Goal: Task Accomplishment & Management: Manage account settings

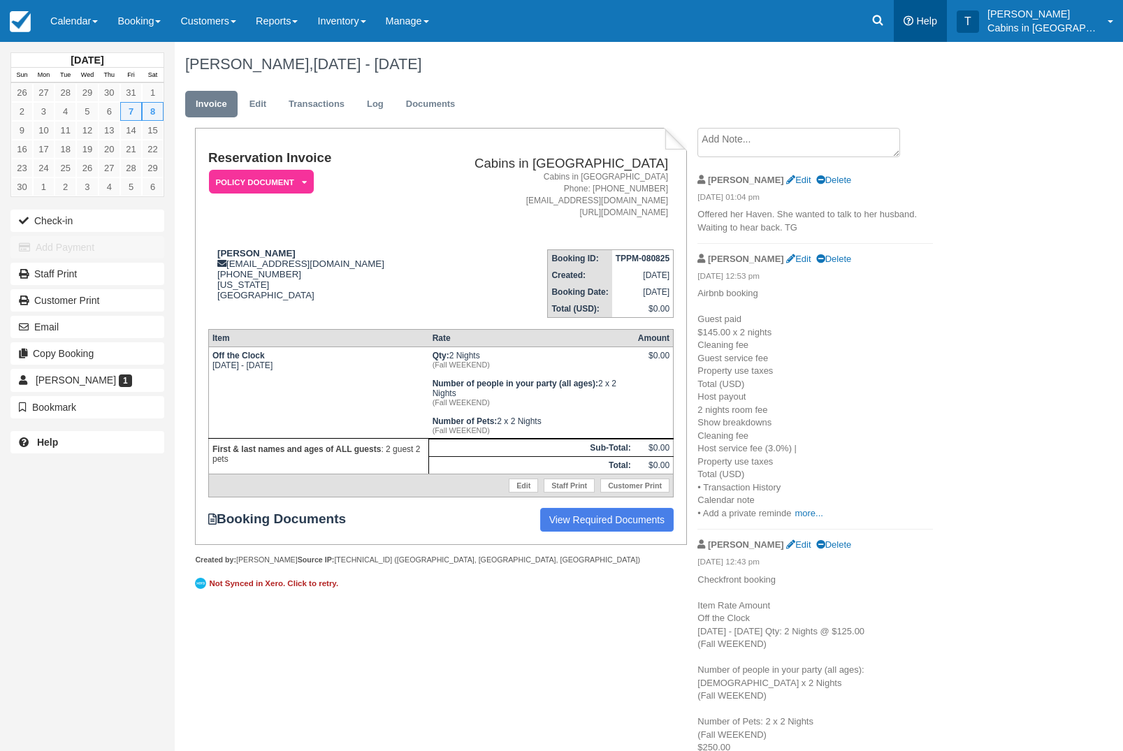
click at [904, 10] on link "Help" at bounding box center [920, 21] width 53 height 42
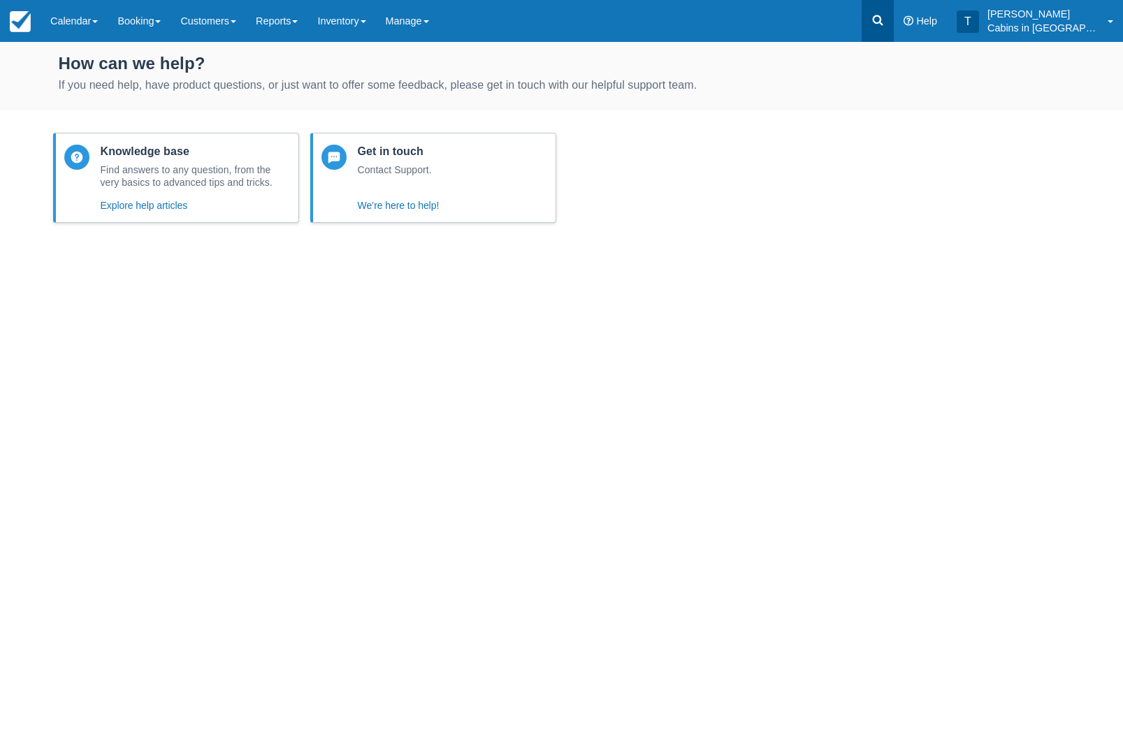
click at [885, 20] on icon at bounding box center [878, 20] width 14 height 14
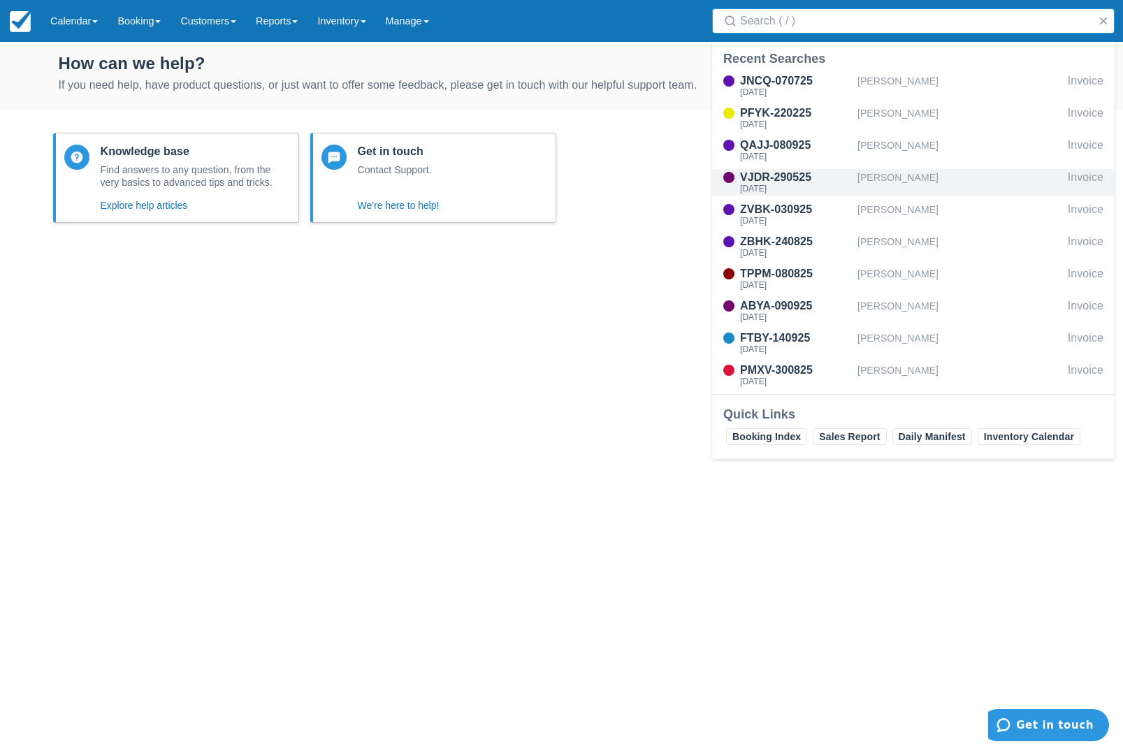
click at [932, 171] on div "[PERSON_NAME]" at bounding box center [959, 182] width 205 height 27
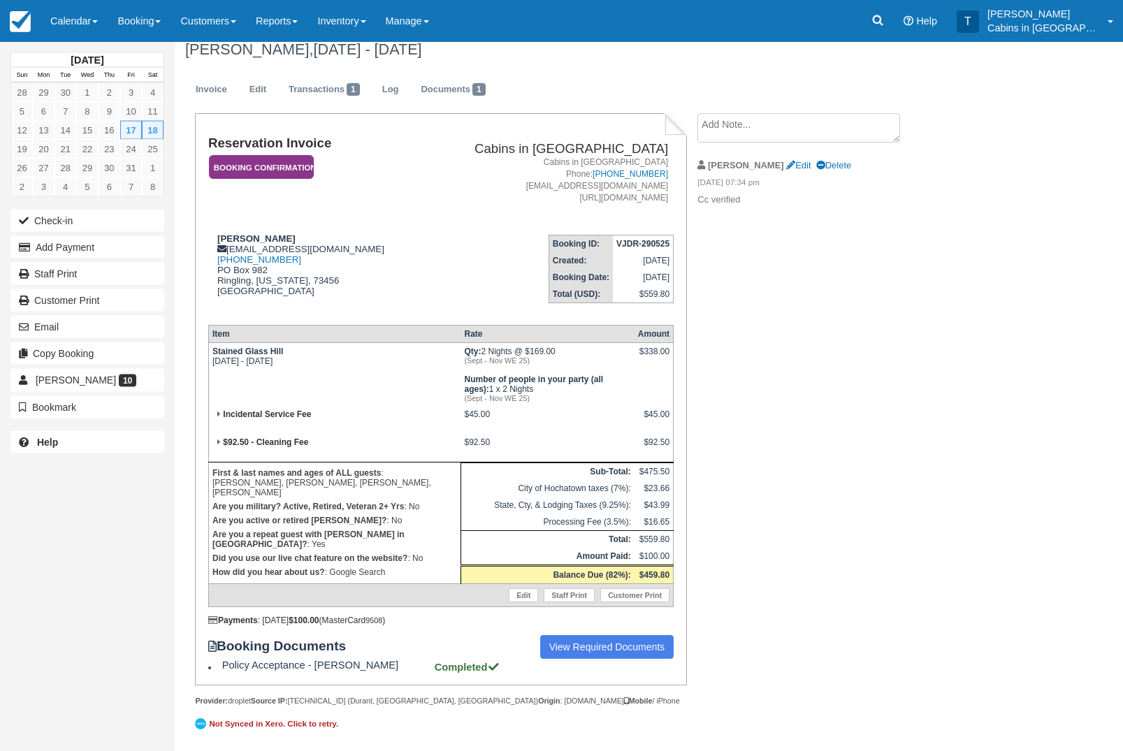
scroll to position [67, 0]
click at [104, 249] on button "Add Payment" at bounding box center [87, 247] width 154 height 22
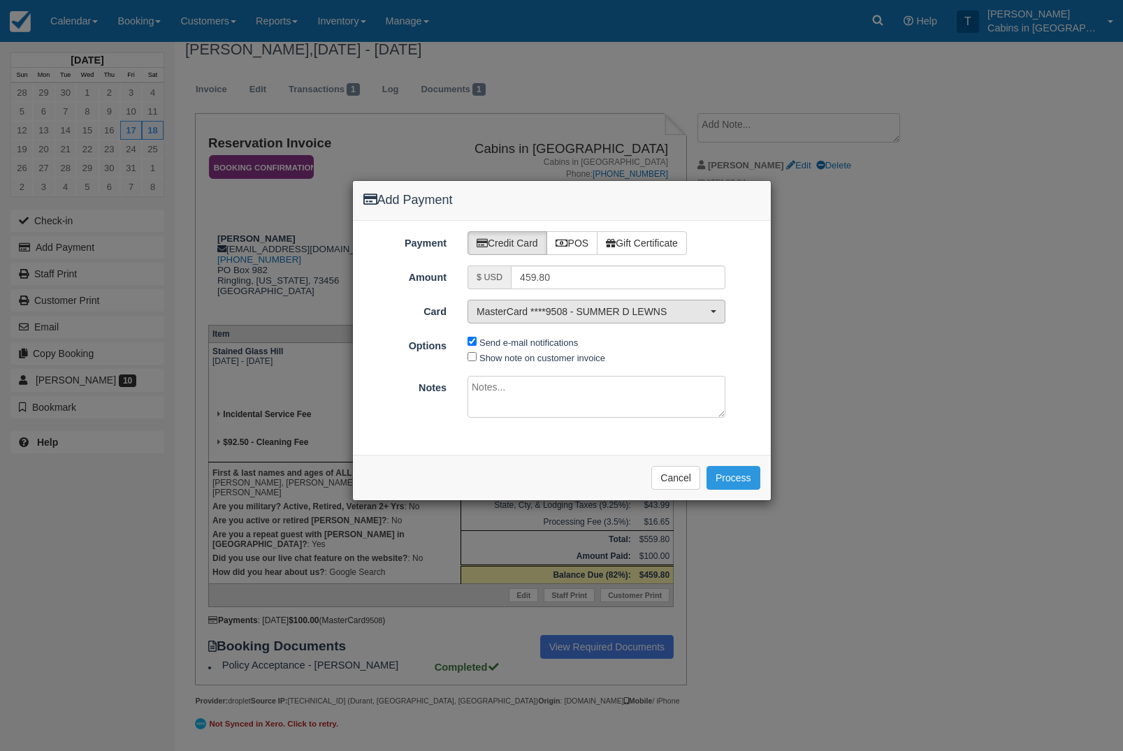
click at [702, 312] on span "MasterCard ****9508 - SUMMER D LEWNS" at bounding box center [592, 312] width 231 height 14
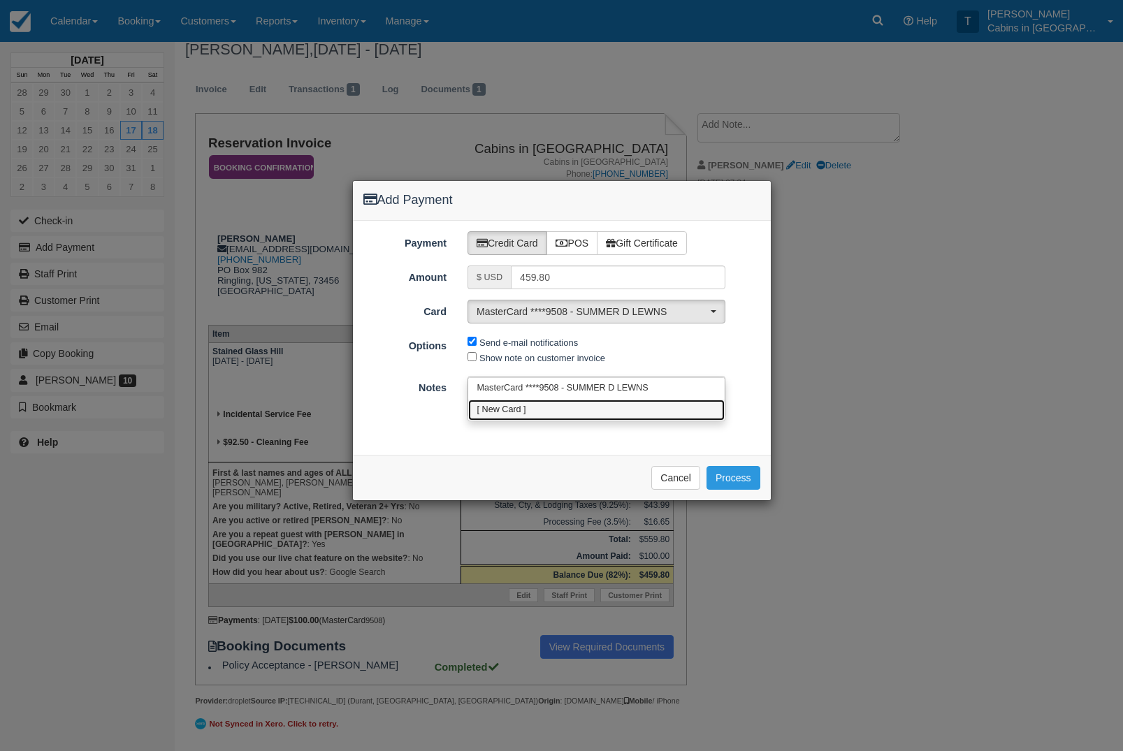
click at [658, 400] on link "[ New Card ]" at bounding box center [596, 411] width 256 height 22
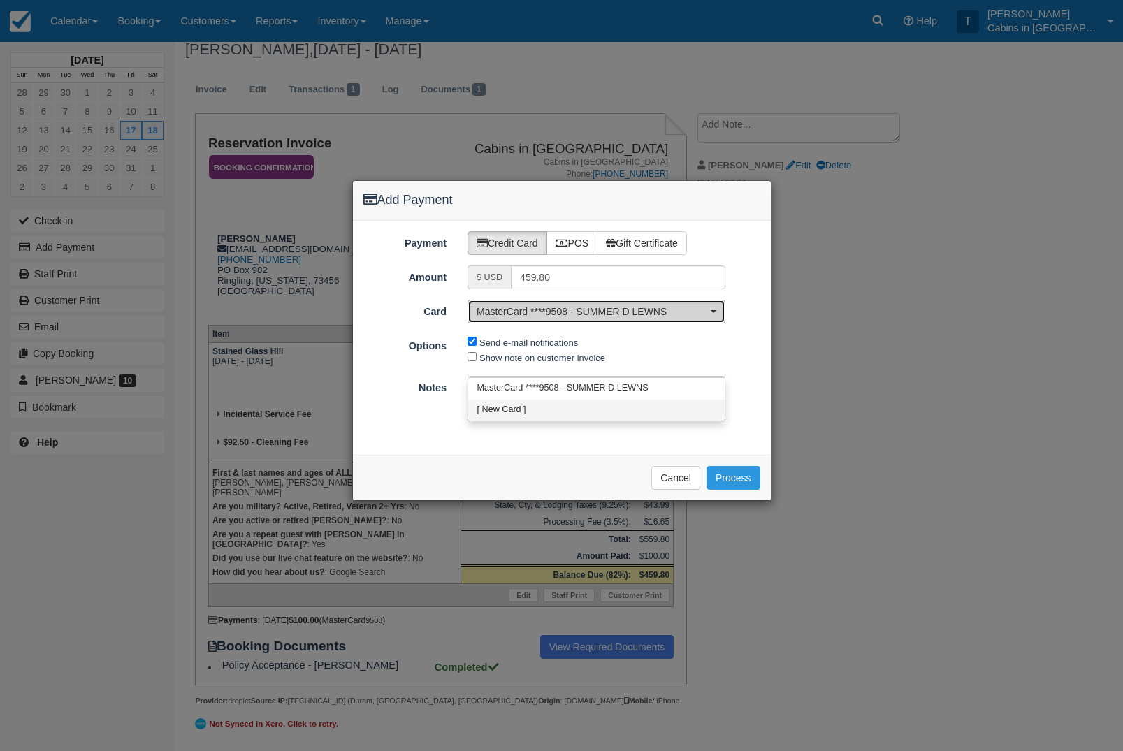
select select "0"
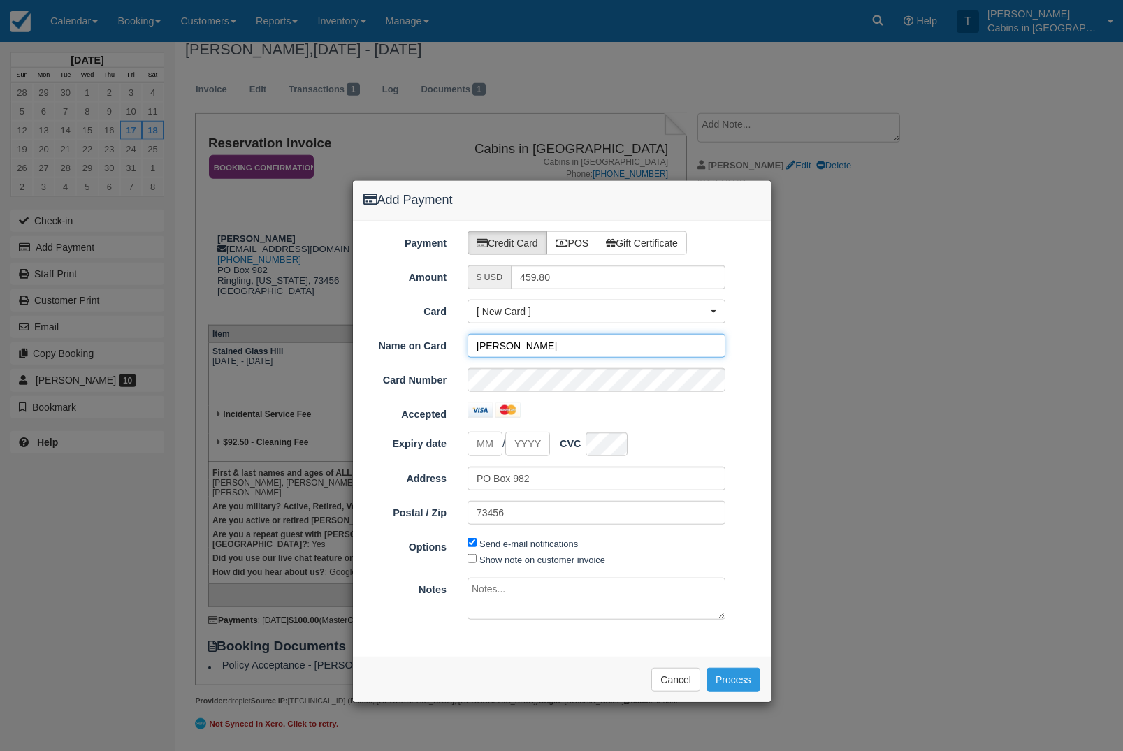
type input "Summer Lewis"
click at [481, 449] on input "tel" at bounding box center [485, 444] width 35 height 24
type input "09"
click at [550, 444] on input "Expiry date" at bounding box center [527, 444] width 45 height 24
type input "2026"
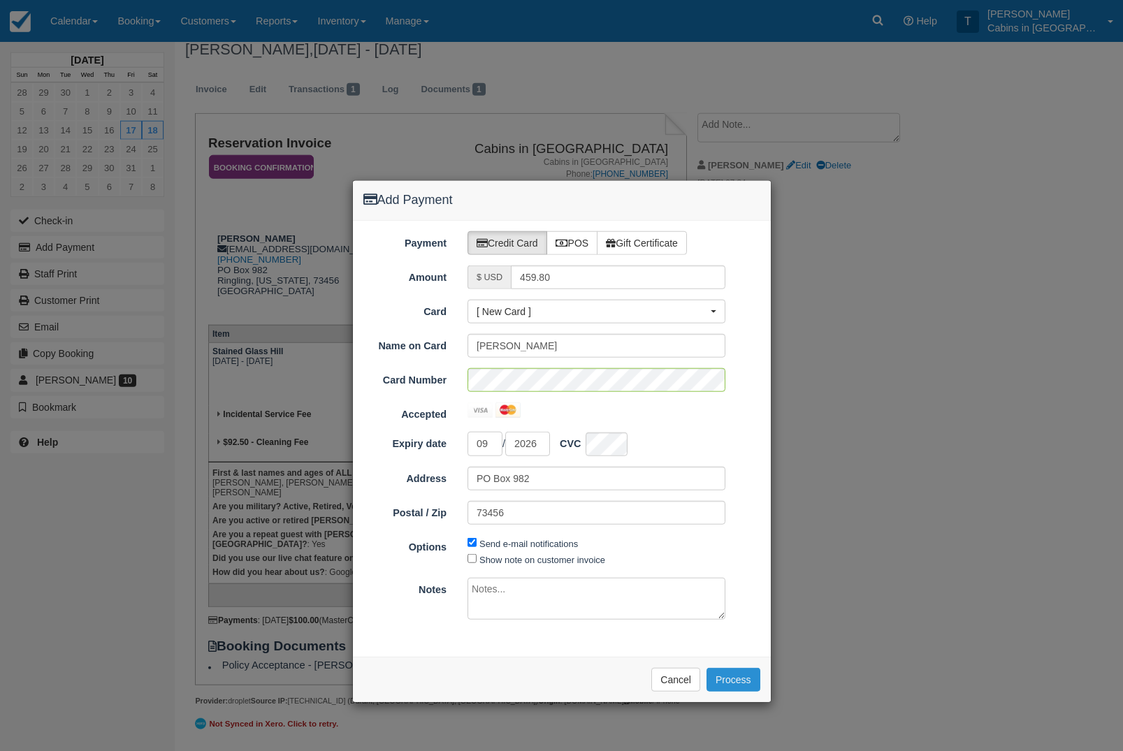
click at [739, 672] on button "Process" at bounding box center [733, 680] width 54 height 24
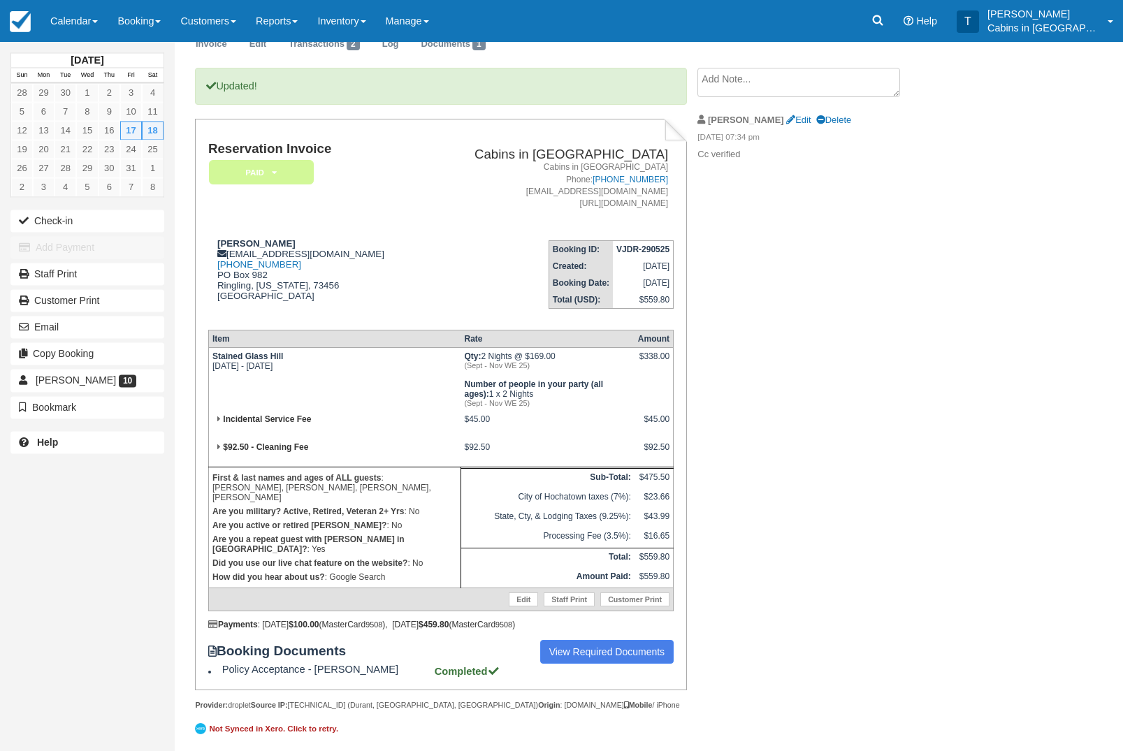
scroll to position [43, 0]
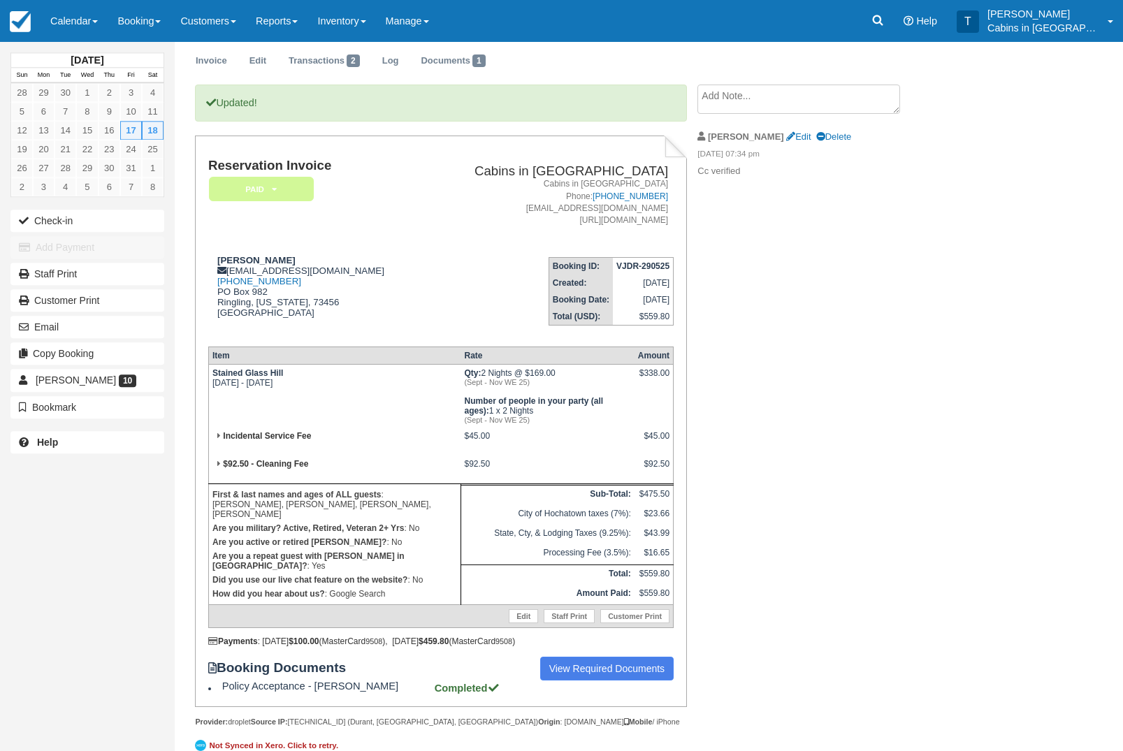
click at [283, 178] on em "Paid" at bounding box center [261, 189] width 105 height 24
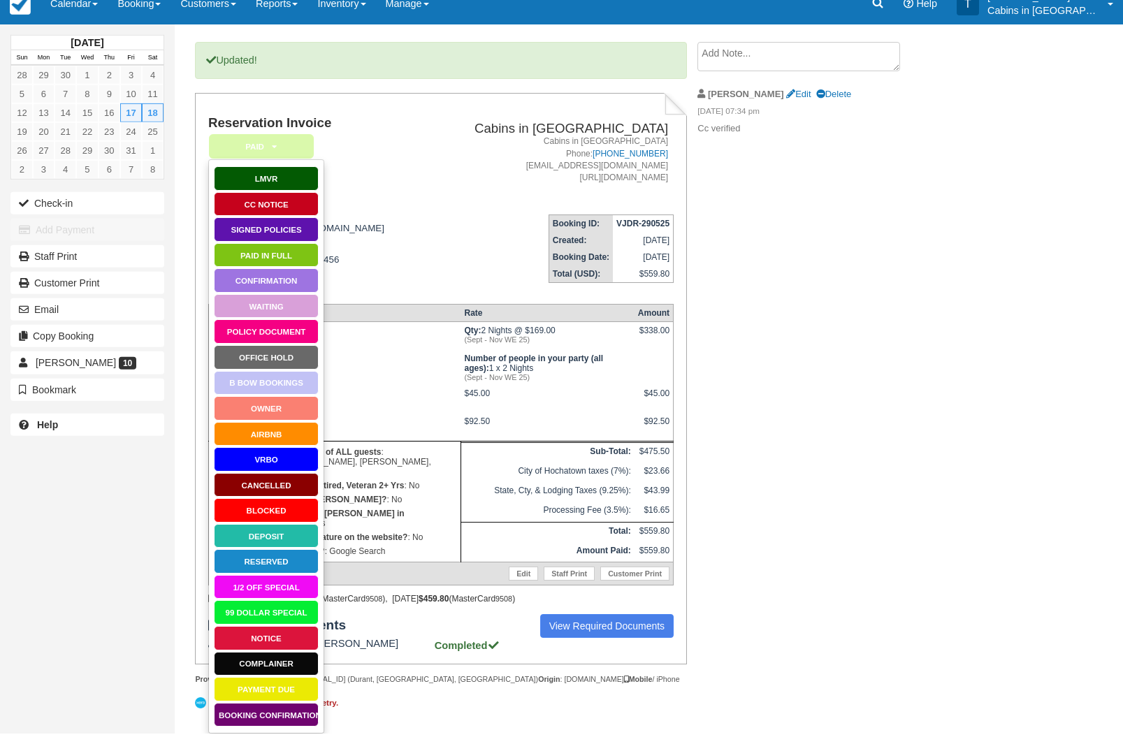
scroll to position [68, 0]
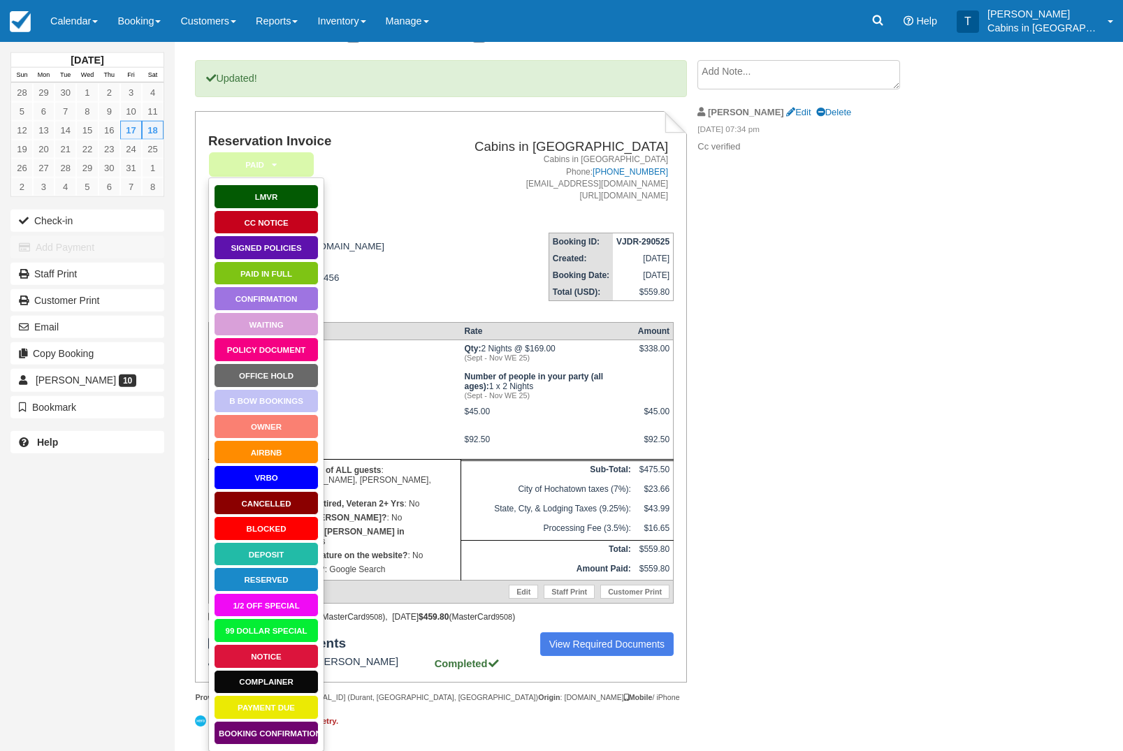
click at [276, 735] on link "Booking Confirmation" at bounding box center [266, 733] width 105 height 24
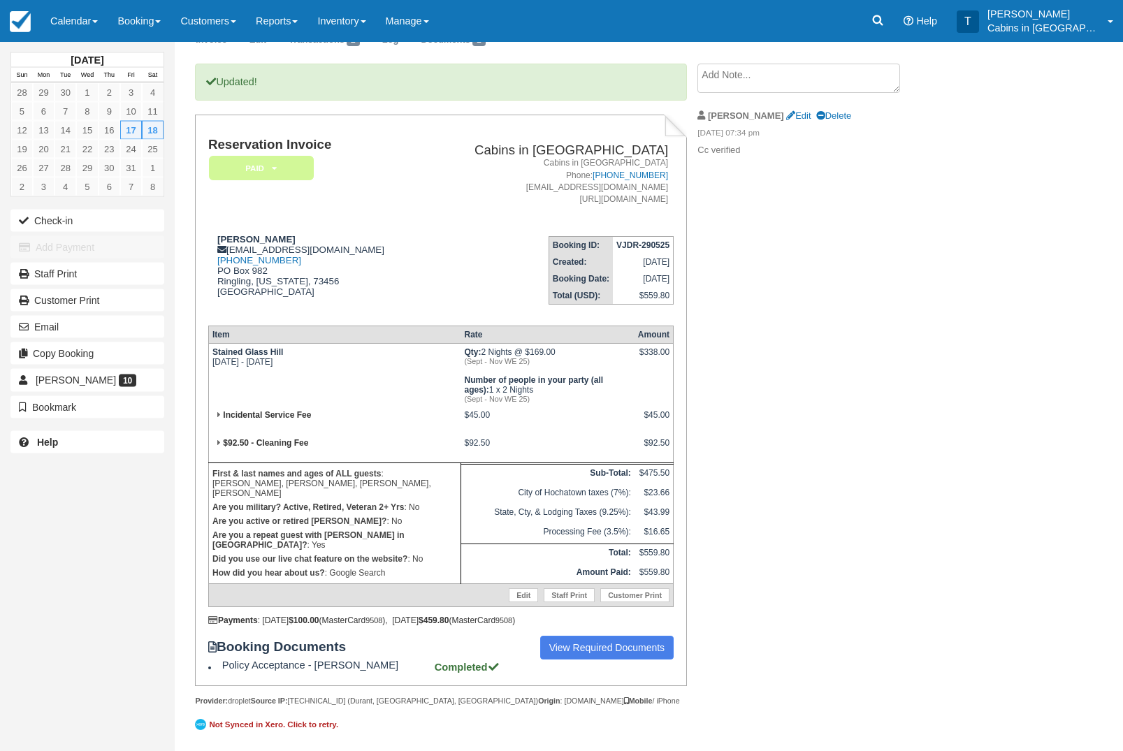
scroll to position [122, 0]
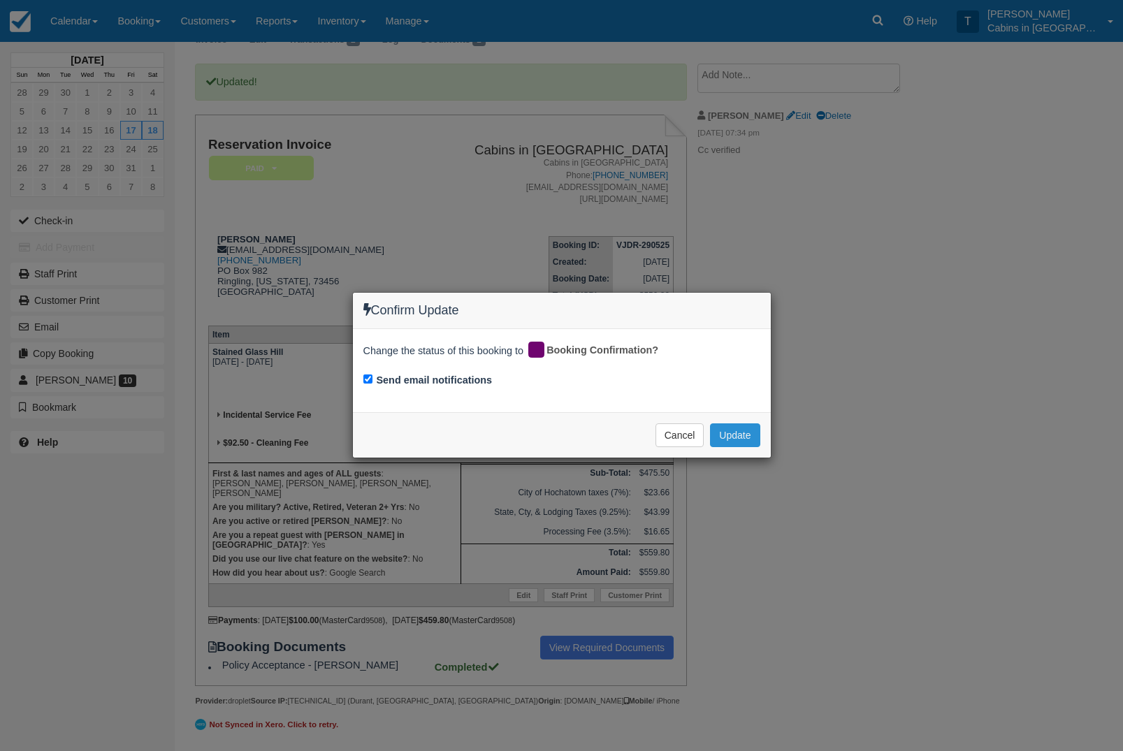
click at [749, 438] on button "Update" at bounding box center [735, 435] width 50 height 24
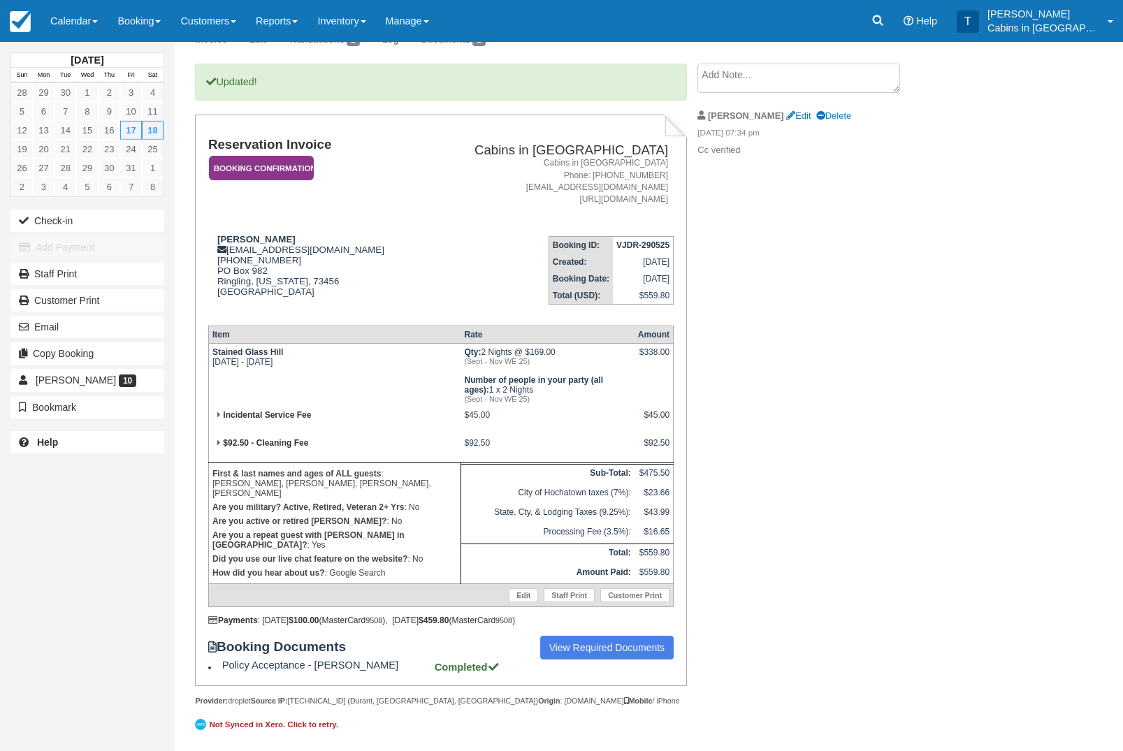
scroll to position [0, 0]
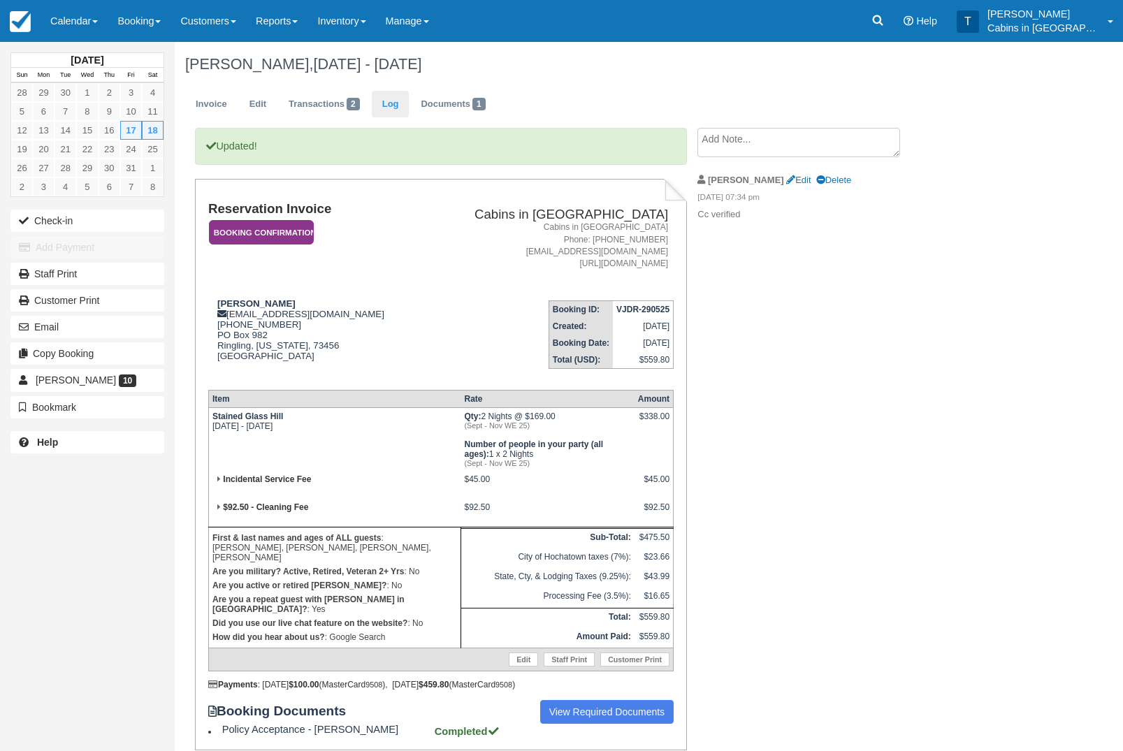
click at [405, 109] on link "Log" at bounding box center [391, 104] width 38 height 27
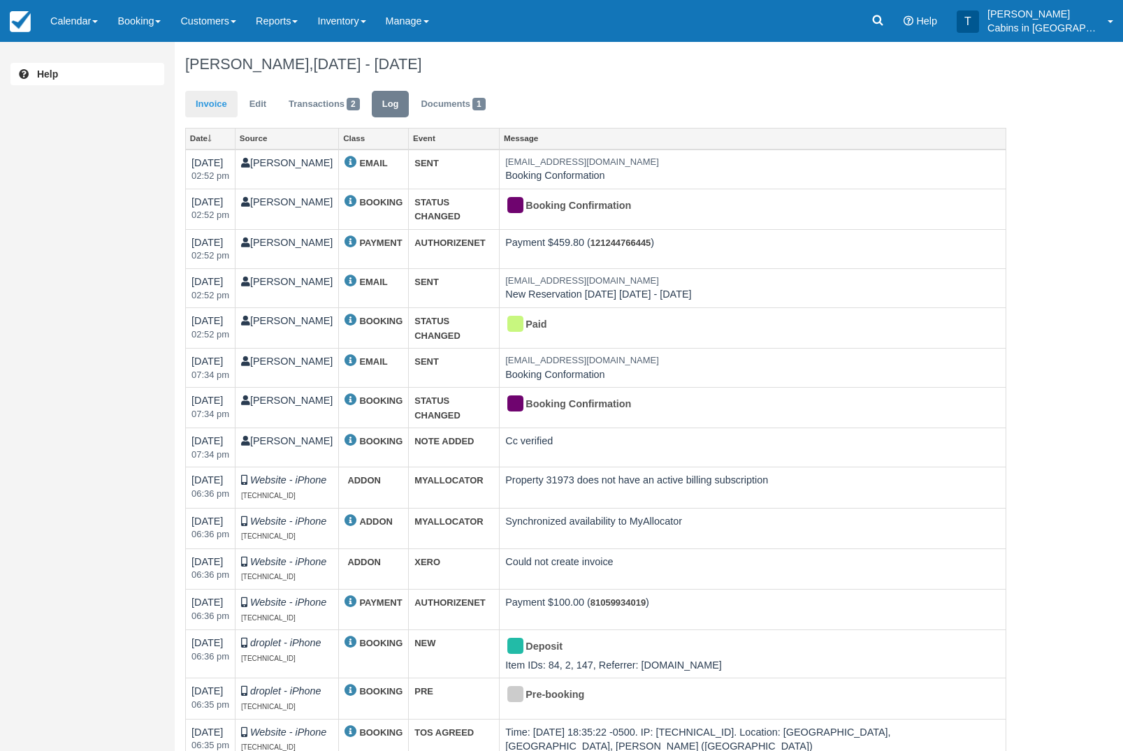
click at [224, 103] on link "Invoice" at bounding box center [211, 104] width 52 height 27
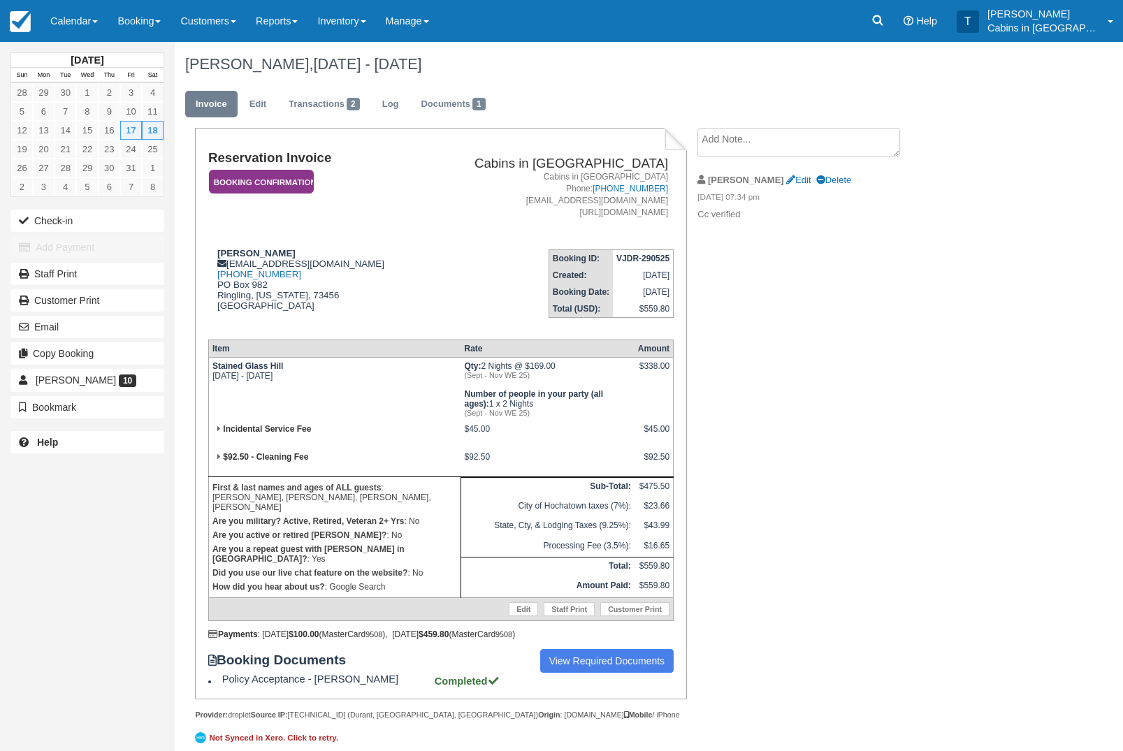
click at [283, 177] on em "Booking Confirmation" at bounding box center [261, 182] width 105 height 24
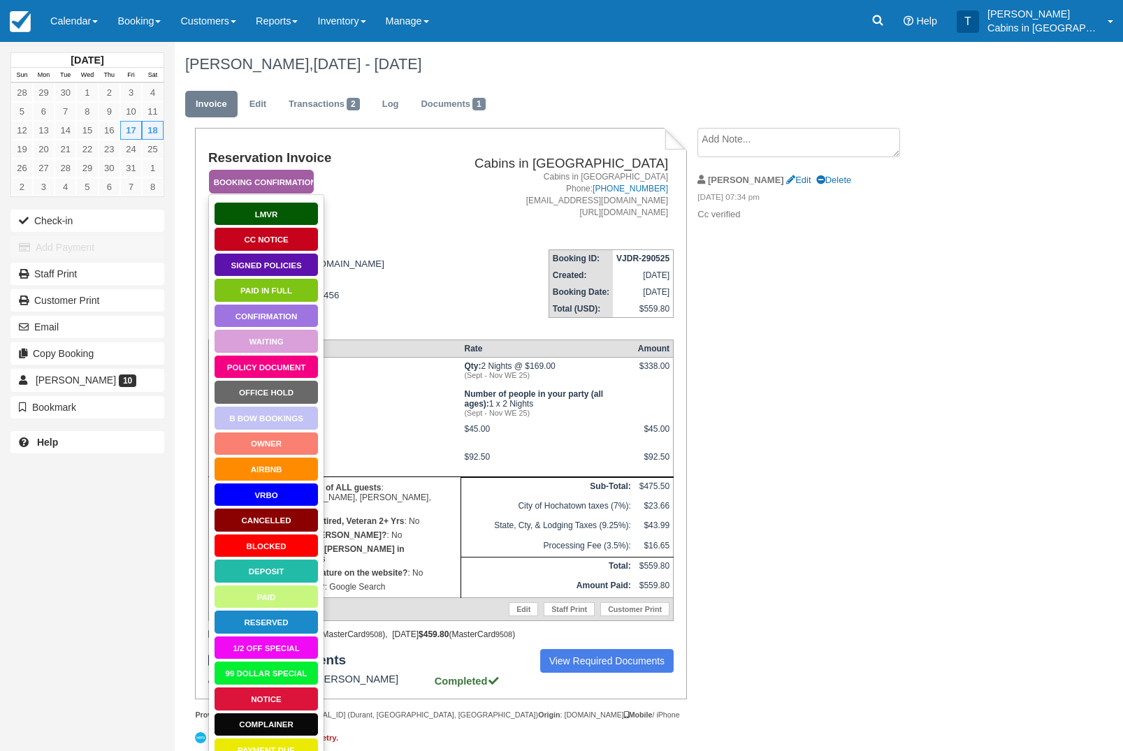
click at [289, 356] on link "Policy Document" at bounding box center [266, 367] width 105 height 24
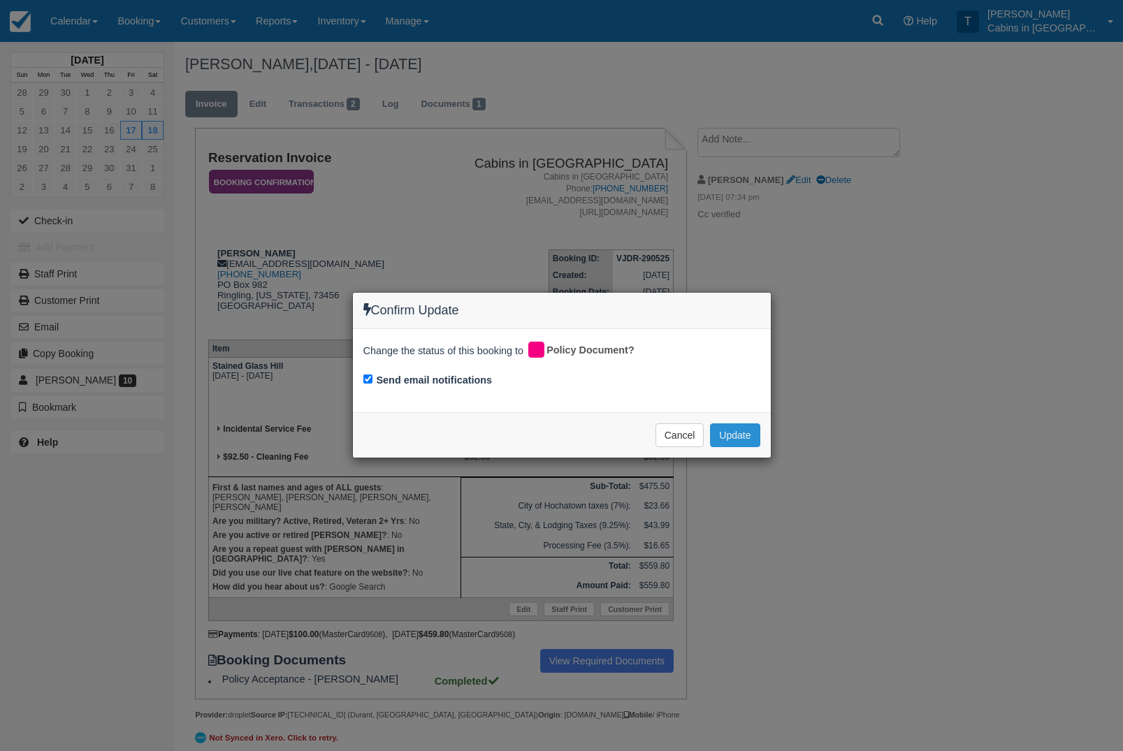
click at [751, 431] on button "Update" at bounding box center [735, 435] width 50 height 24
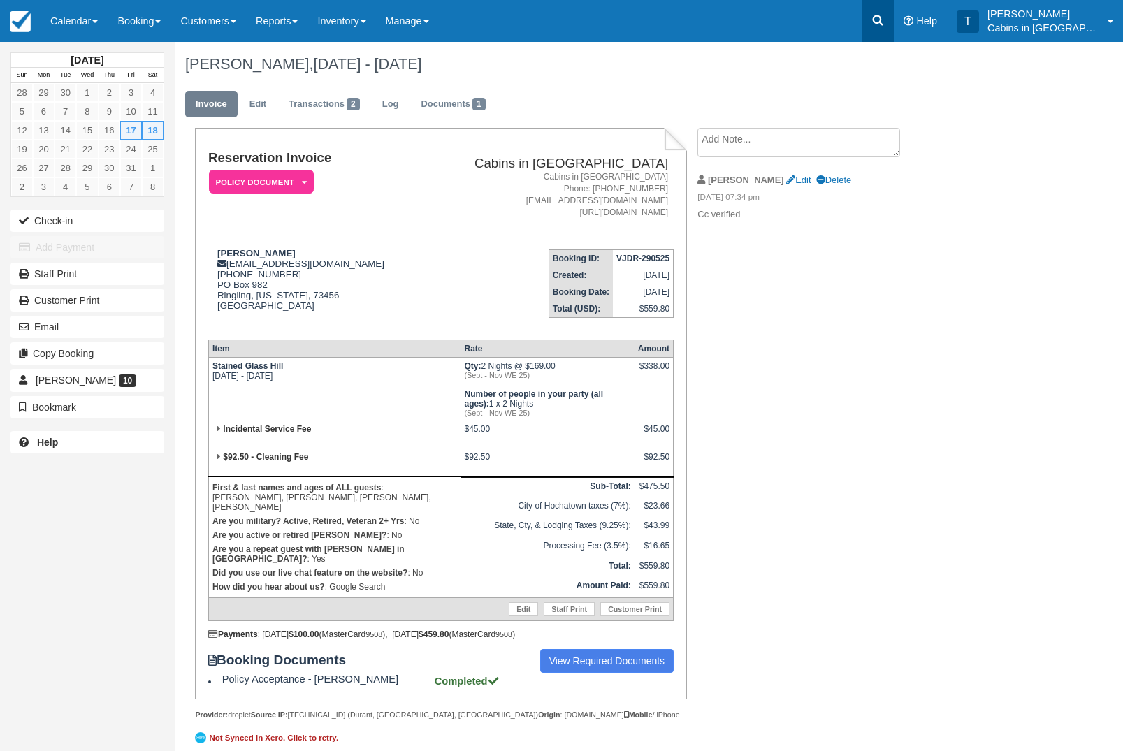
click at [885, 25] on icon at bounding box center [878, 20] width 14 height 14
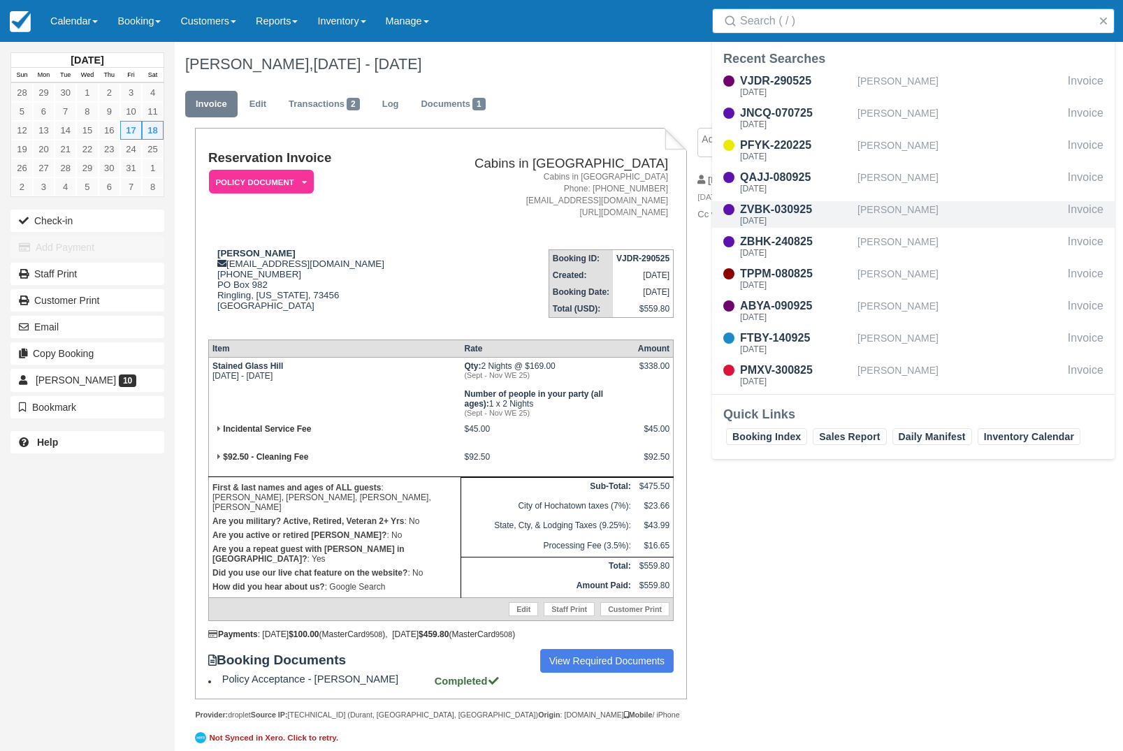
click at [911, 205] on div "Duffie Clavier" at bounding box center [959, 214] width 205 height 27
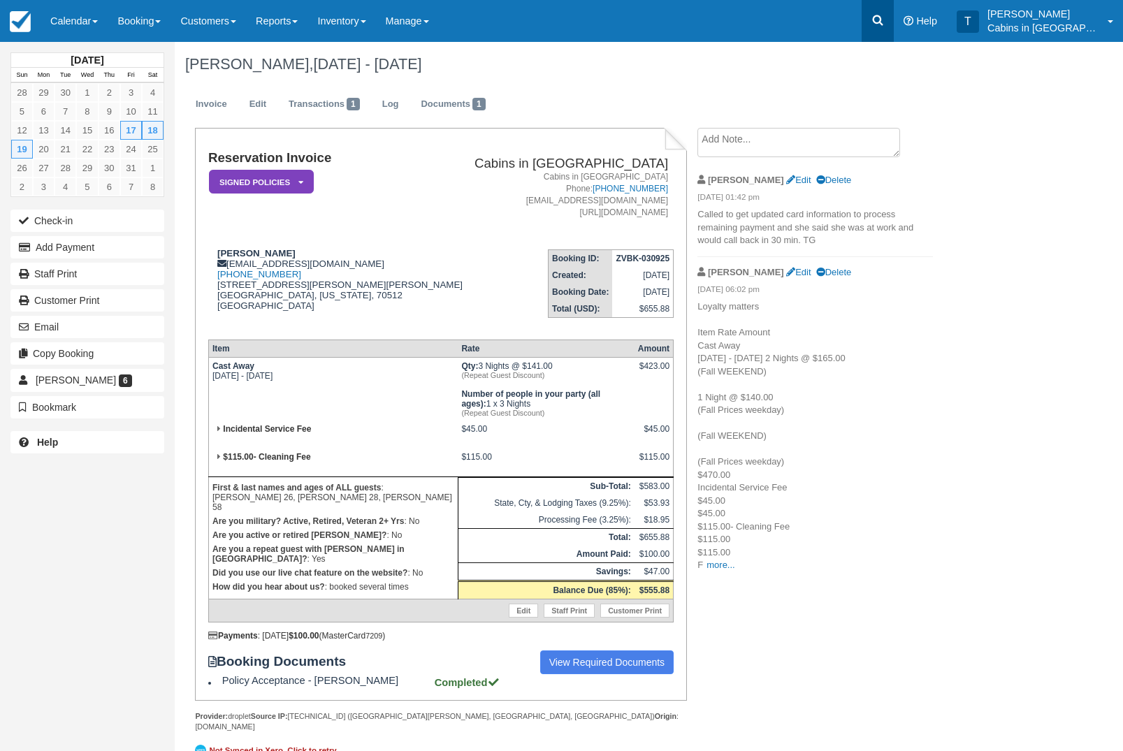
click at [885, 13] on icon at bounding box center [878, 20] width 14 height 14
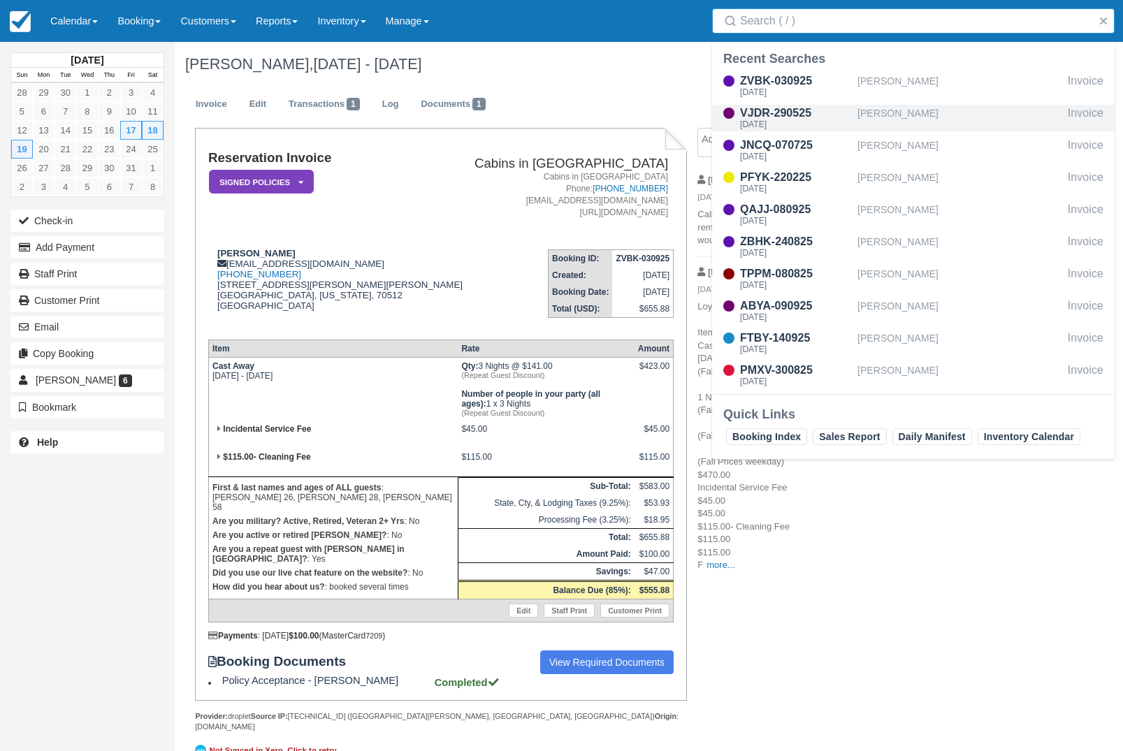
click at [940, 108] on div "[PERSON_NAME]" at bounding box center [959, 118] width 205 height 27
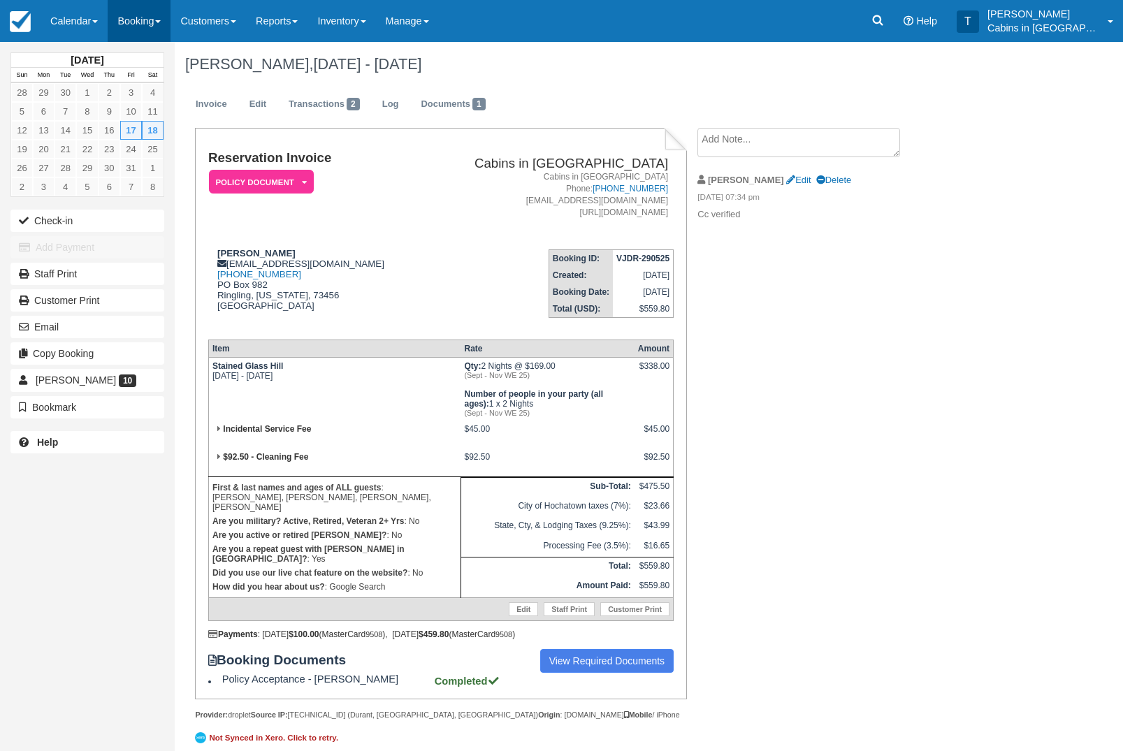
click at [158, 20] on link "Booking" at bounding box center [139, 21] width 63 height 42
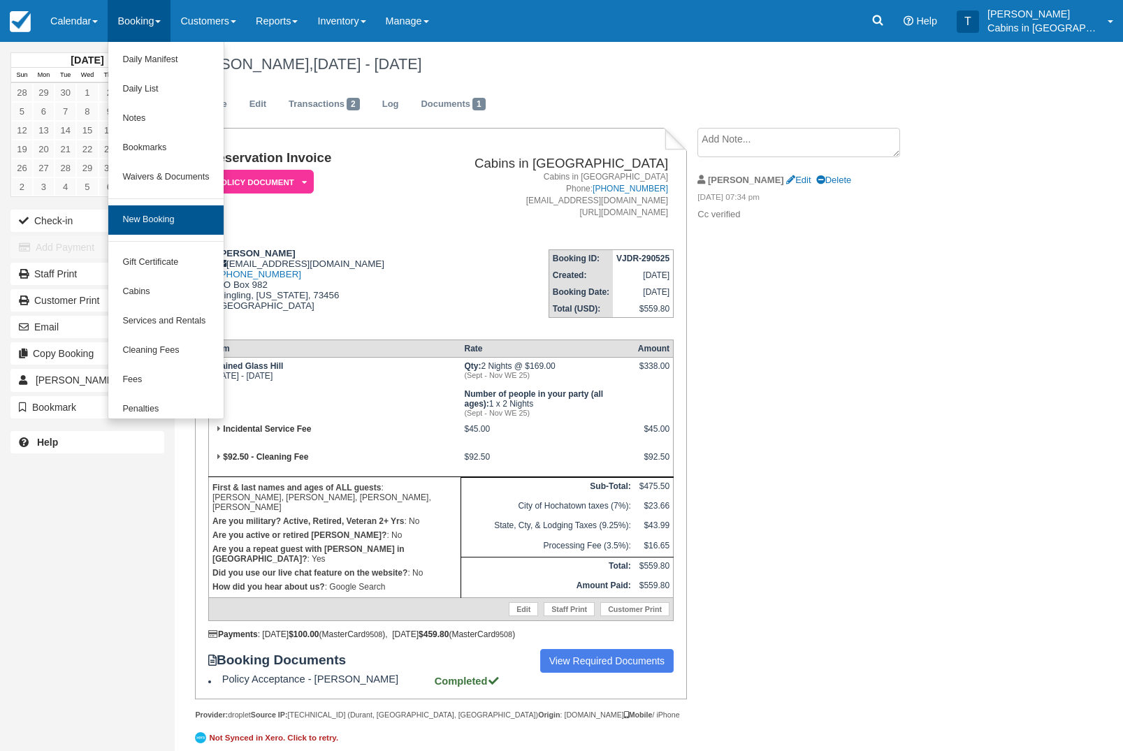
click at [186, 233] on link "New Booking" at bounding box center [165, 219] width 115 height 29
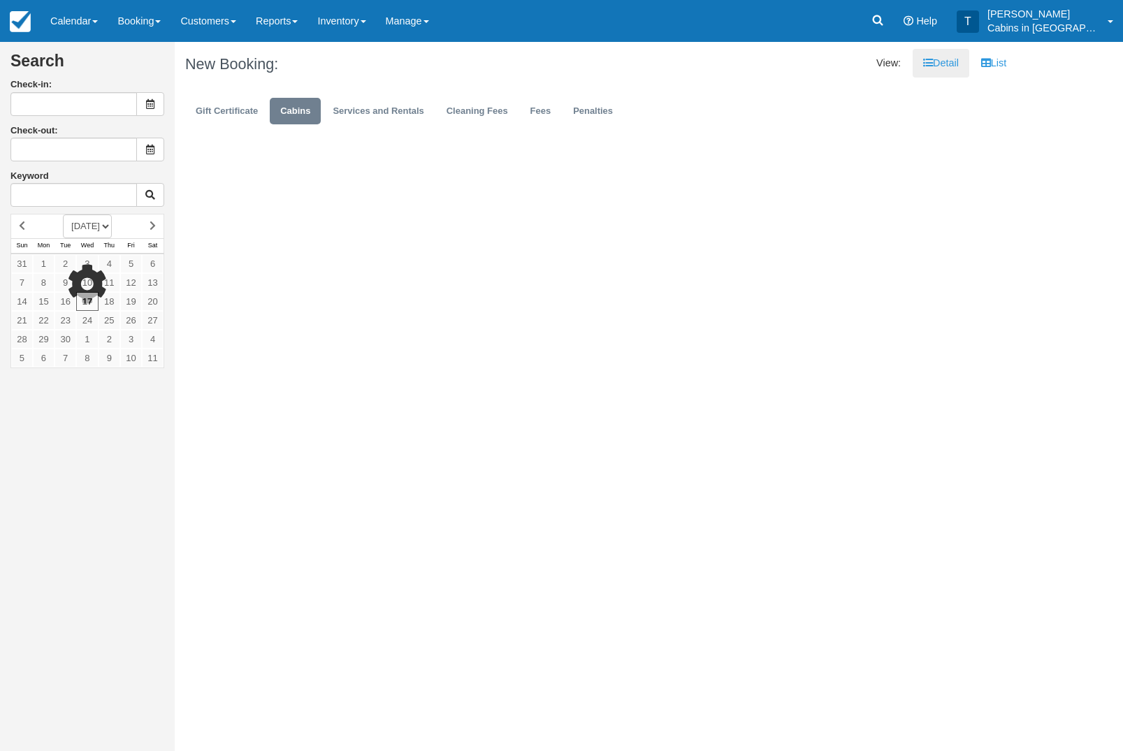
type input "[DATE]"
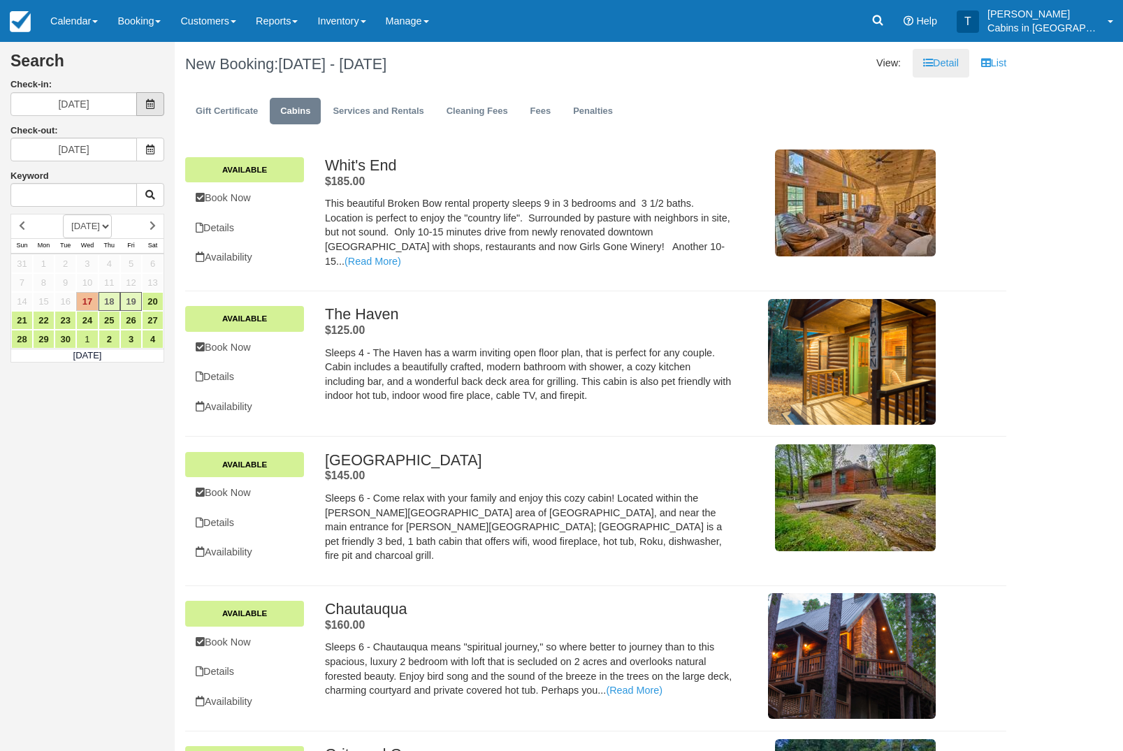
click at [152, 99] on span at bounding box center [150, 104] width 28 height 24
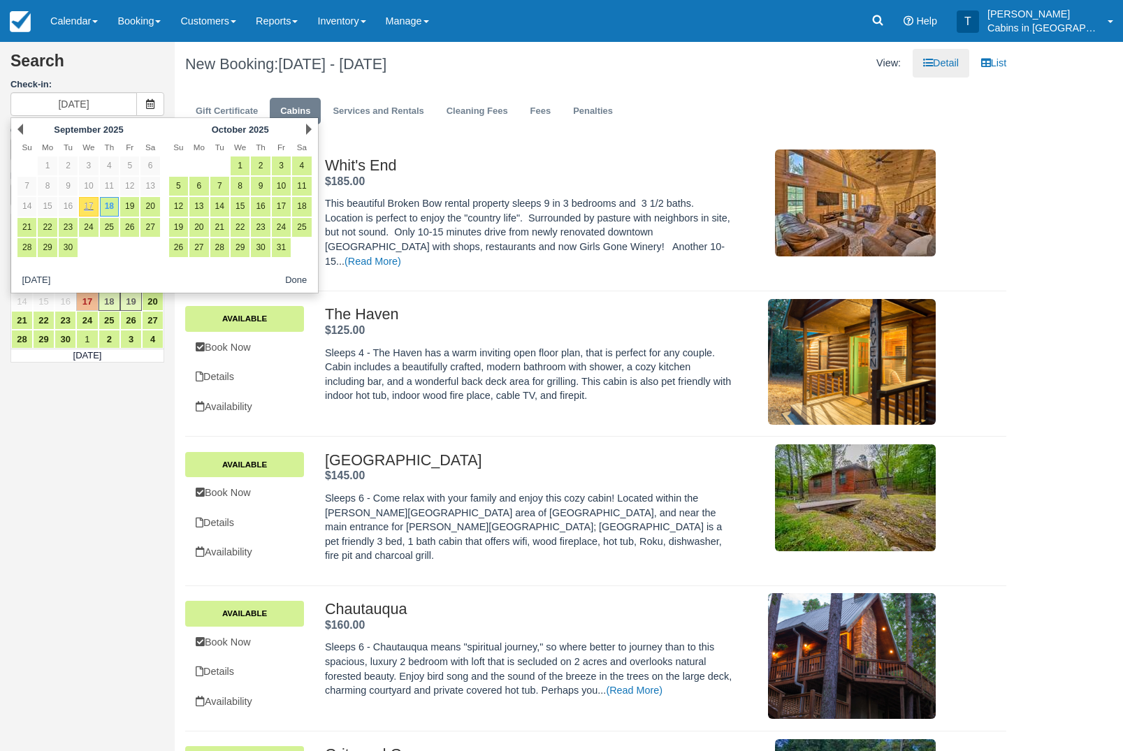
click at [316, 126] on div "Next [DATE]" at bounding box center [240, 129] width 152 height 20
click at [309, 126] on link "Next" at bounding box center [309, 129] width 6 height 11
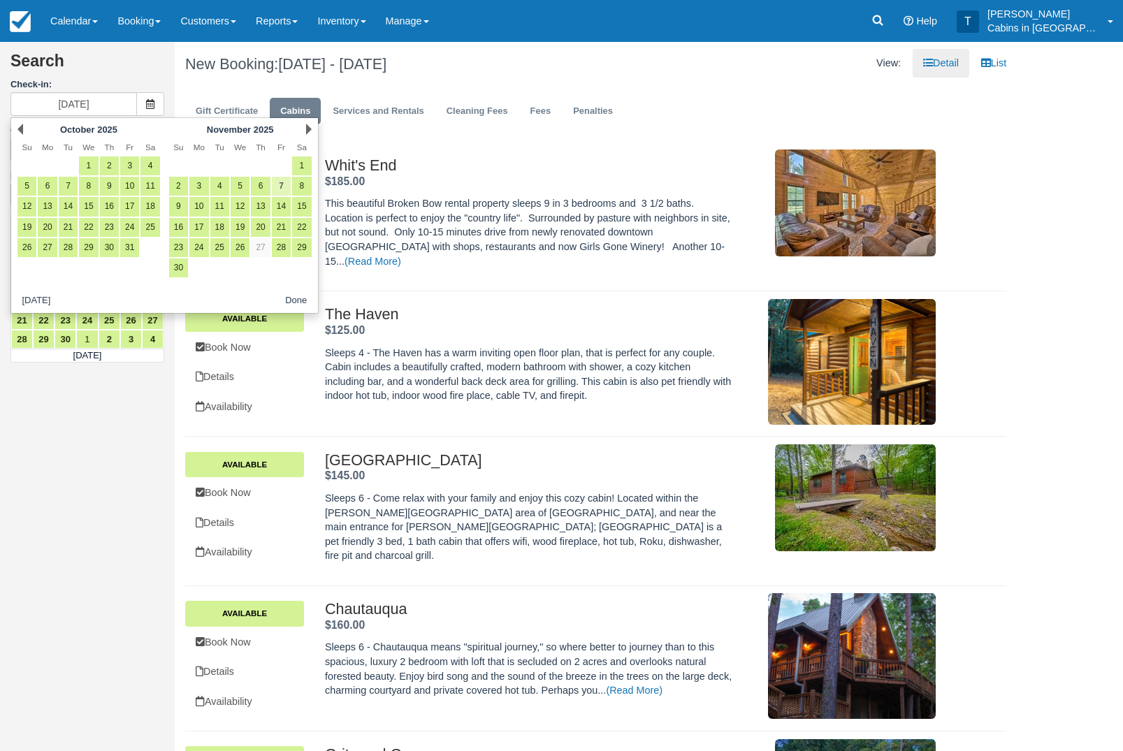
click at [284, 185] on link "7" at bounding box center [281, 186] width 19 height 19
type input "11/07/25"
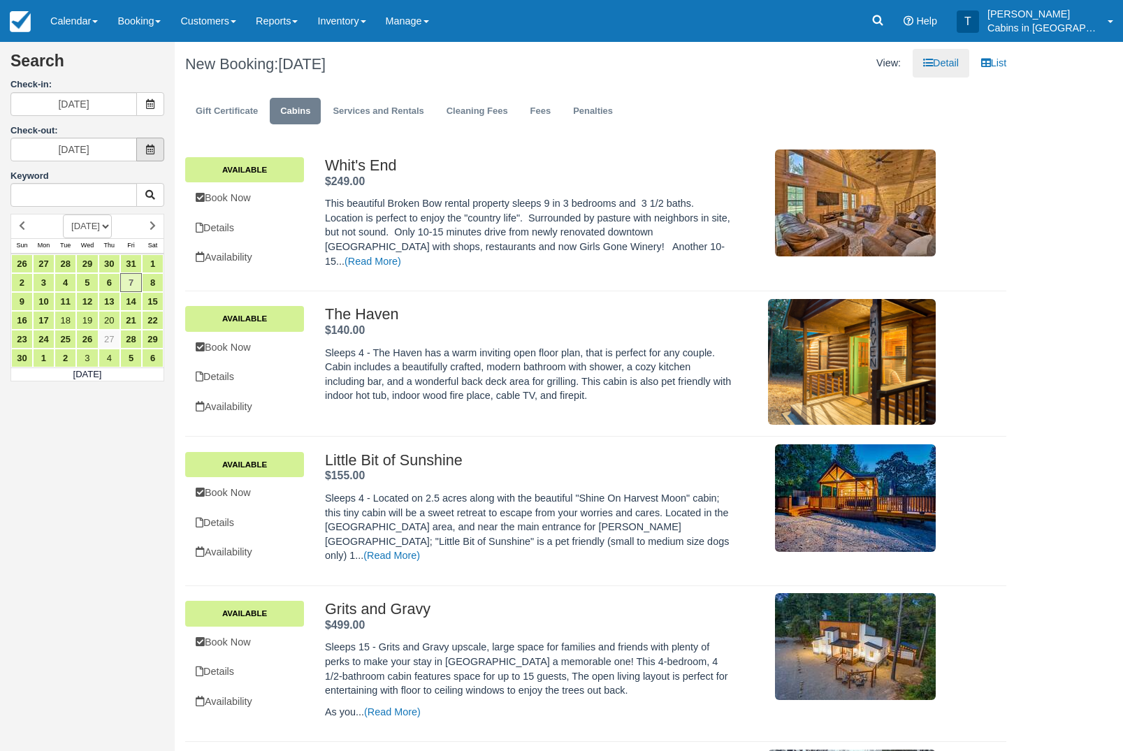
click at [150, 145] on icon at bounding box center [150, 150] width 10 height 10
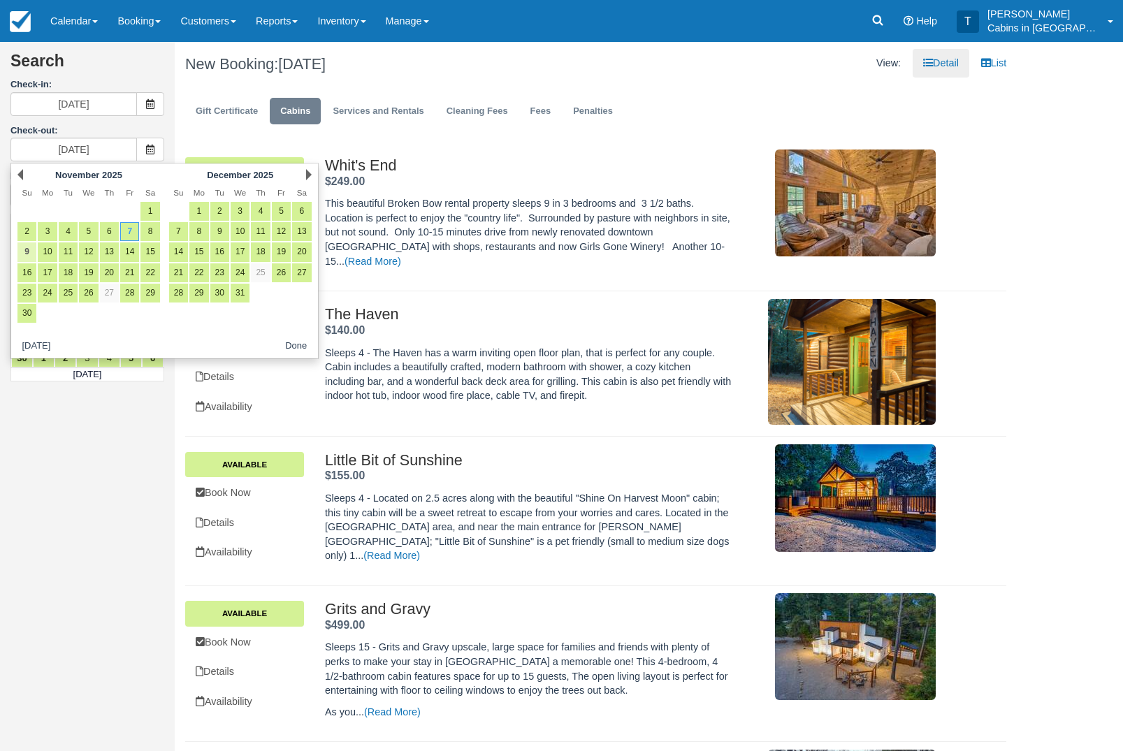
click at [29, 250] on link "9" at bounding box center [26, 251] width 19 height 19
type input "11/09/25"
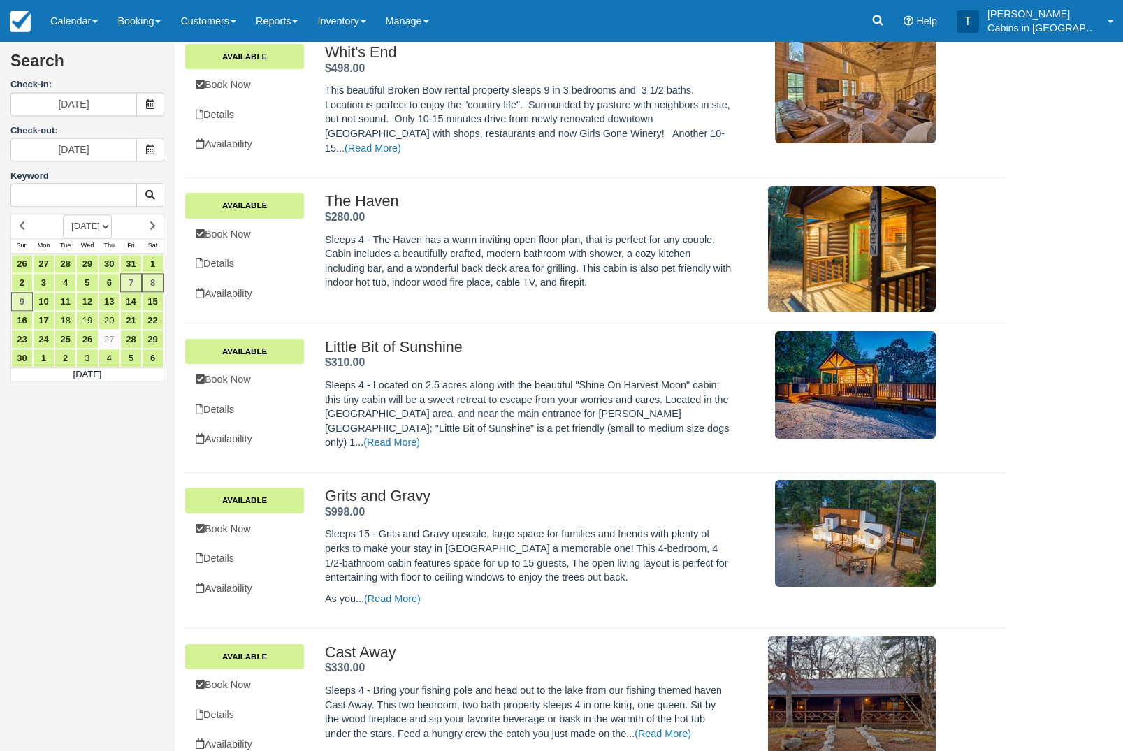
scroll to position [113, 0]
click at [263, 389] on link "Book Now" at bounding box center [244, 380] width 119 height 29
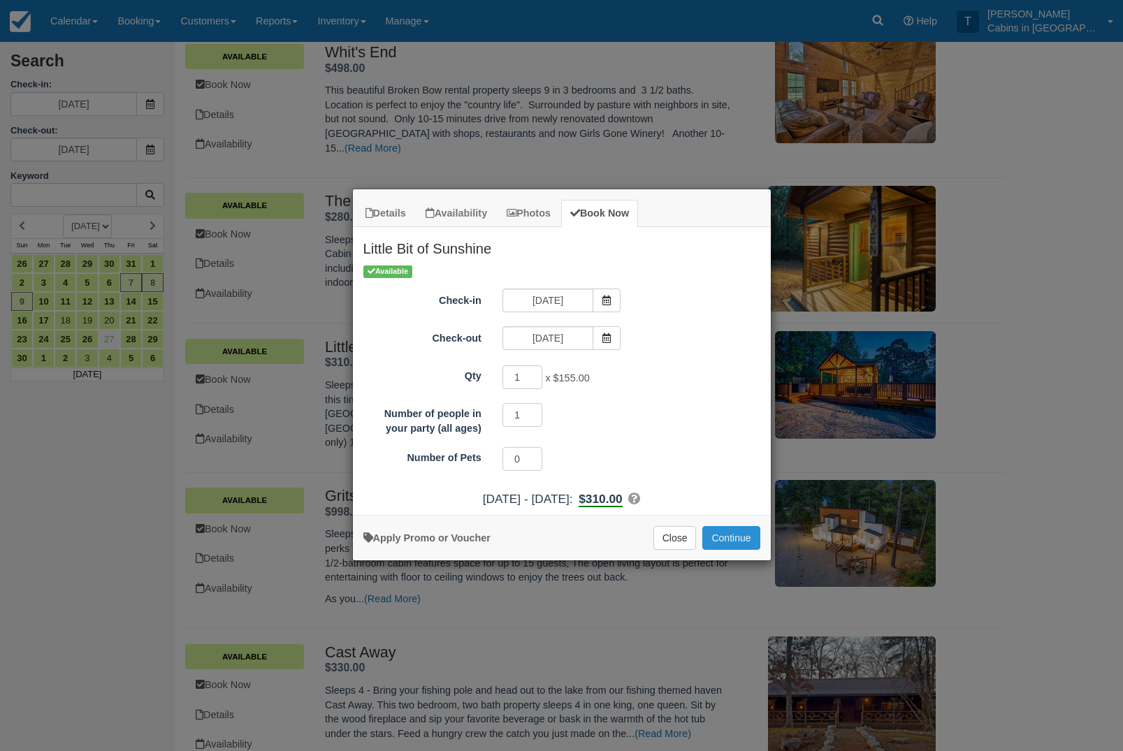
click at [737, 535] on button "Continue" at bounding box center [730, 538] width 57 height 24
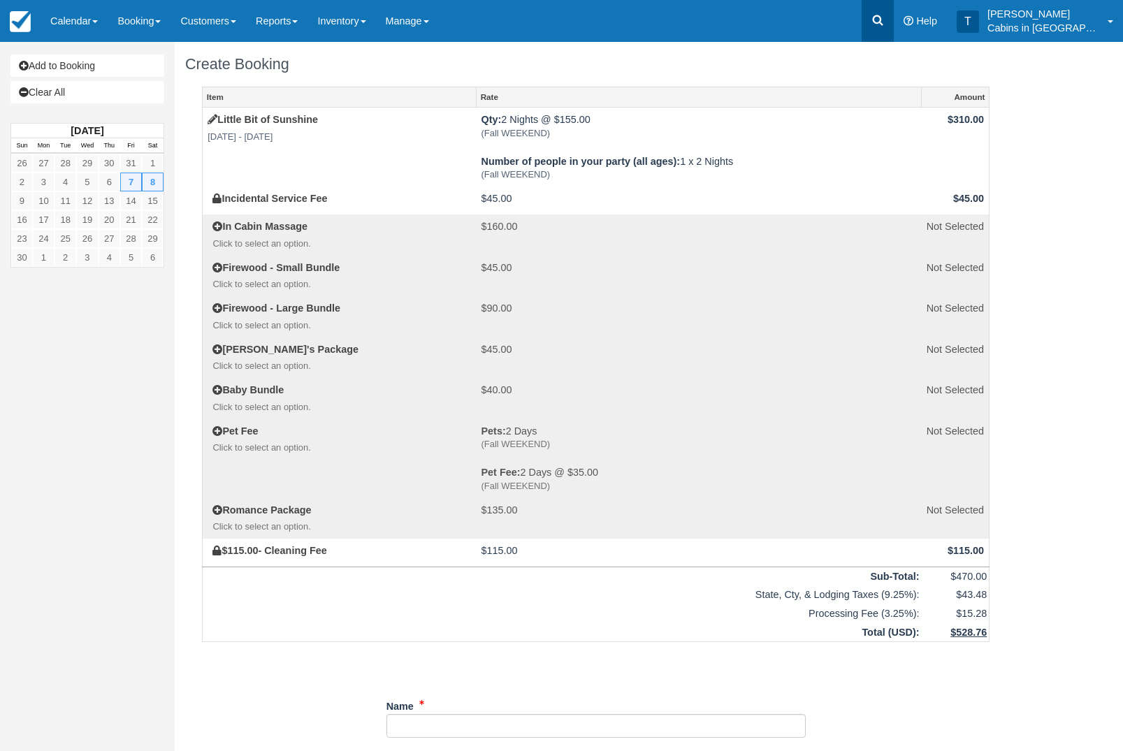
click at [883, 22] on icon at bounding box center [878, 20] width 10 height 10
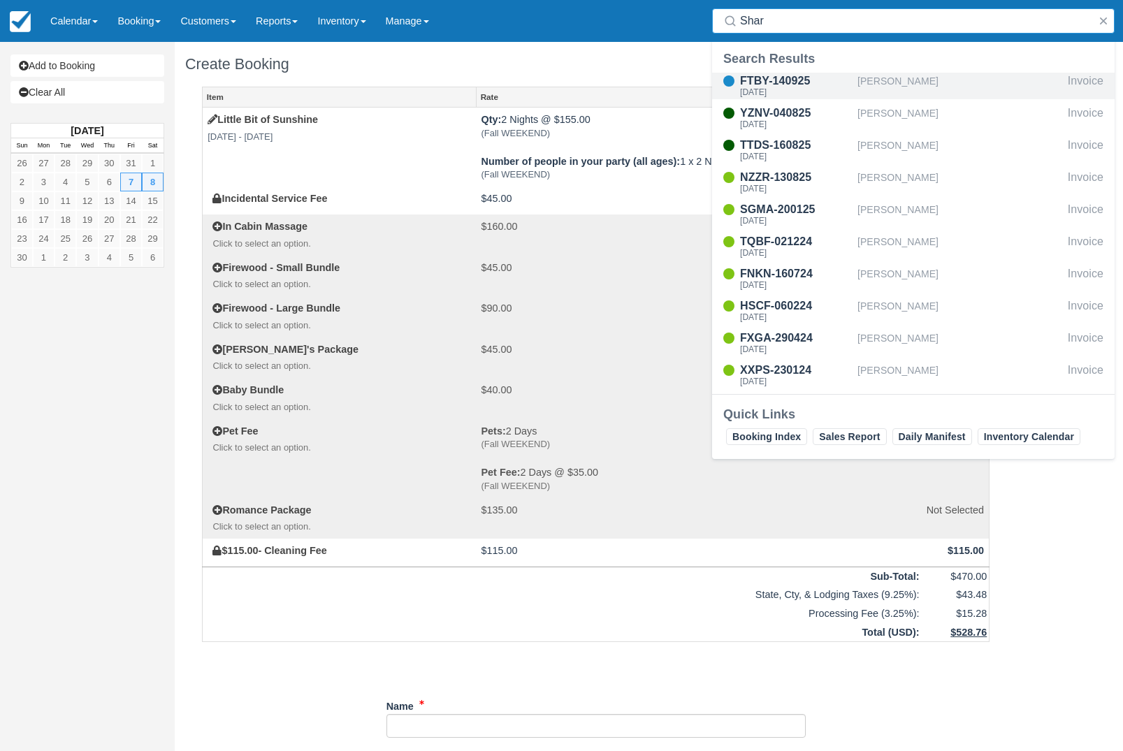
type input "Shar"
click at [955, 82] on div "[PERSON_NAME]" at bounding box center [959, 86] width 205 height 27
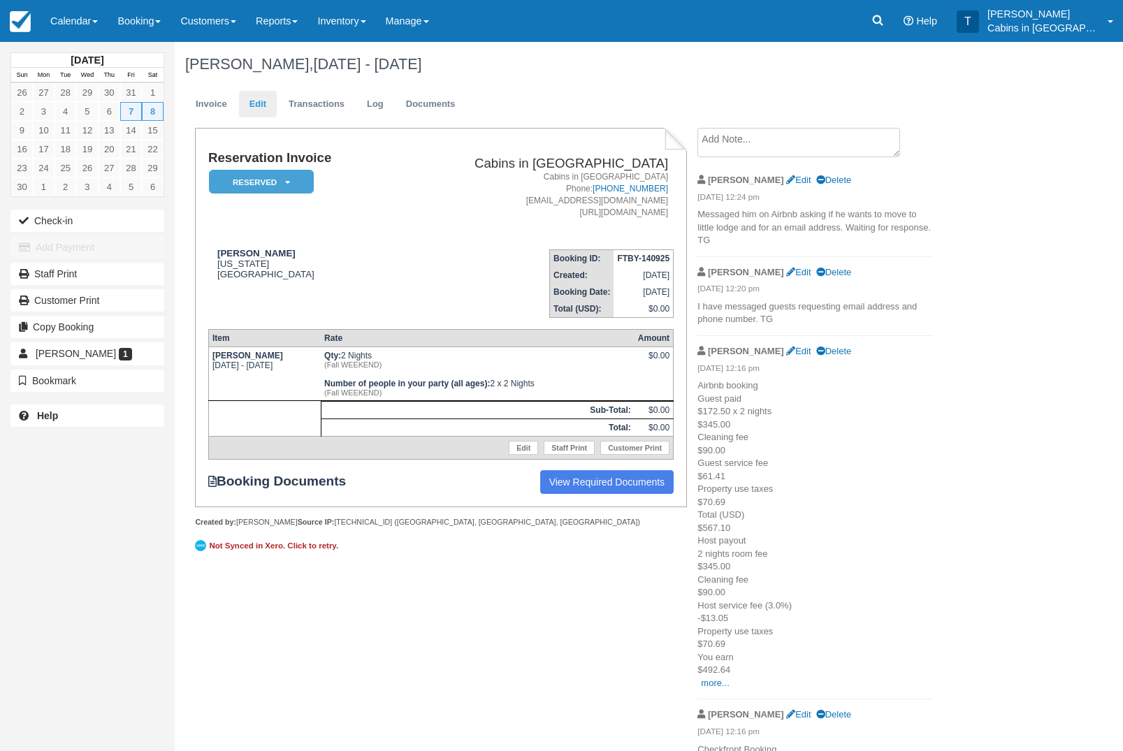
click at [265, 106] on link "Edit" at bounding box center [258, 104] width 38 height 27
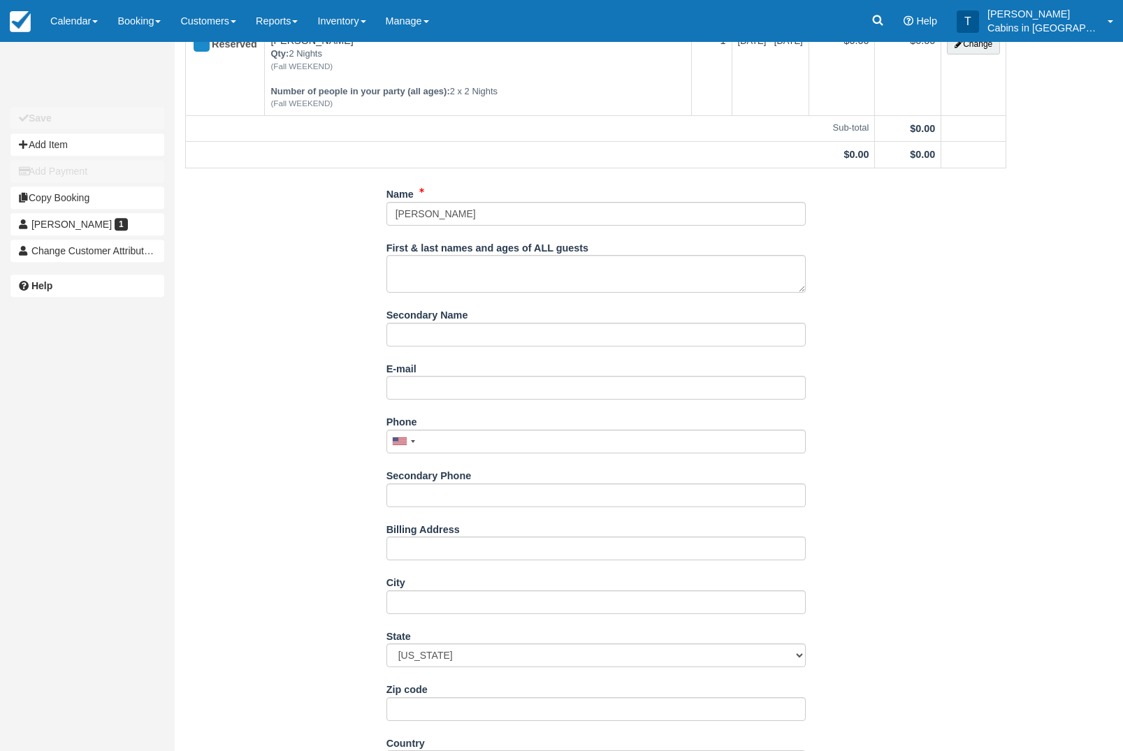
scroll to position [122, 0]
click at [654, 398] on input "E-mail" at bounding box center [595, 389] width 419 height 24
paste input "[EMAIL_ADDRESS][DOMAIN_NAME]"
click at [402, 399] on input "sharuyenn@gmail.com" at bounding box center [595, 389] width 419 height 24
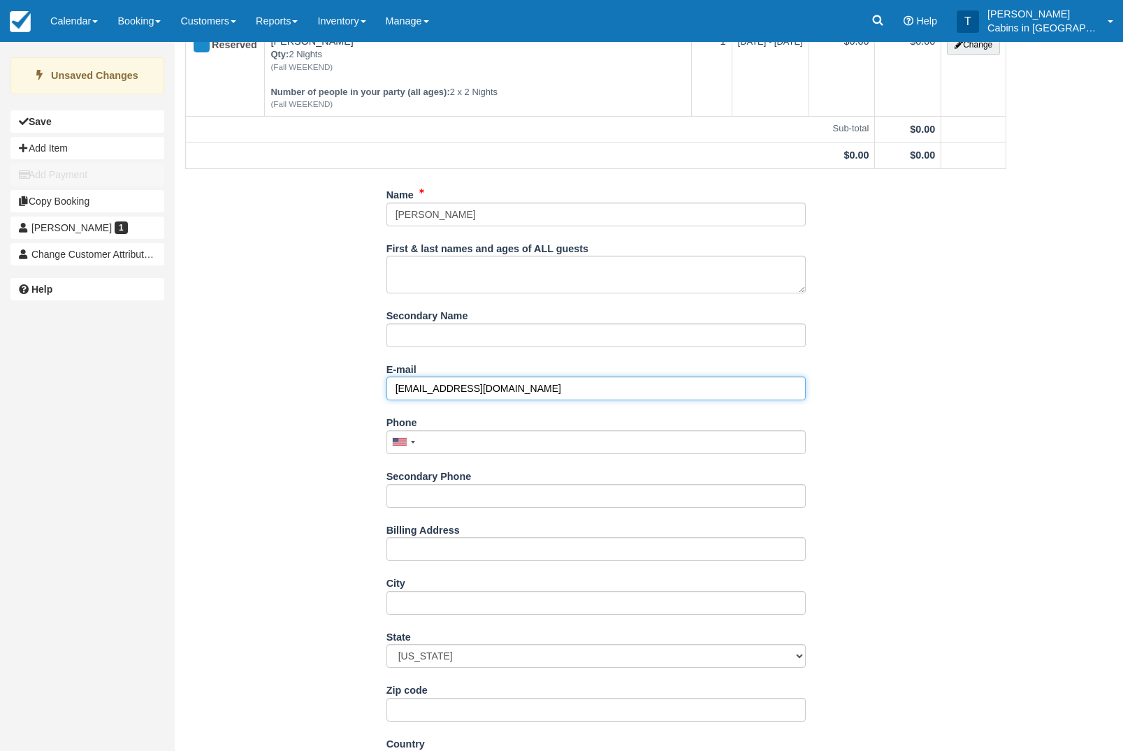
type input "sharuyenn@gmail.com"
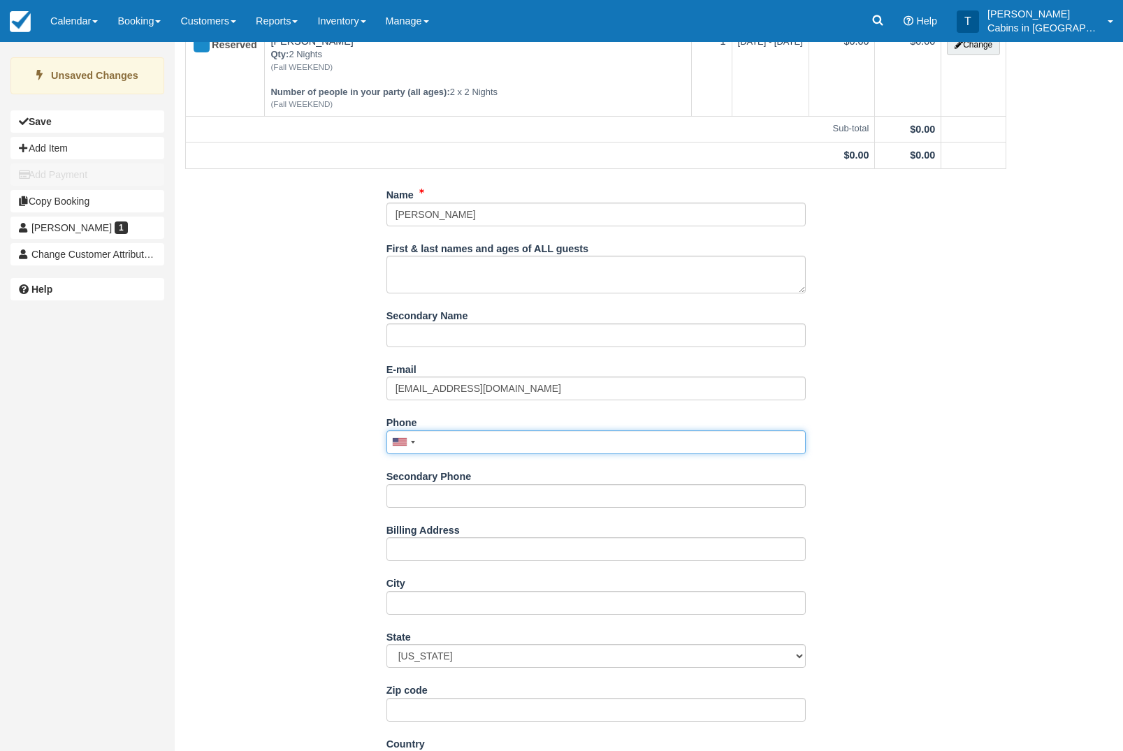
click at [604, 454] on input "Phone" at bounding box center [595, 442] width 419 height 24
click at [682, 449] on input "Phone" at bounding box center [595, 442] width 419 height 24
paste input "361-765-0674"
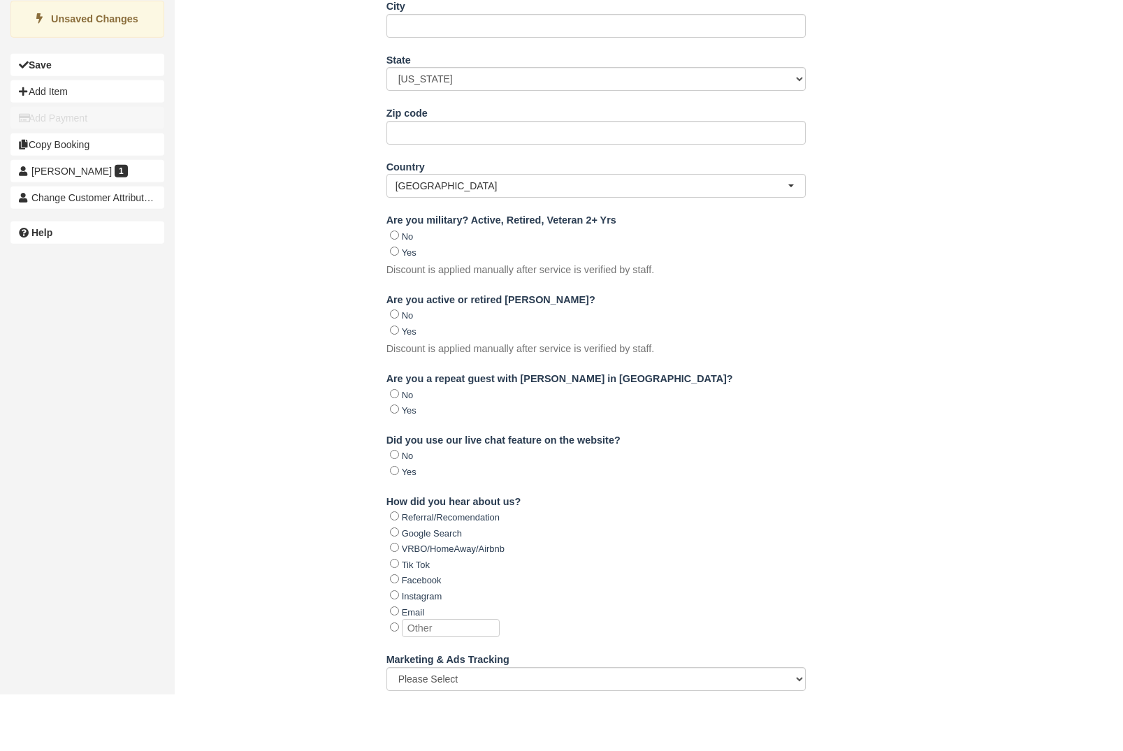
scroll to position [755, 0]
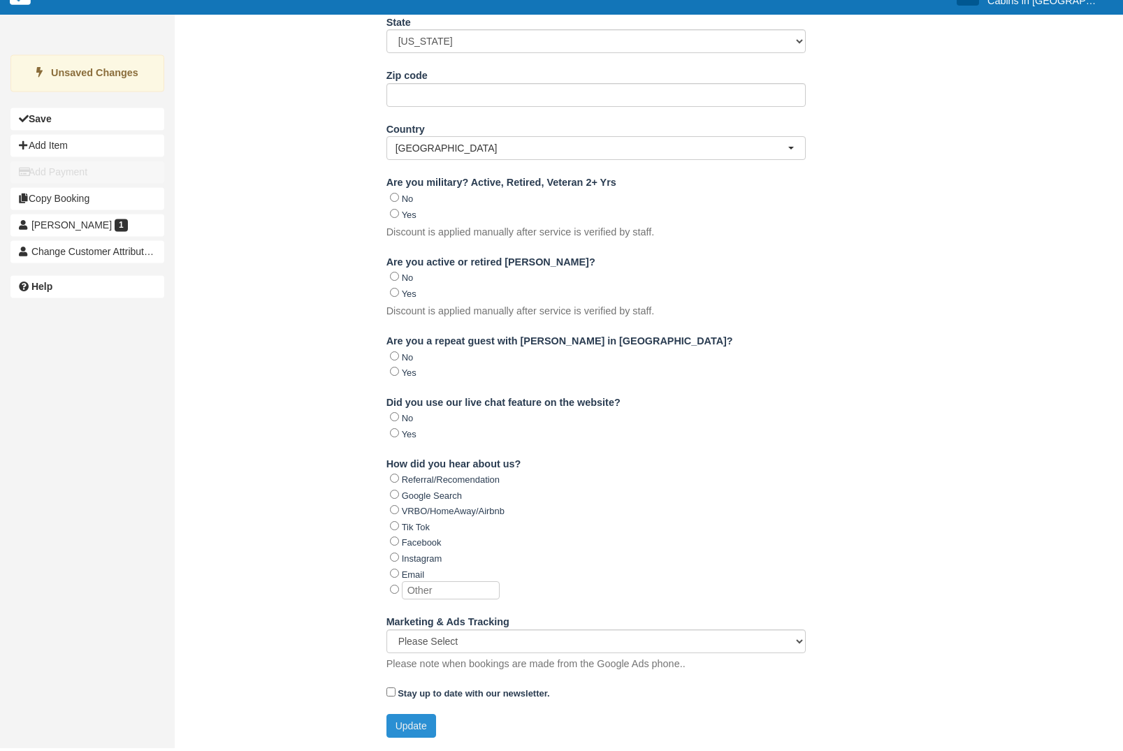
click at [408, 737] on button "Update" at bounding box center [411, 729] width 50 height 24
type input "+13617650674"
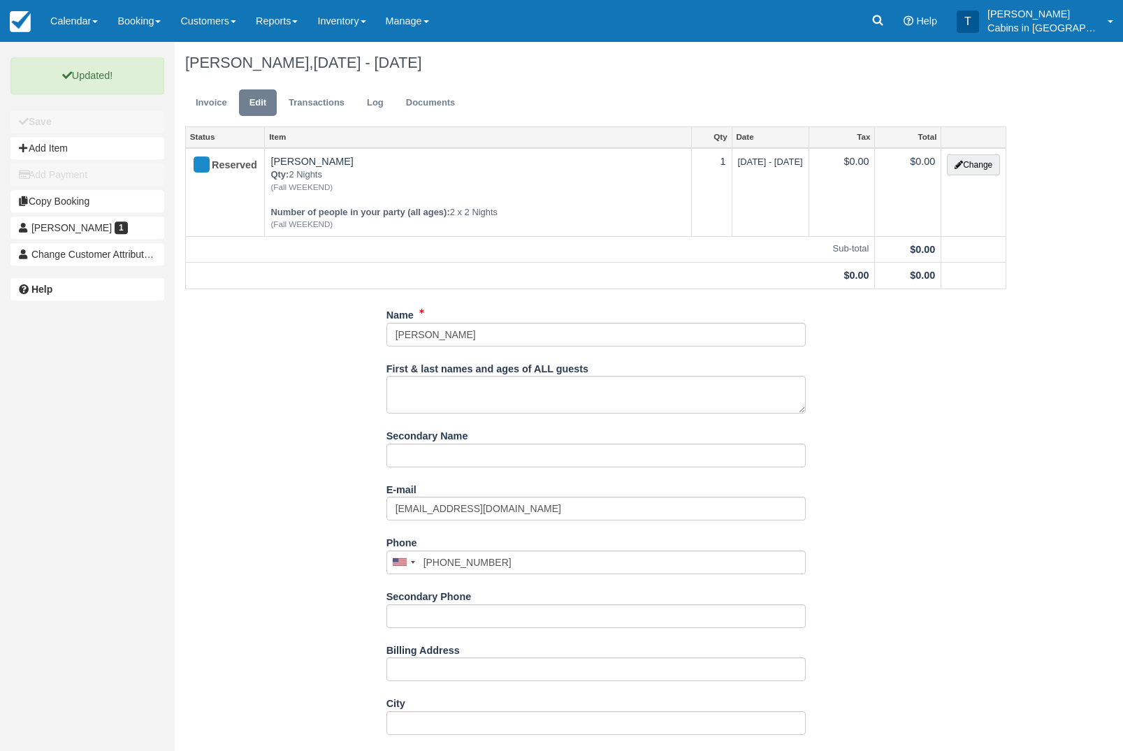
scroll to position [0, 0]
click at [894, 24] on link at bounding box center [878, 21] width 32 height 42
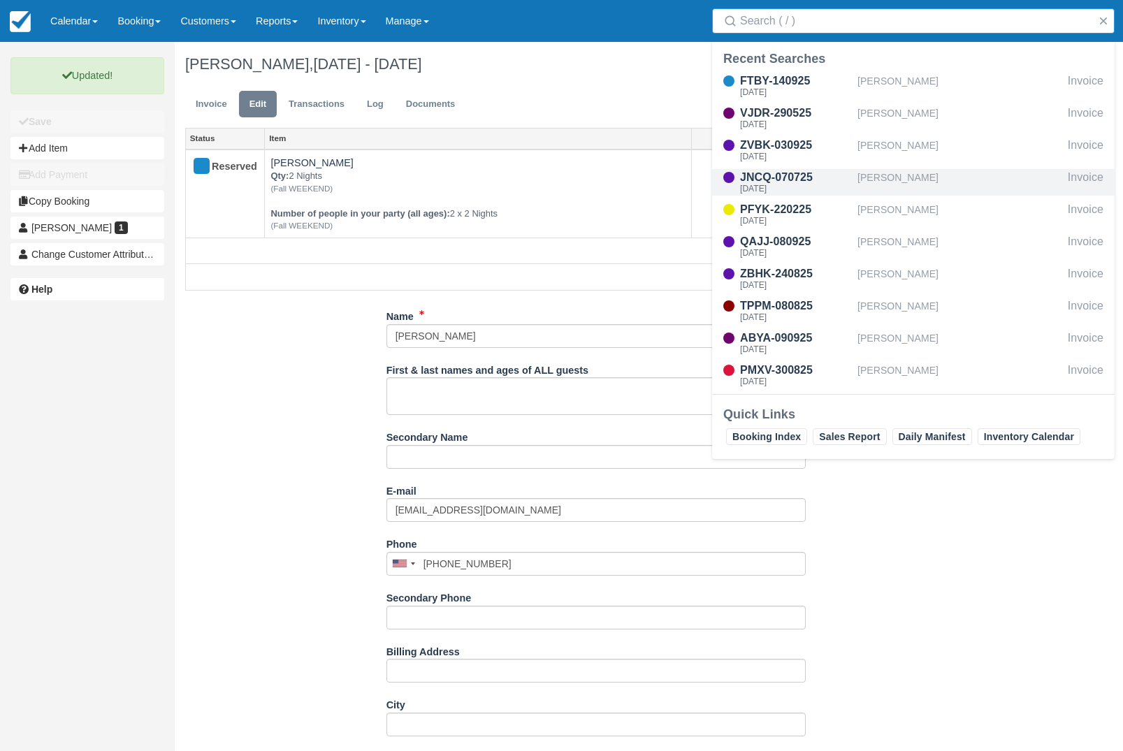
click at [933, 179] on div "[PERSON_NAME]" at bounding box center [959, 182] width 205 height 27
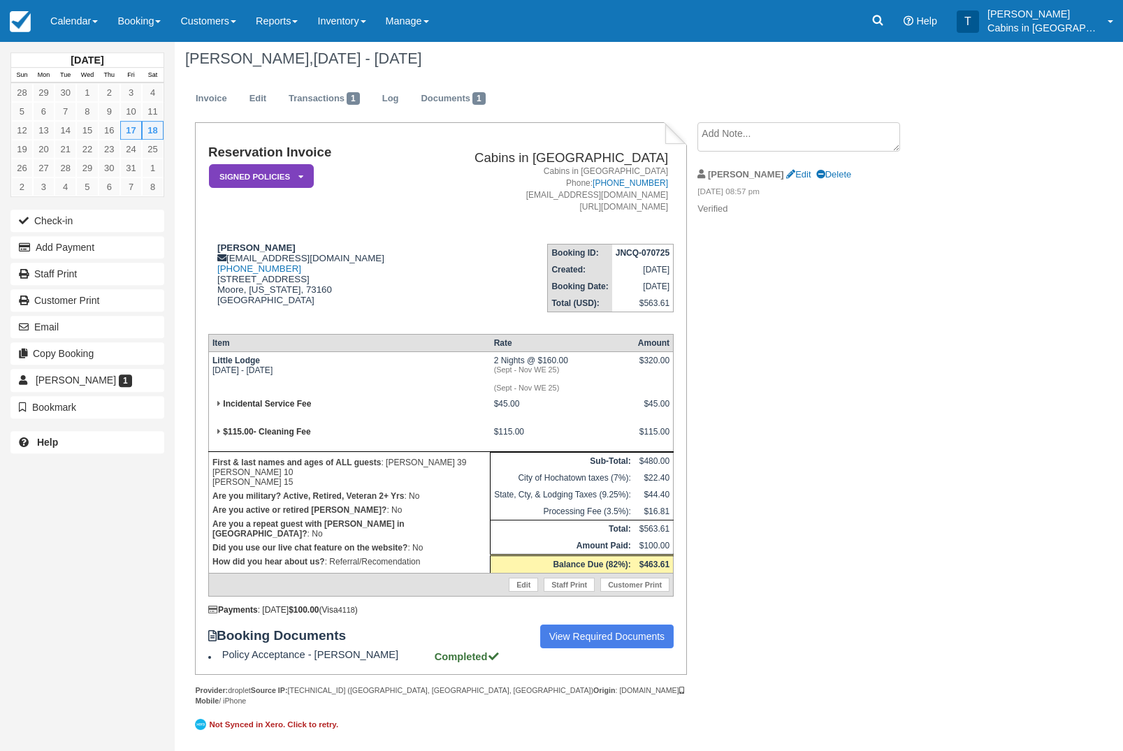
scroll to position [20, 0]
click at [59, 247] on button "Add Payment" at bounding box center [87, 247] width 154 height 22
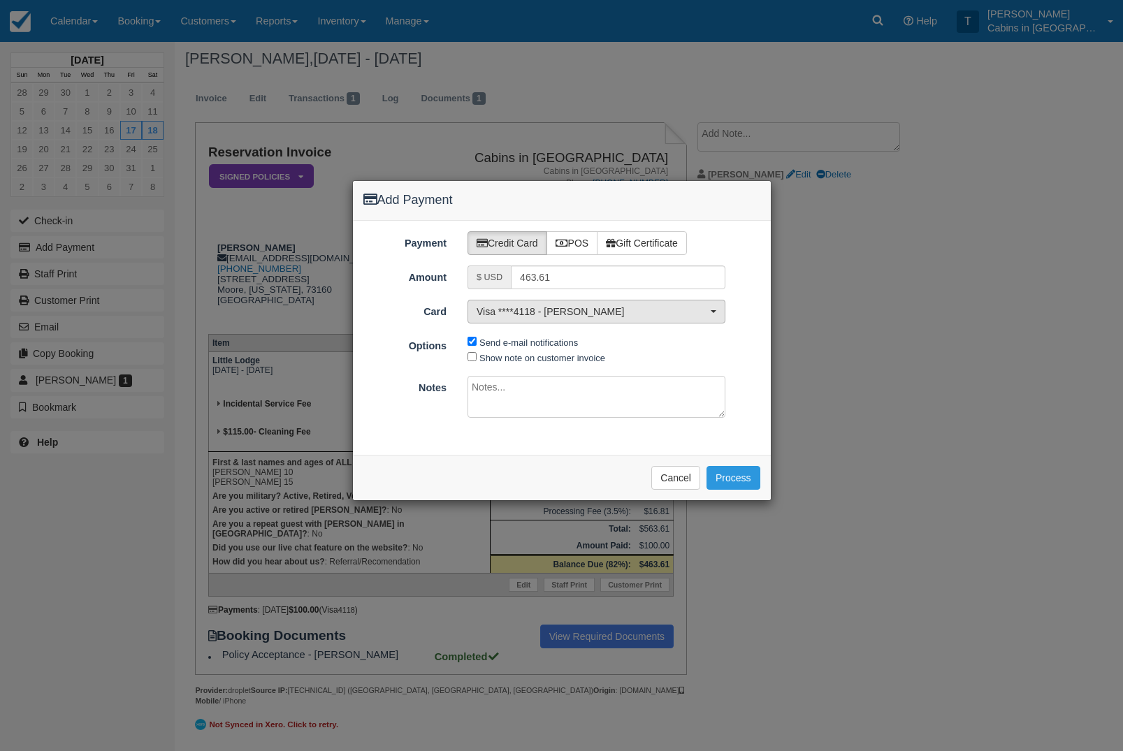
click at [561, 307] on span "Visa ****4118 - [PERSON_NAME]" at bounding box center [592, 312] width 231 height 14
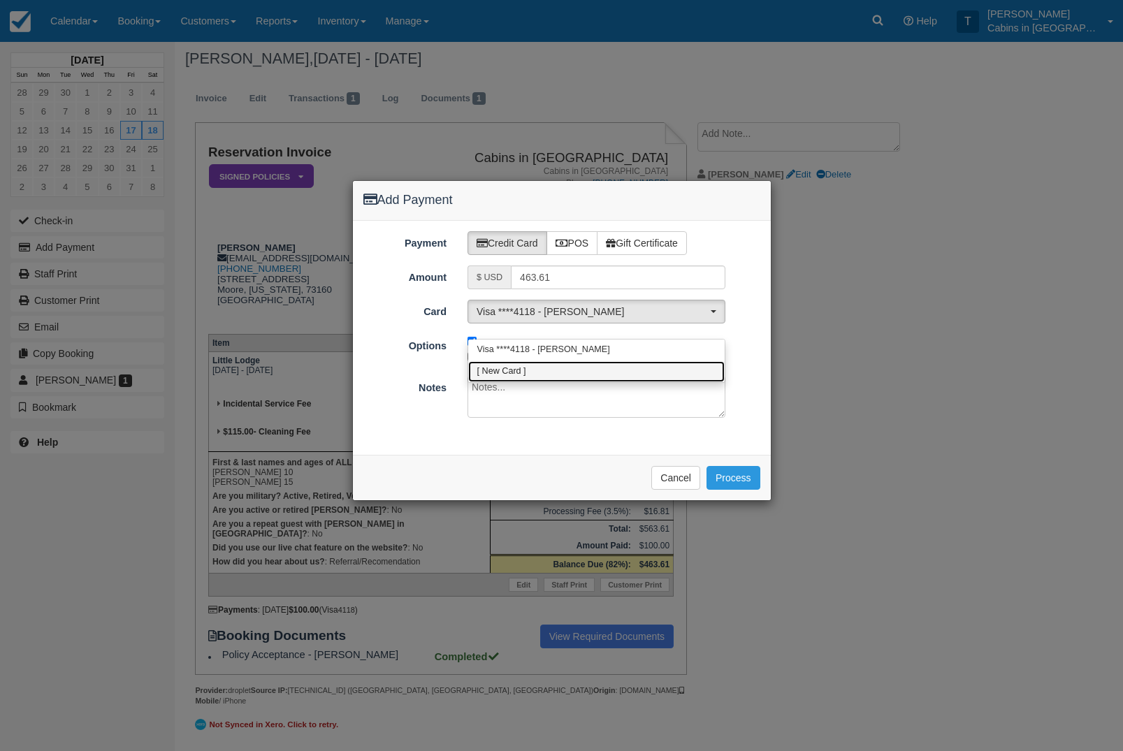
click at [515, 365] on span "[ New Card ]" at bounding box center [501, 371] width 49 height 13
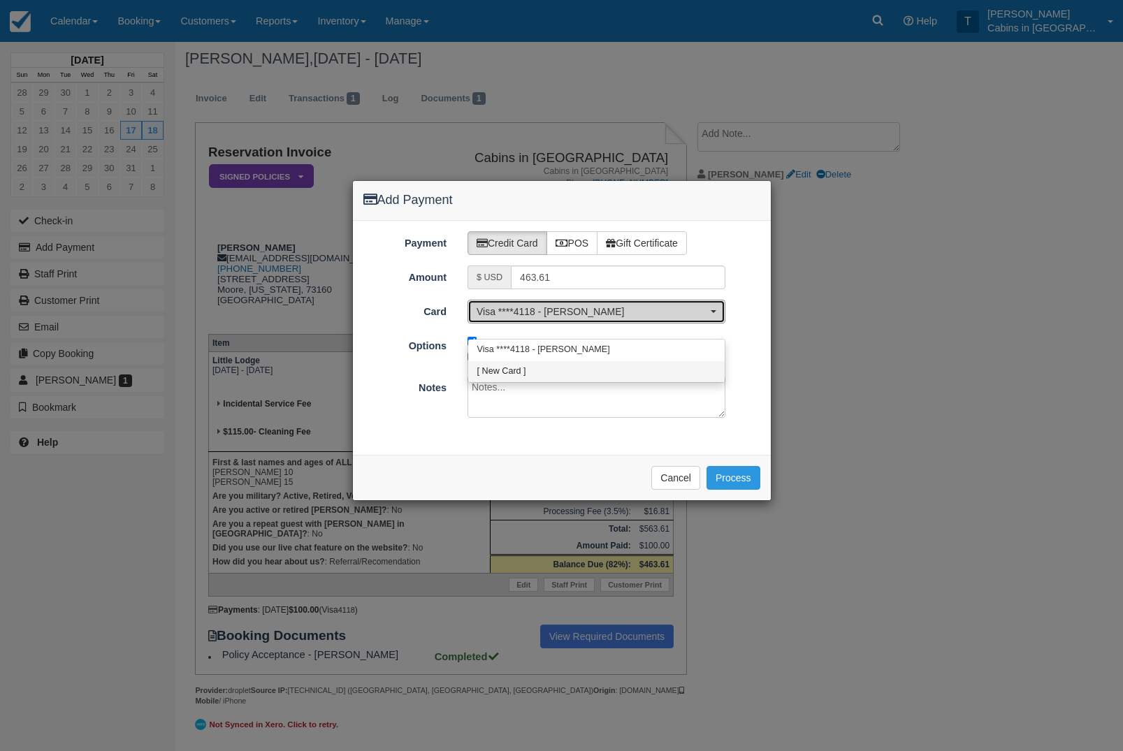
select select "0"
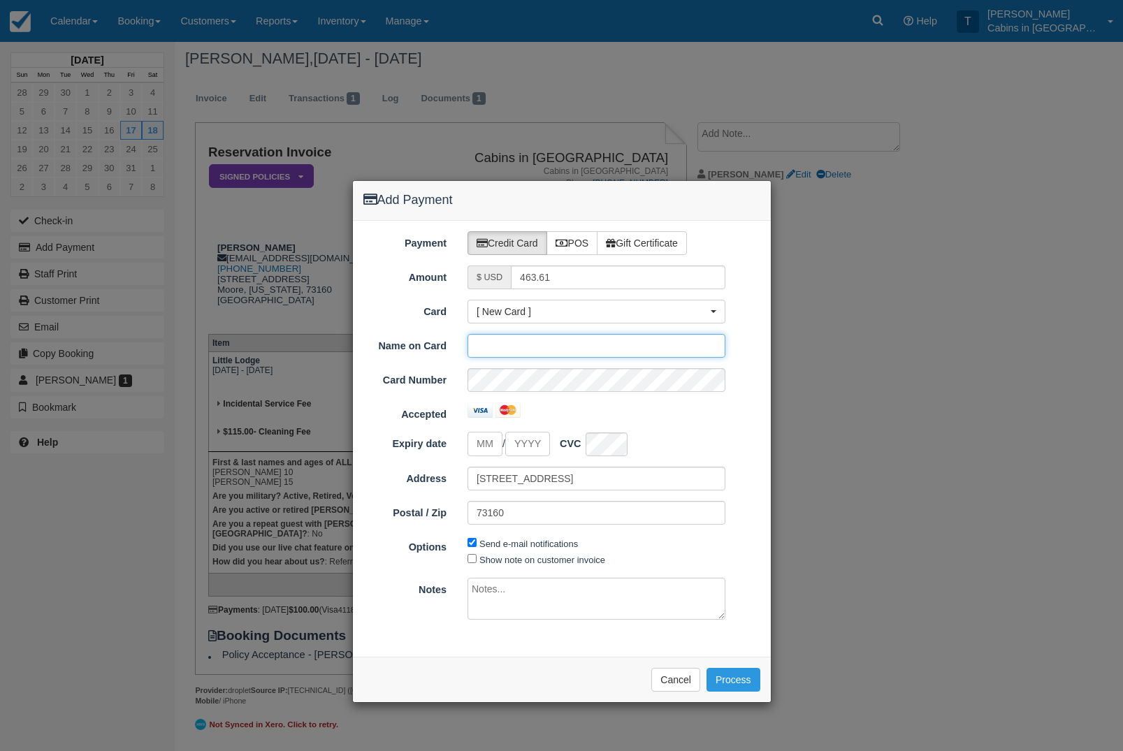
scroll to position [19, 0]
click at [491, 446] on input "tel" at bounding box center [485, 444] width 35 height 24
type input "09"
click at [548, 445] on input "Expiry date" at bounding box center [527, 444] width 45 height 24
type input "2026"
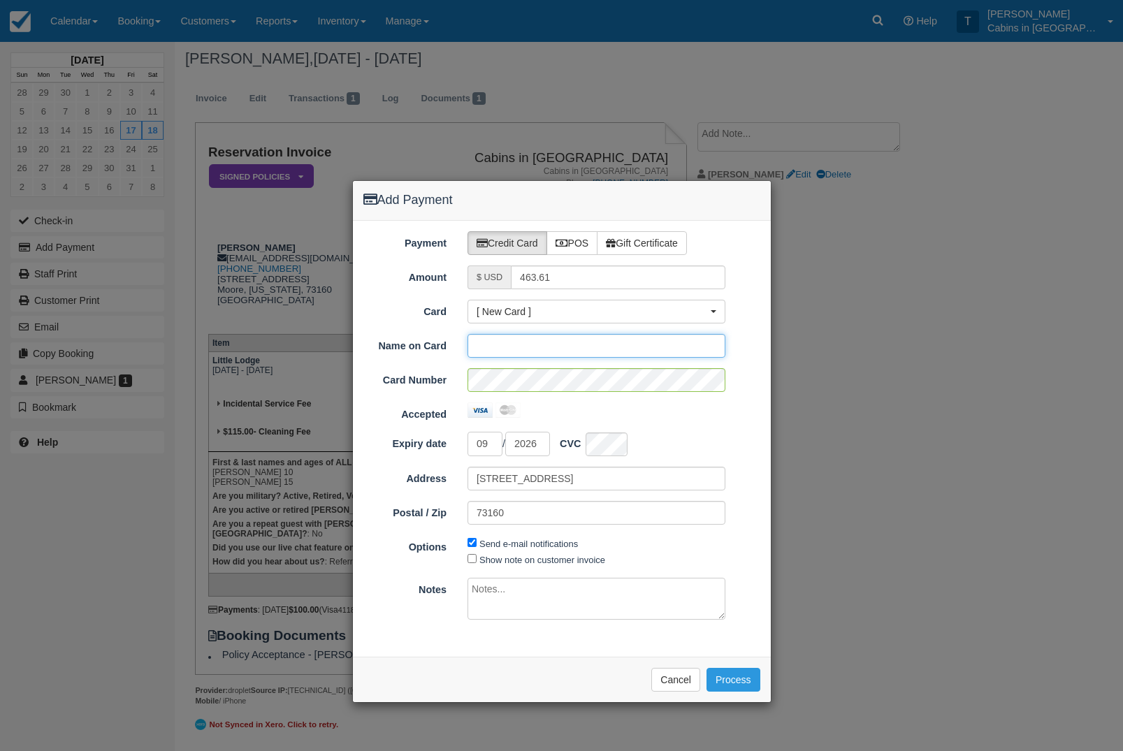
click at [588, 342] on input "Card" at bounding box center [597, 346] width 258 height 24
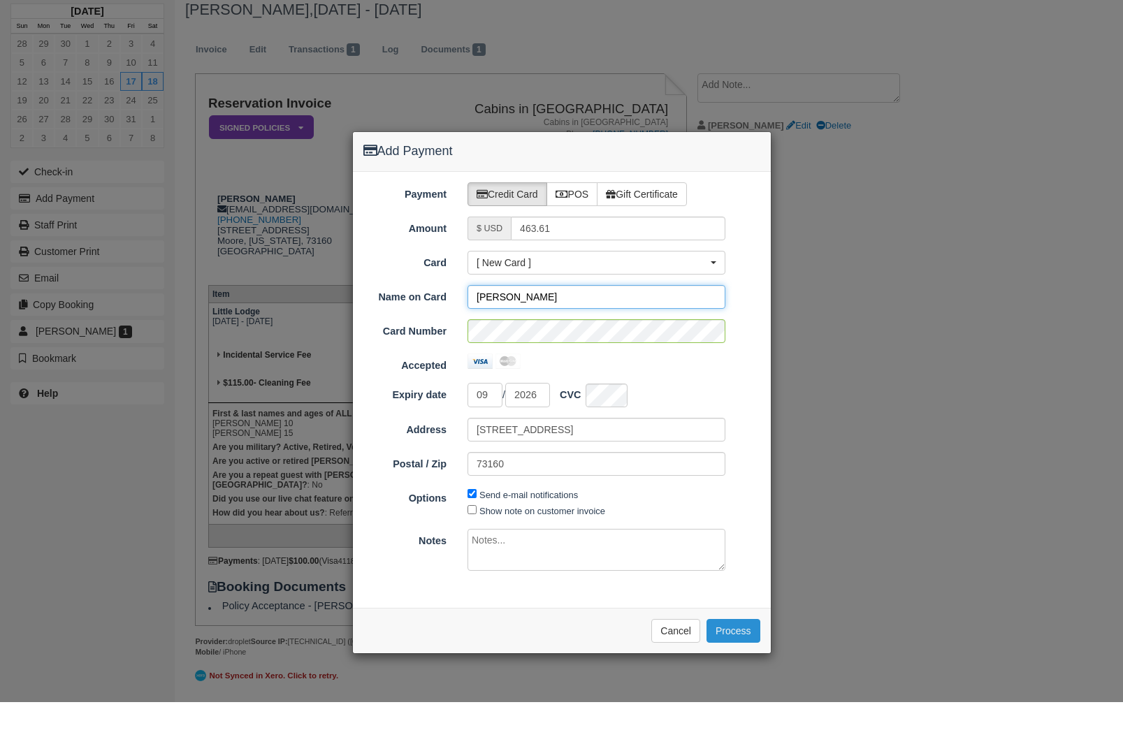
type input "[PERSON_NAME]"
click at [741, 668] on button "Process" at bounding box center [733, 680] width 54 height 24
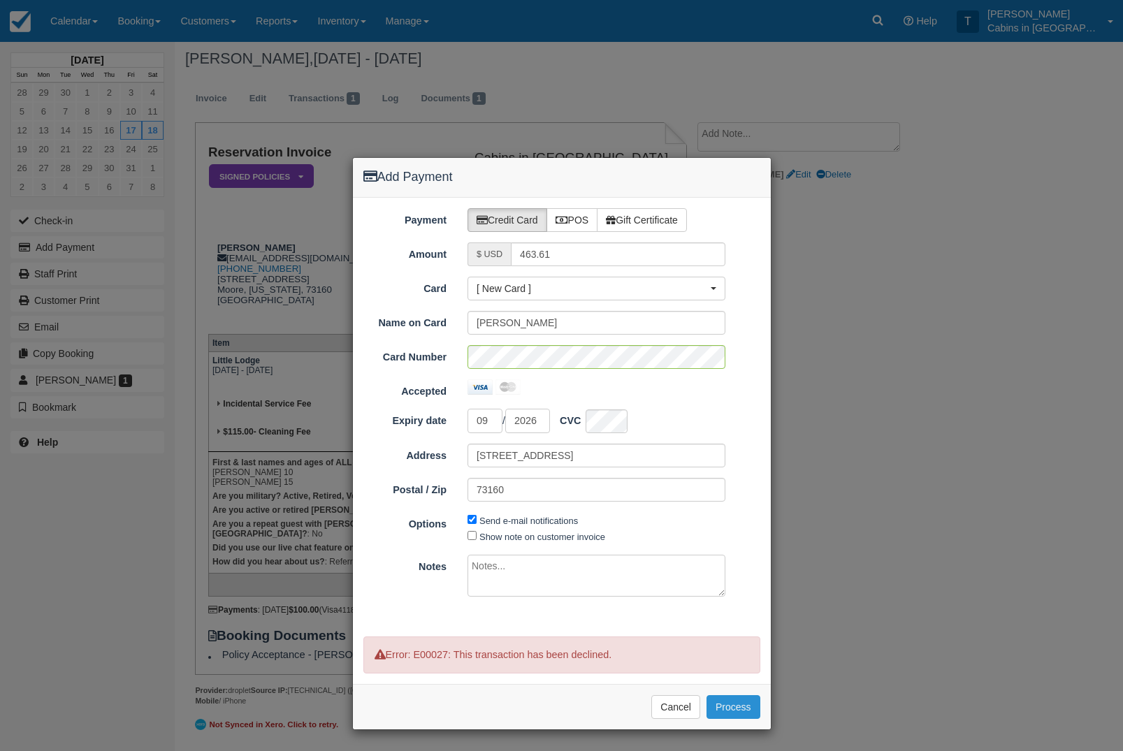
scroll to position [24, 0]
click at [741, 697] on button "Process" at bounding box center [733, 707] width 54 height 24
click at [497, 419] on input "09" at bounding box center [485, 421] width 35 height 24
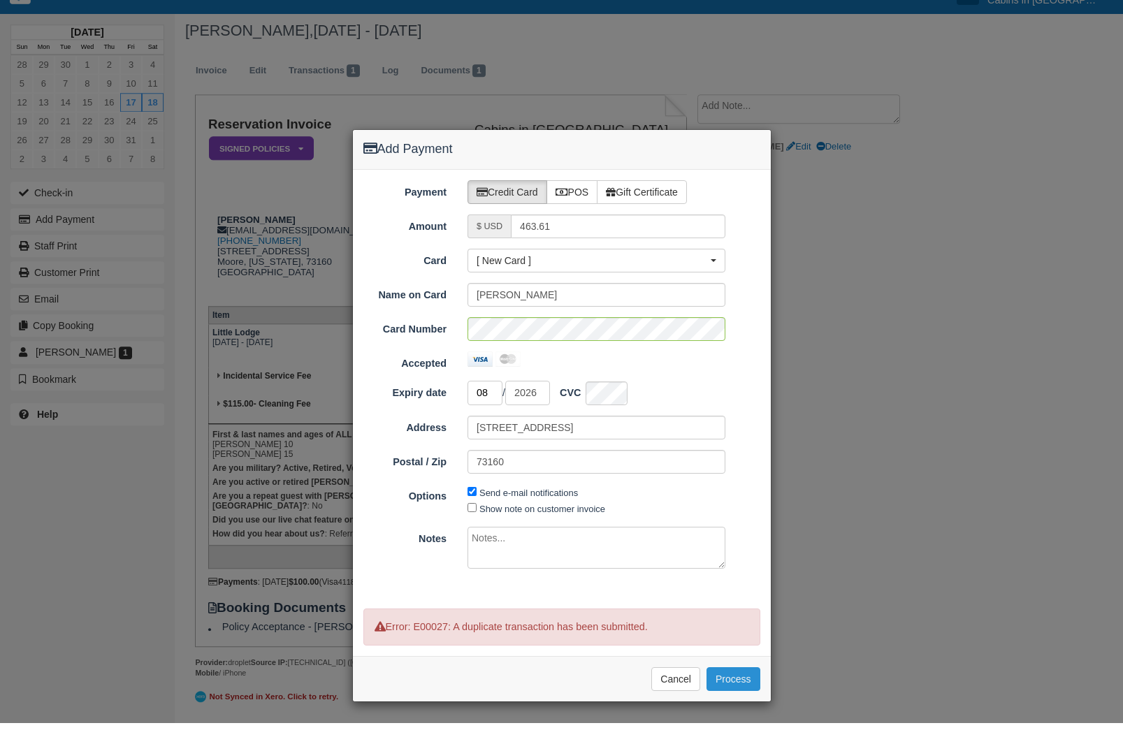
type input "08"
click at [736, 695] on button "Process" at bounding box center [733, 707] width 54 height 24
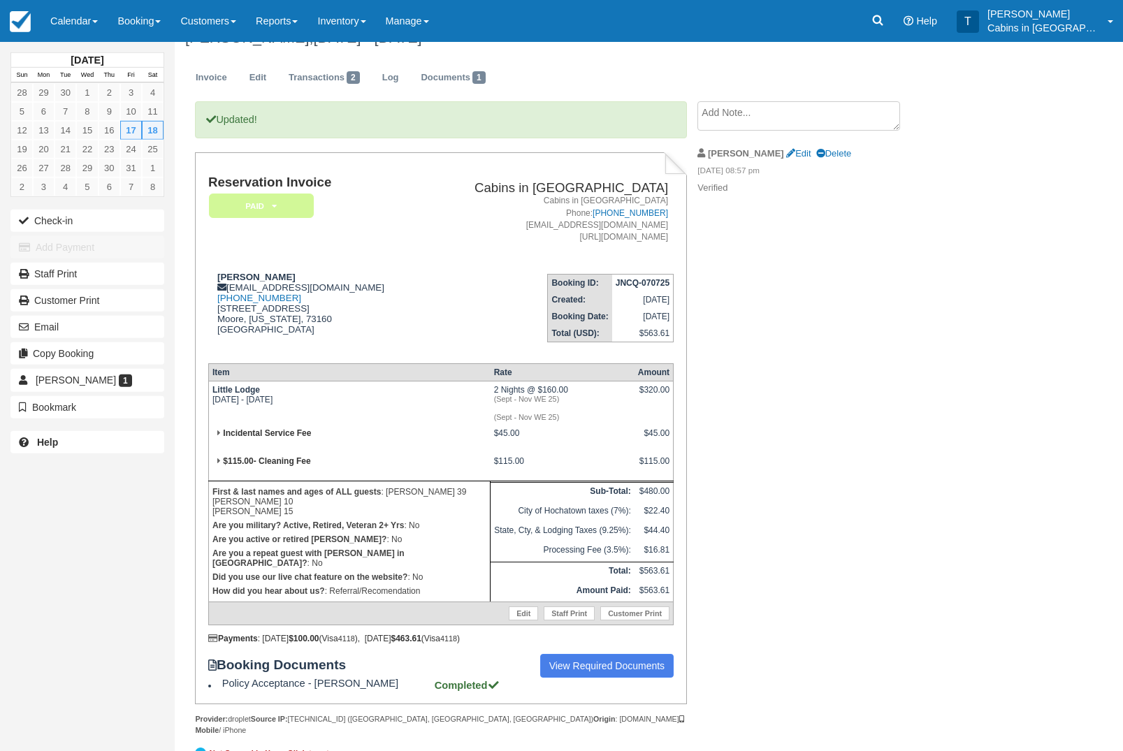
scroll to position [31, 0]
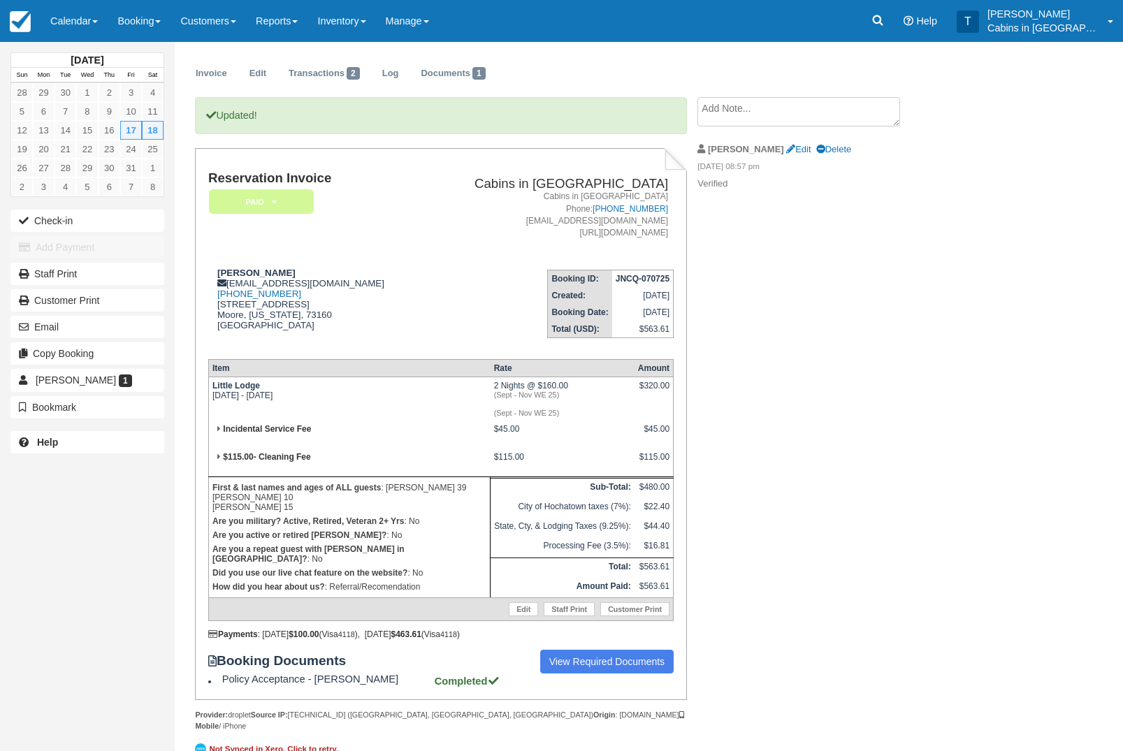
click at [289, 196] on em "Paid" at bounding box center [261, 201] width 105 height 24
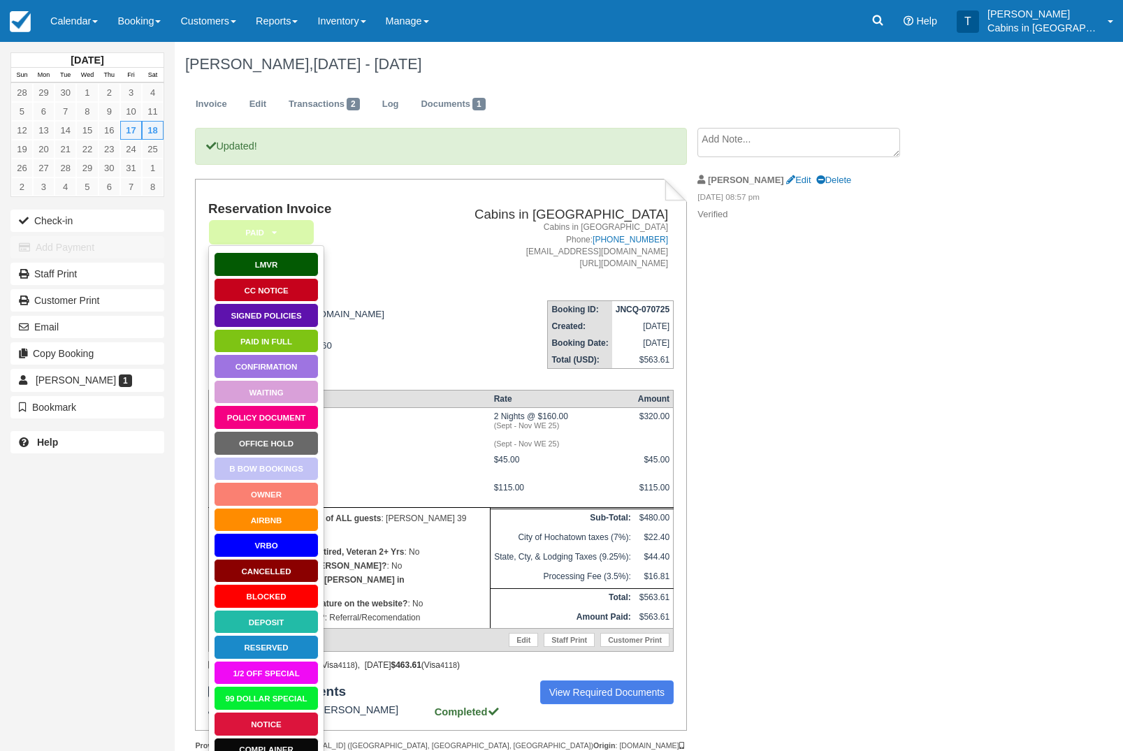
click at [292, 225] on em "Paid" at bounding box center [261, 232] width 105 height 24
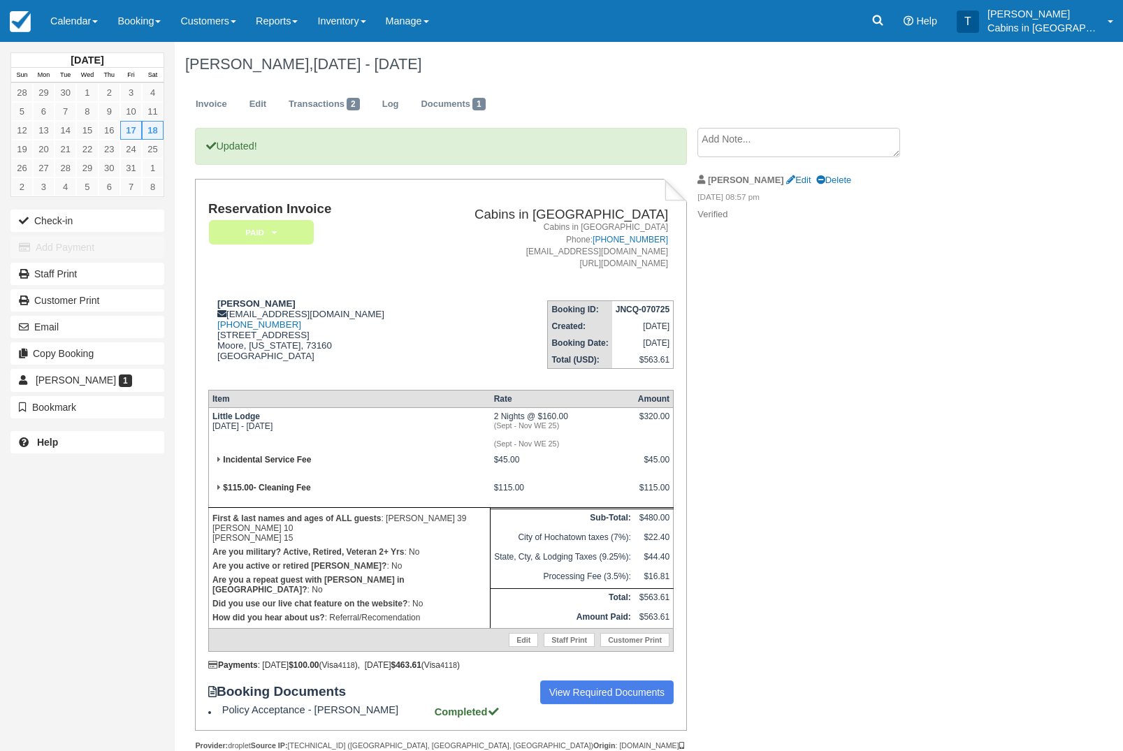
click at [295, 232] on em "Paid" at bounding box center [261, 232] width 105 height 24
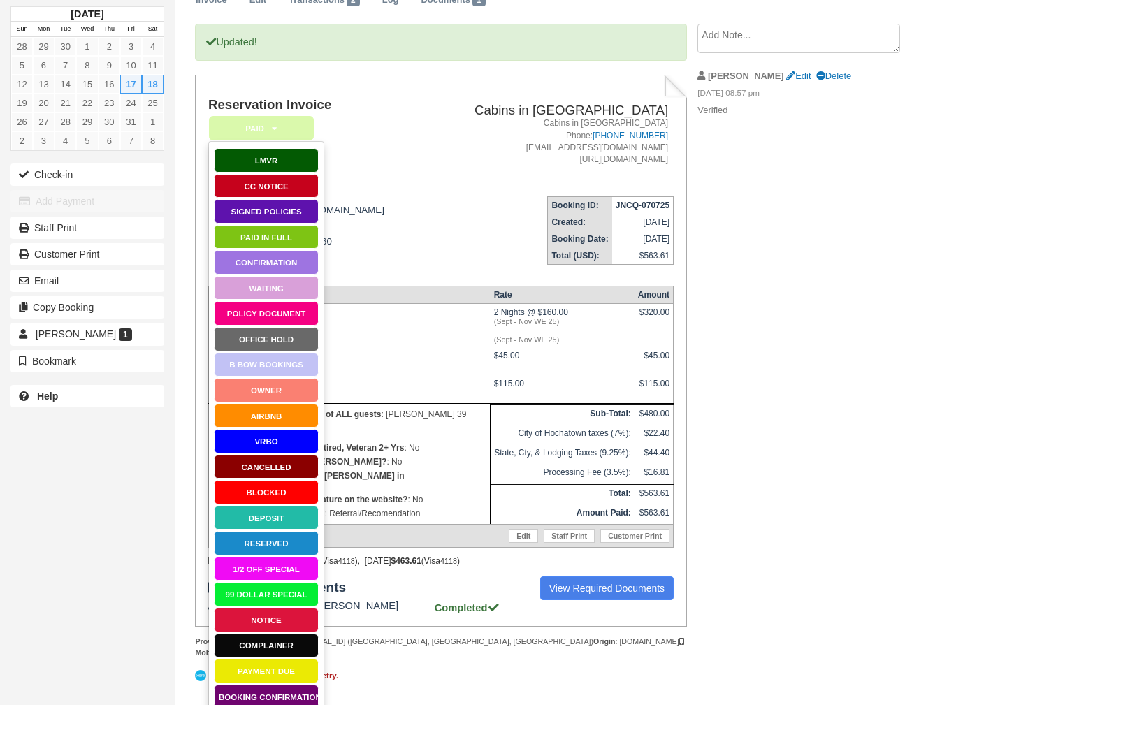
scroll to position [56, 0]
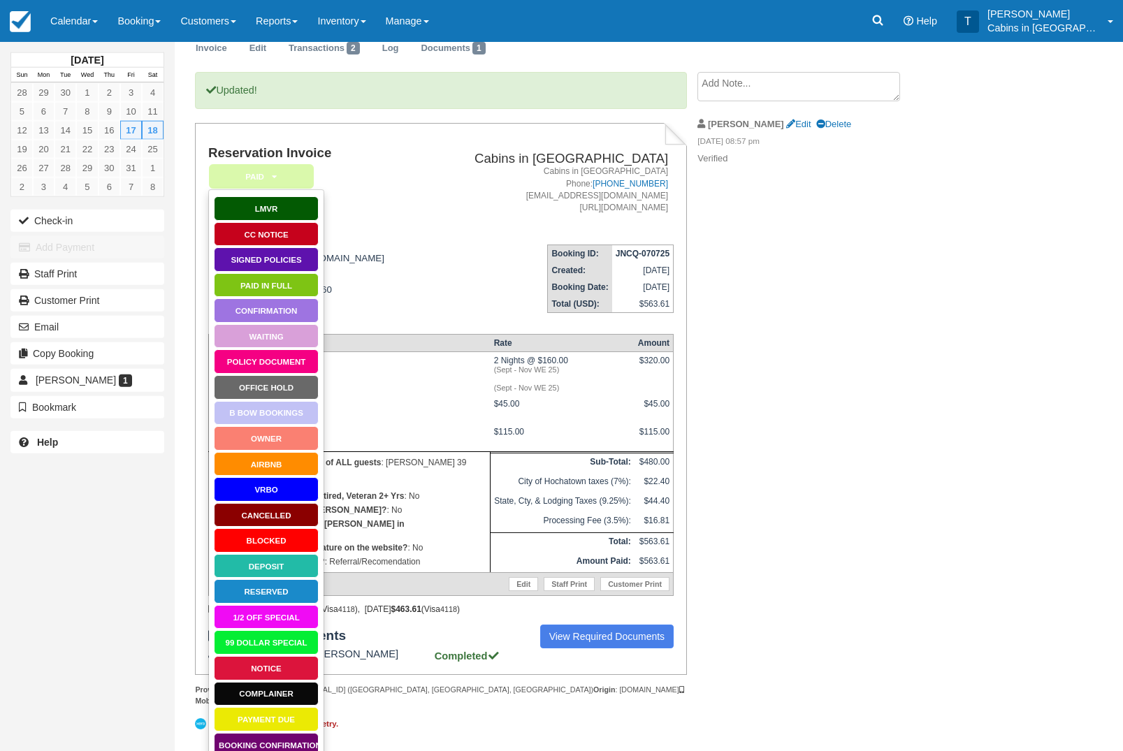
click at [291, 746] on link "Booking Confirmation" at bounding box center [266, 745] width 105 height 24
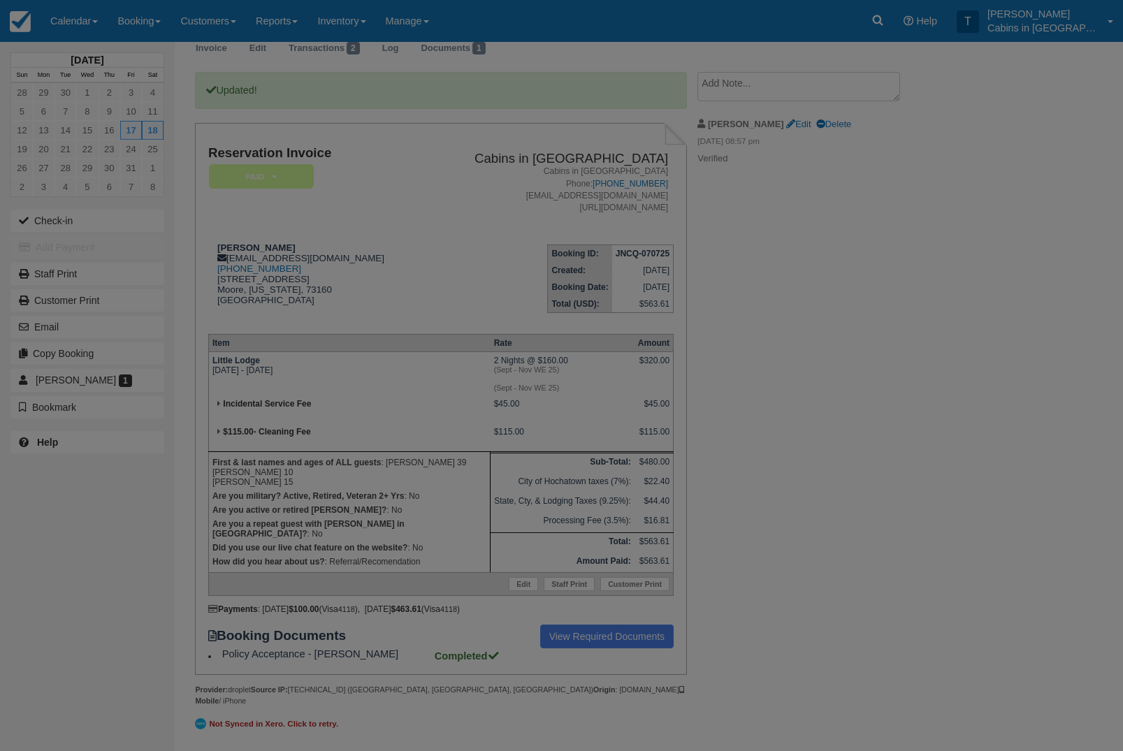
scroll to position [110, 0]
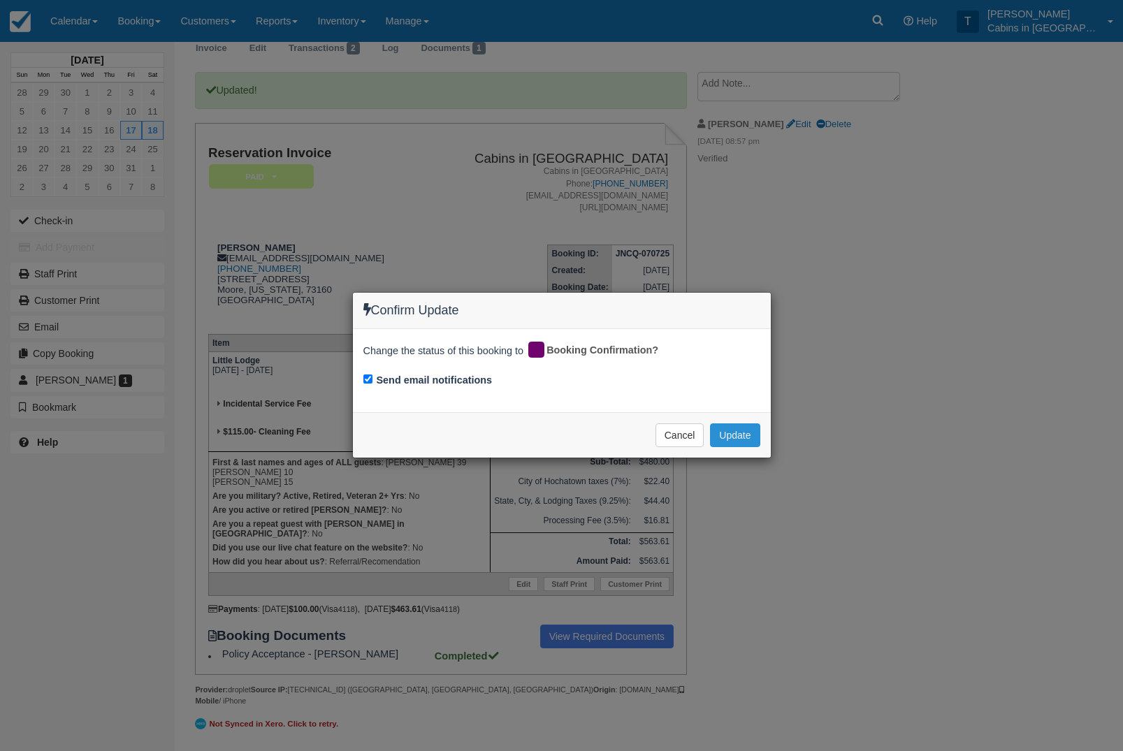
click at [751, 433] on button "Update" at bounding box center [735, 435] width 50 height 24
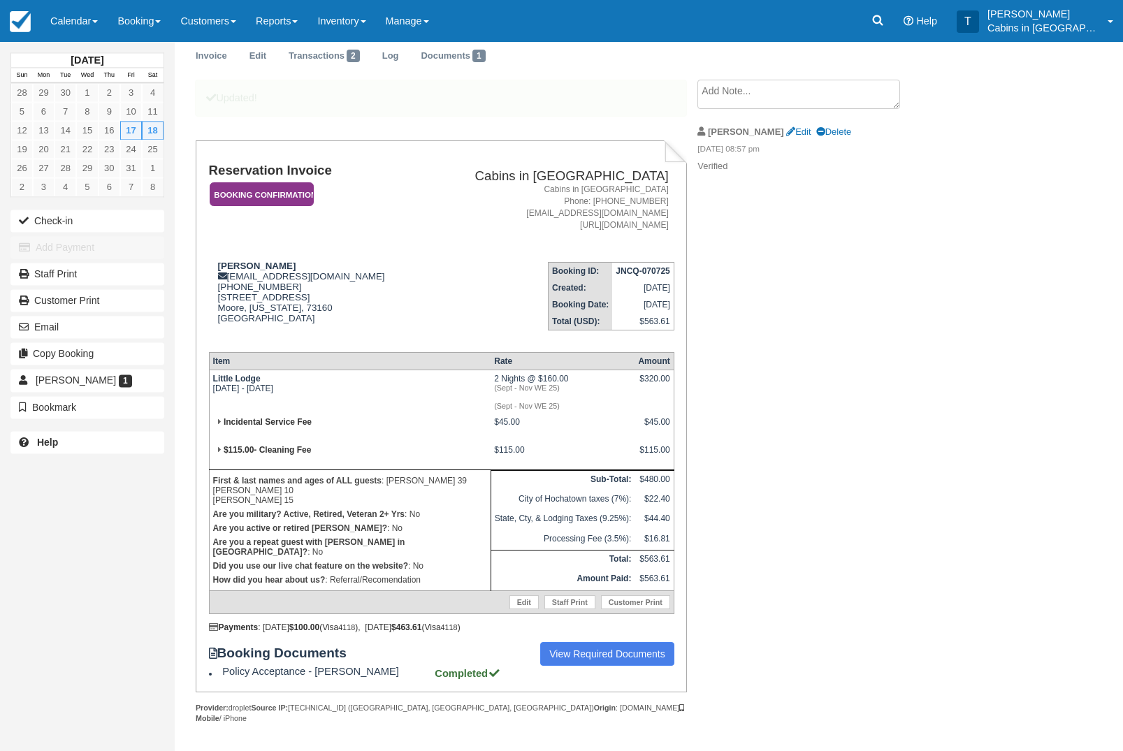
scroll to position [0, 0]
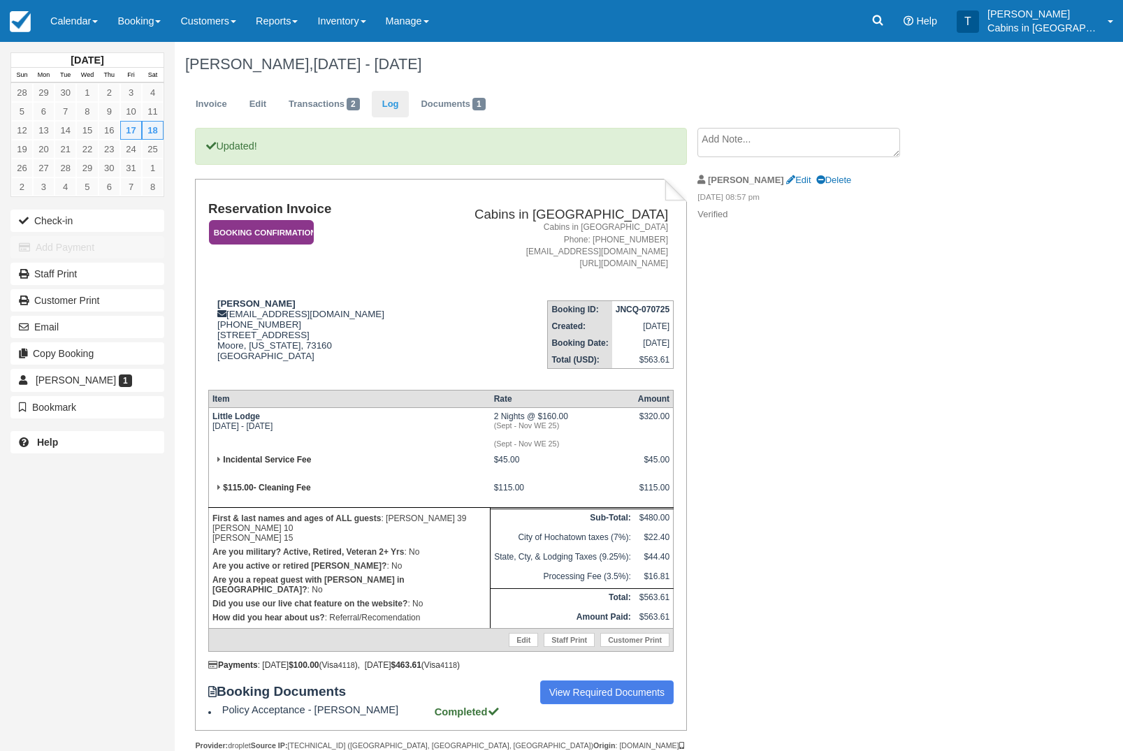
click at [402, 106] on link "Log" at bounding box center [391, 104] width 38 height 27
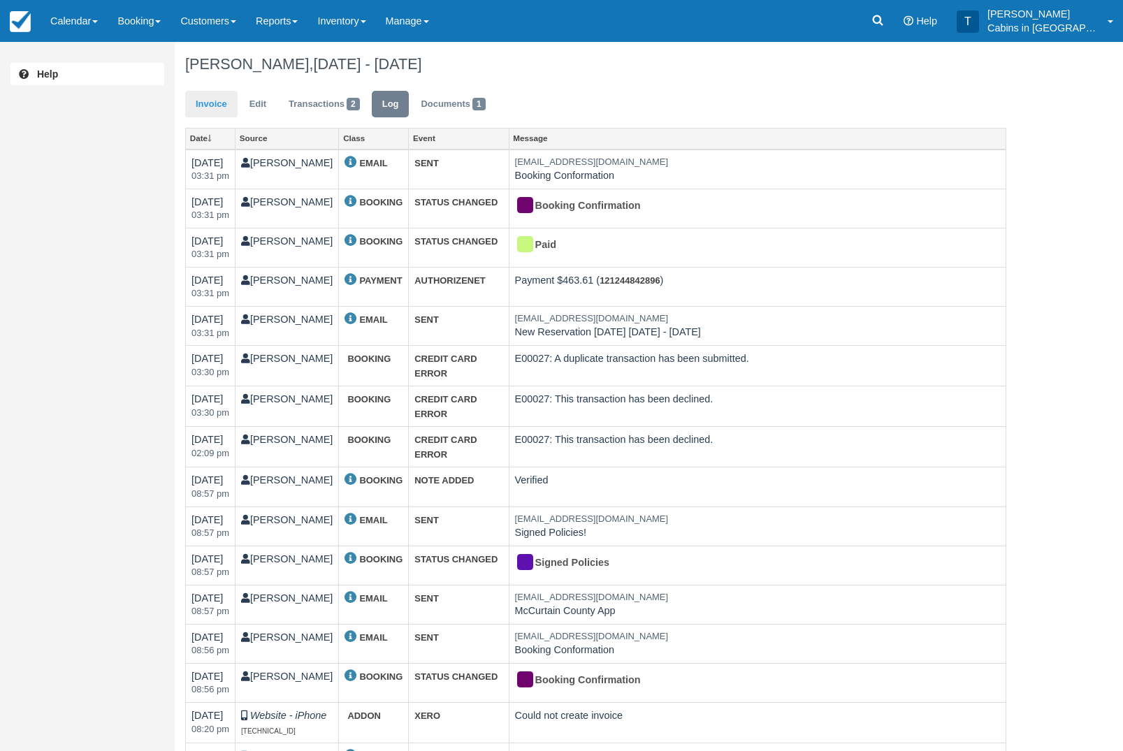
click at [229, 113] on link "Invoice" at bounding box center [211, 104] width 52 height 27
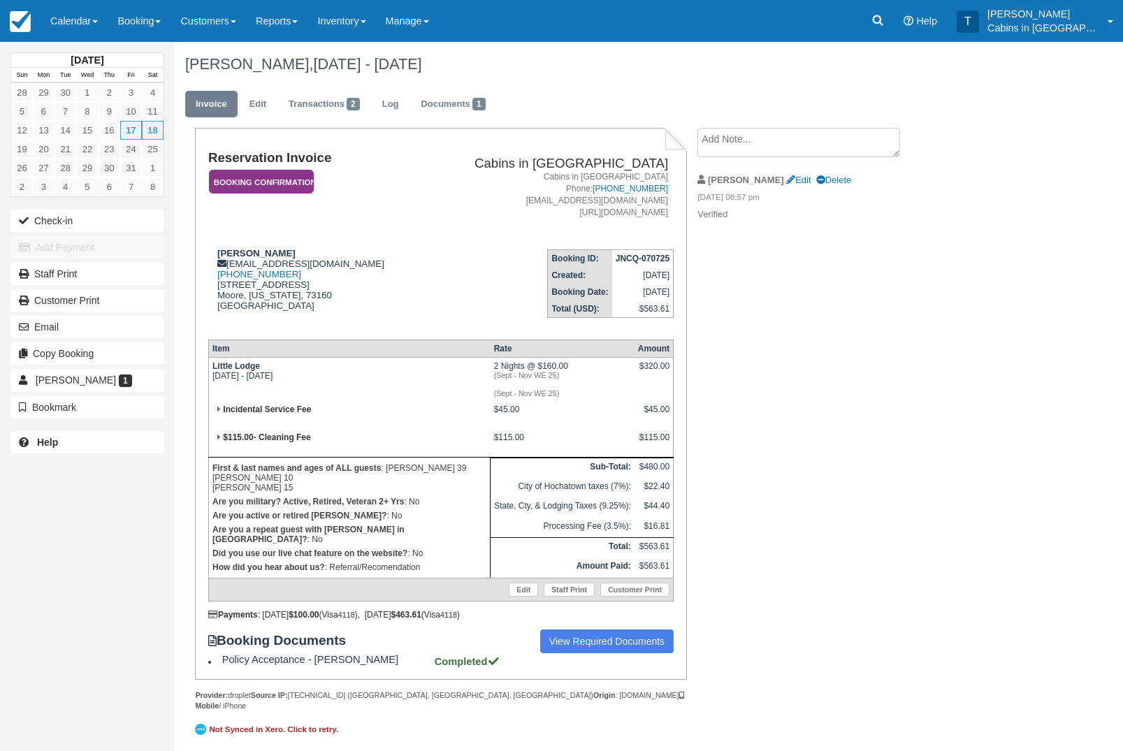
click at [296, 185] on em "Booking Confirmation" at bounding box center [261, 182] width 105 height 24
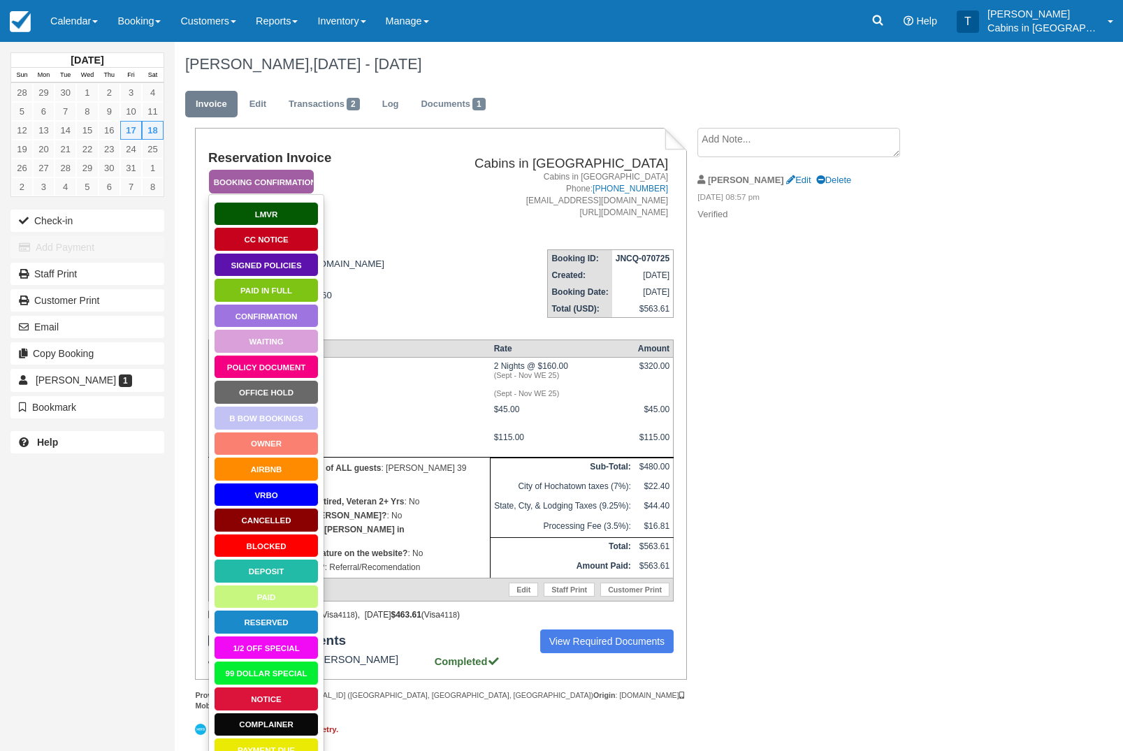
click at [295, 368] on link "Policy Document" at bounding box center [266, 367] width 105 height 24
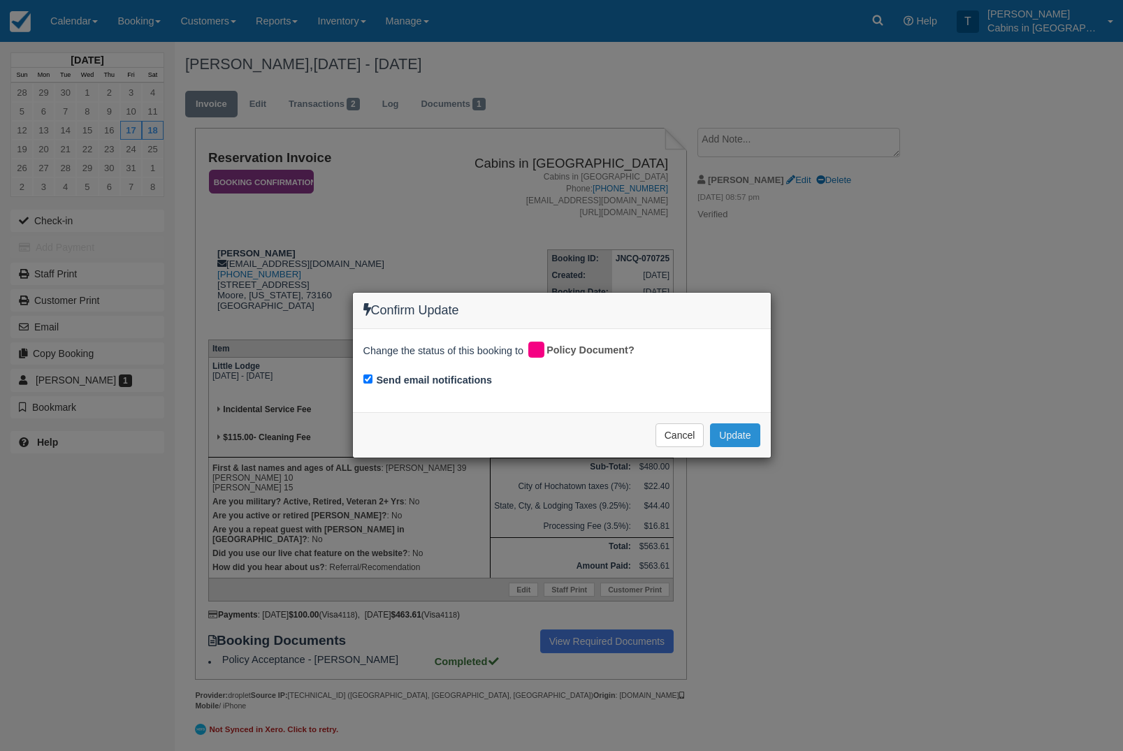
click at [745, 434] on button "Update" at bounding box center [735, 435] width 50 height 24
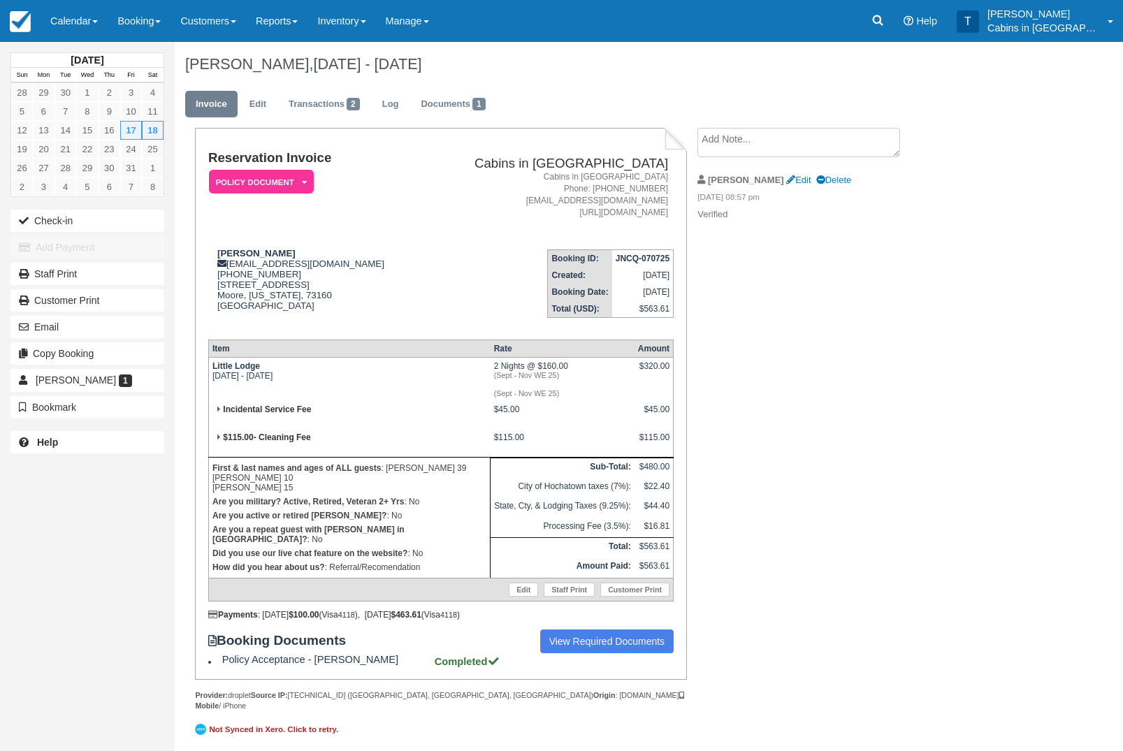
click at [841, 153] on textarea at bounding box center [798, 142] width 203 height 29
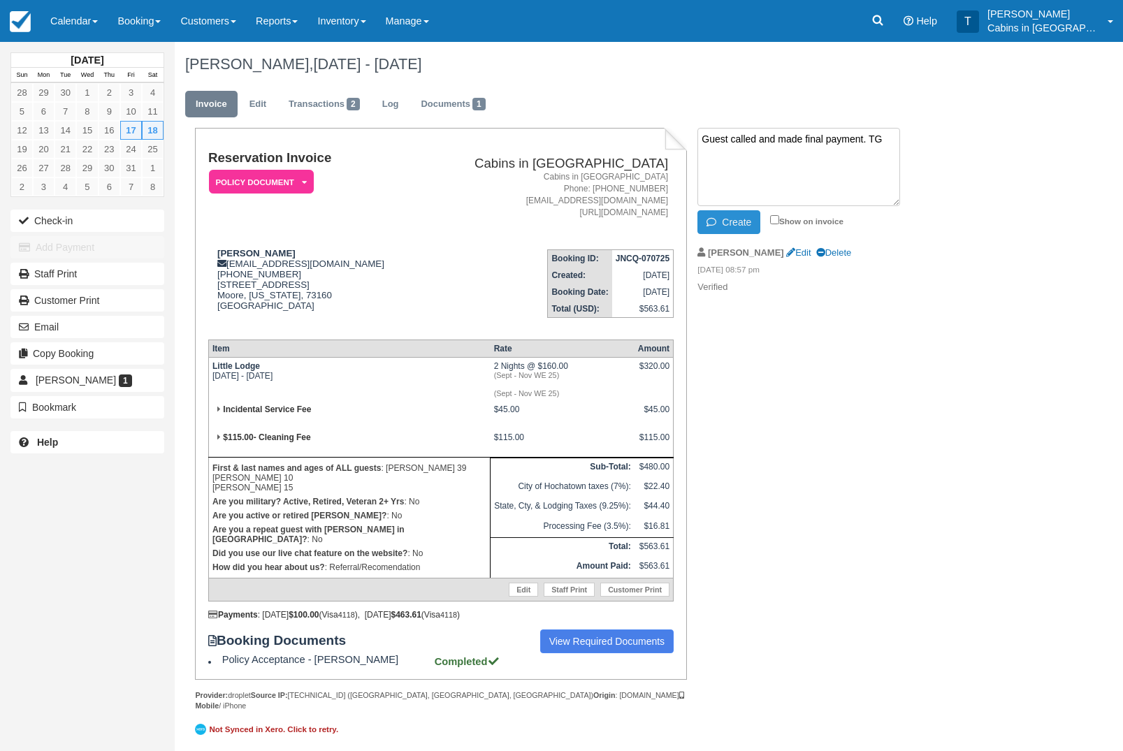
type textarea "Guest called and made final payment. TG"
click at [737, 222] on button "Create" at bounding box center [728, 222] width 63 height 24
click at [885, 17] on icon at bounding box center [878, 20] width 14 height 14
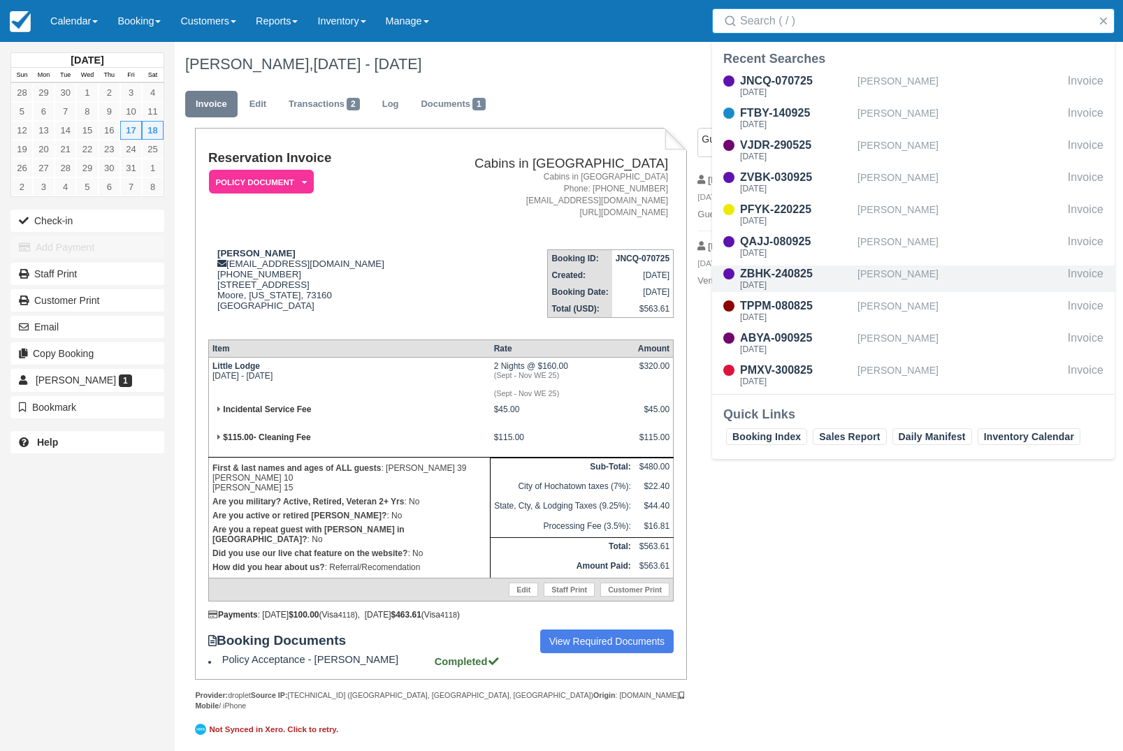
click at [926, 273] on div "Chris Vandersall" at bounding box center [959, 279] width 205 height 27
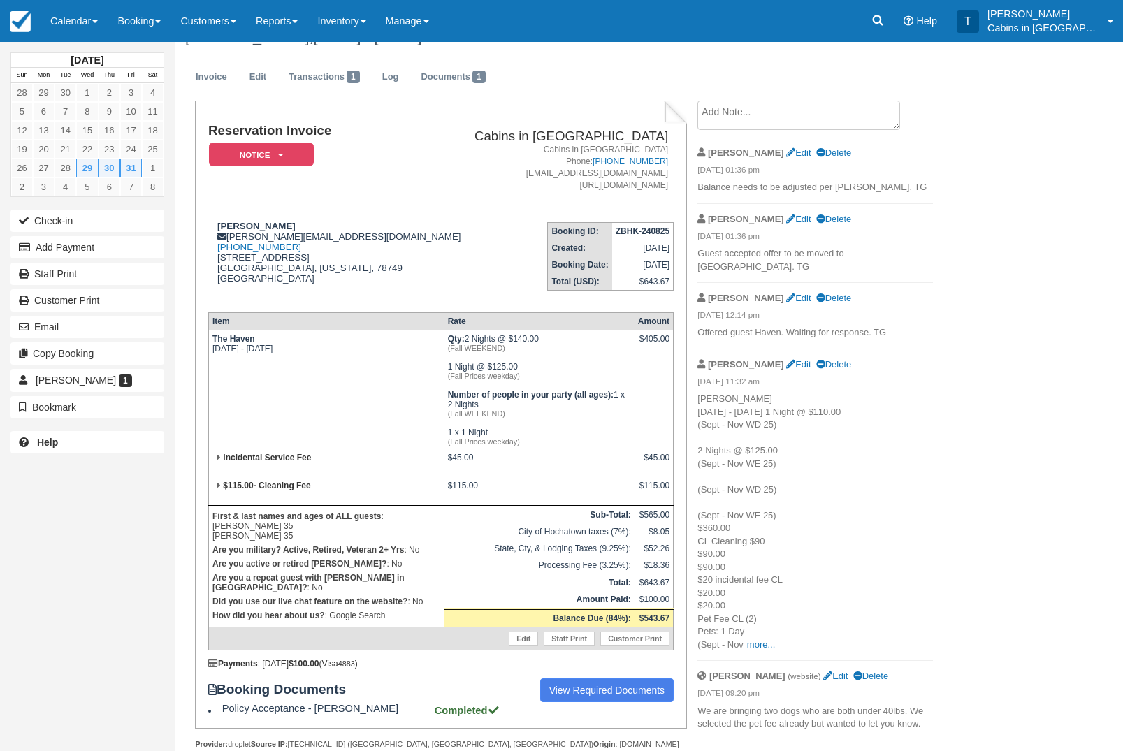
scroll to position [28, 0]
click at [885, 24] on icon at bounding box center [878, 20] width 14 height 14
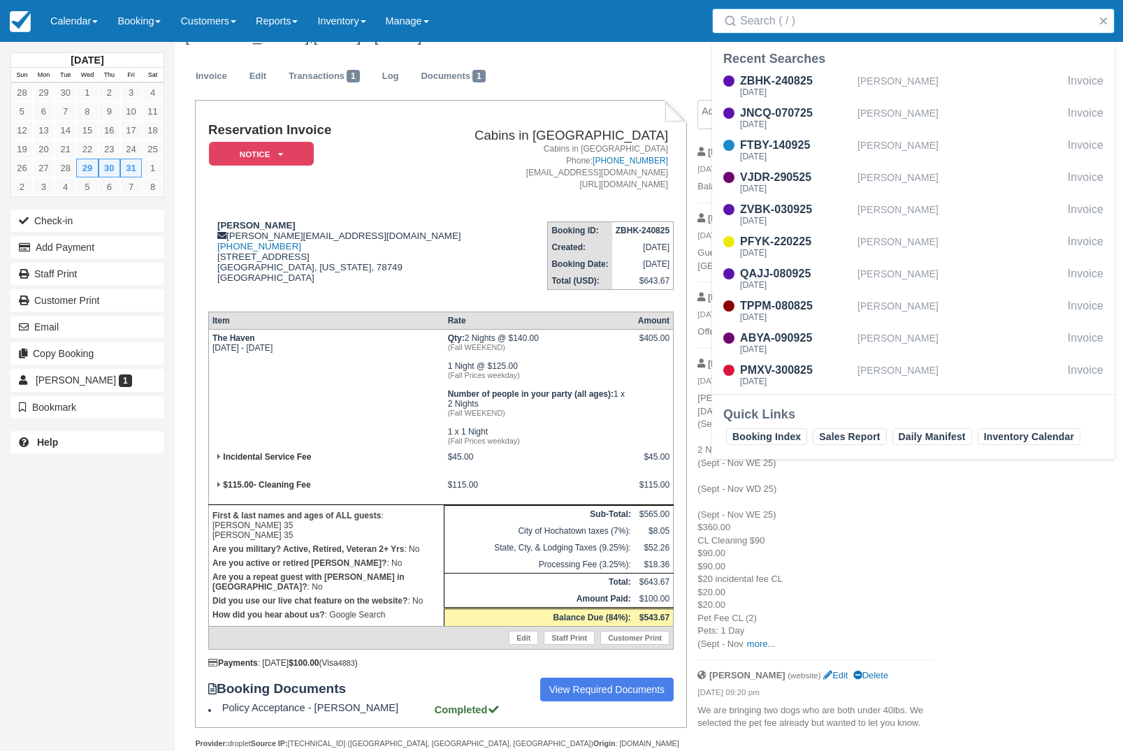
scroll to position [27, 0]
click at [917, 273] on div "Stephanie Storey" at bounding box center [959, 279] width 205 height 27
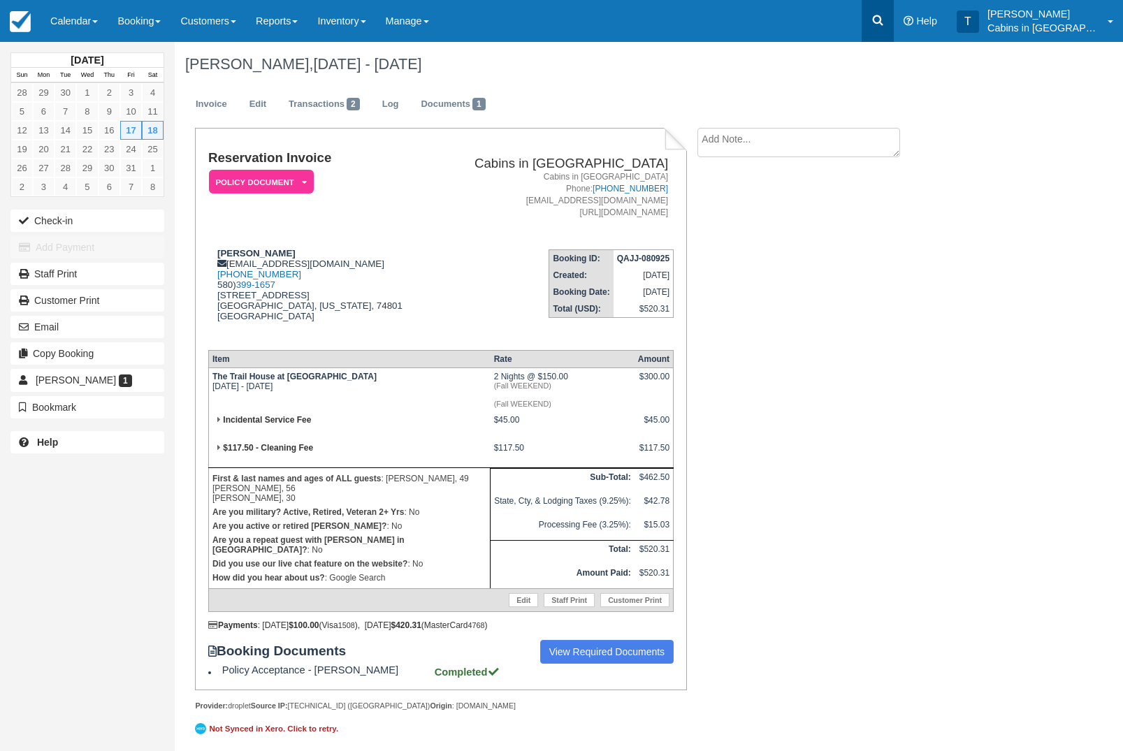
click at [885, 20] on icon at bounding box center [878, 20] width 14 height 14
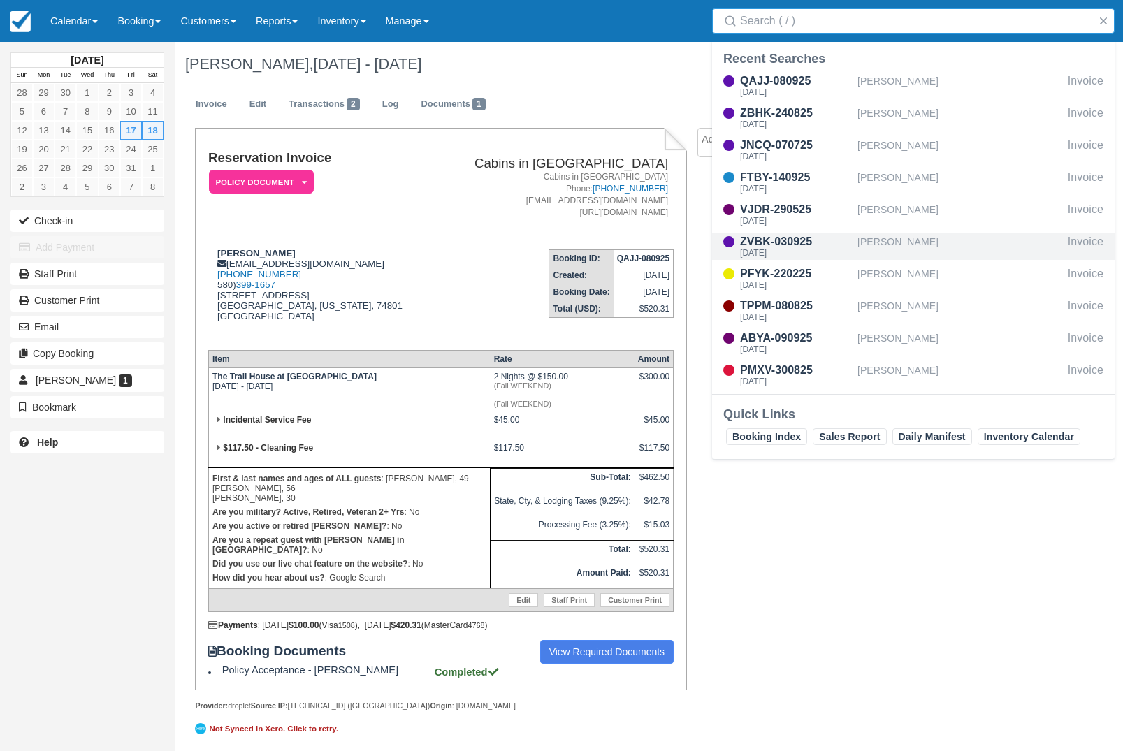
click at [909, 243] on div "[PERSON_NAME]" at bounding box center [959, 246] width 205 height 27
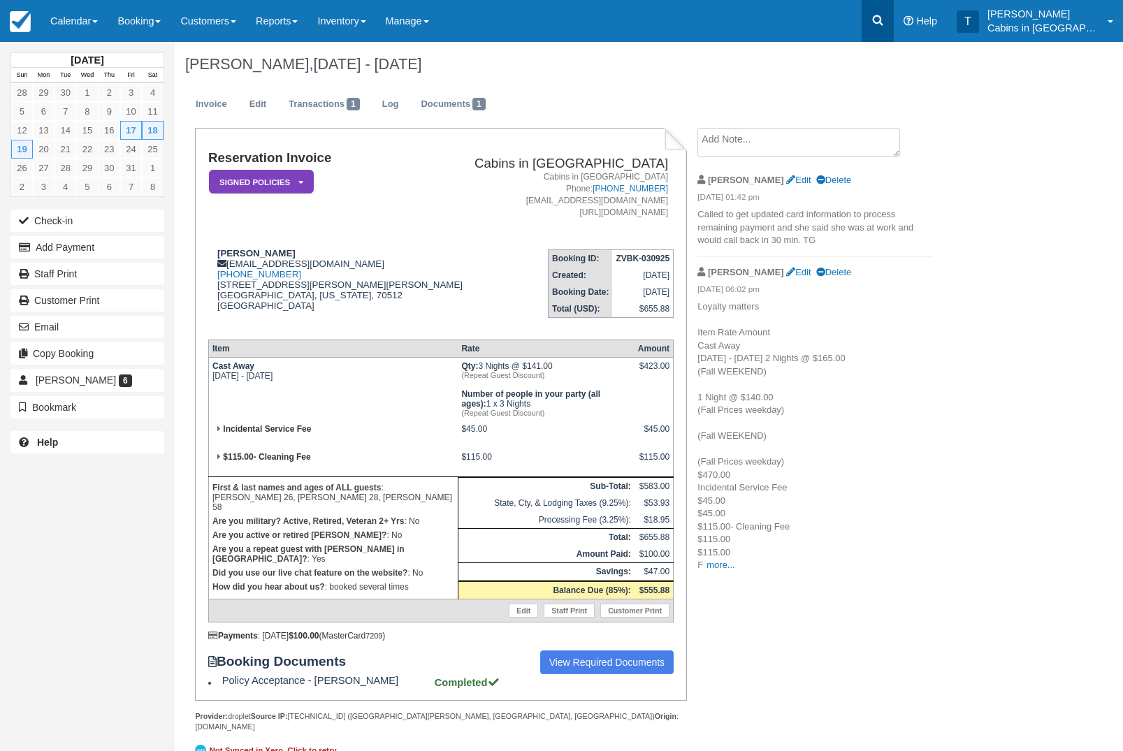
click at [885, 21] on icon at bounding box center [878, 20] width 14 height 14
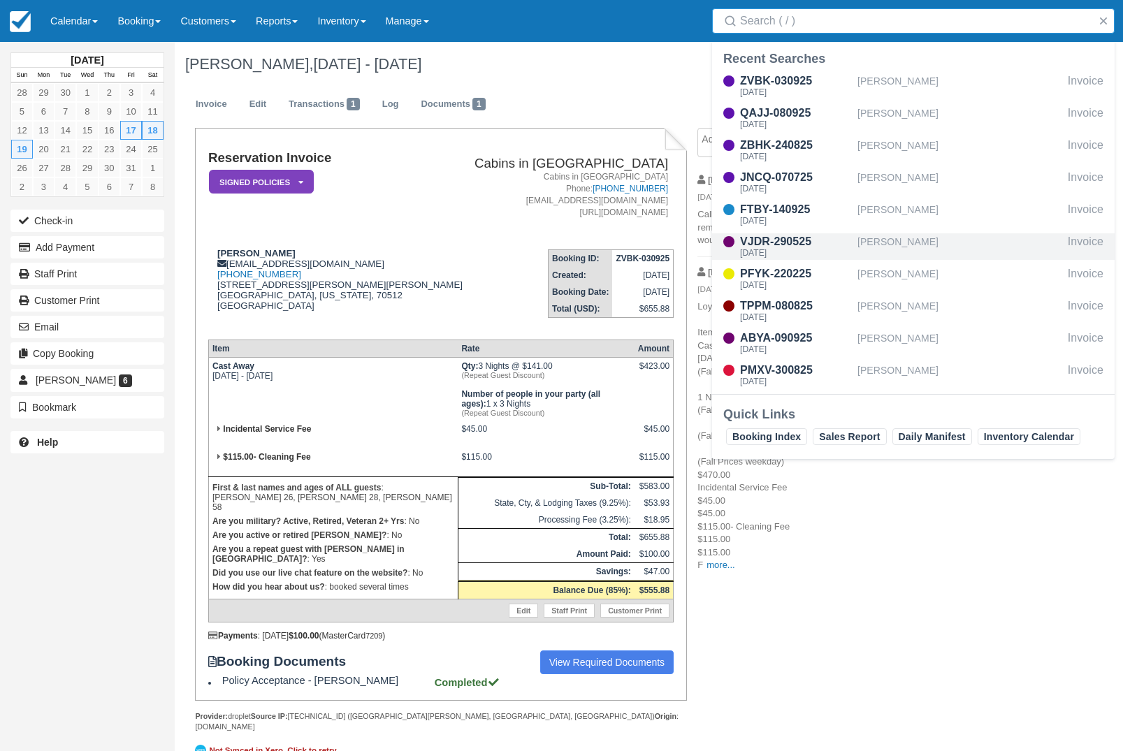
click at [909, 240] on div "[PERSON_NAME]" at bounding box center [959, 246] width 205 height 27
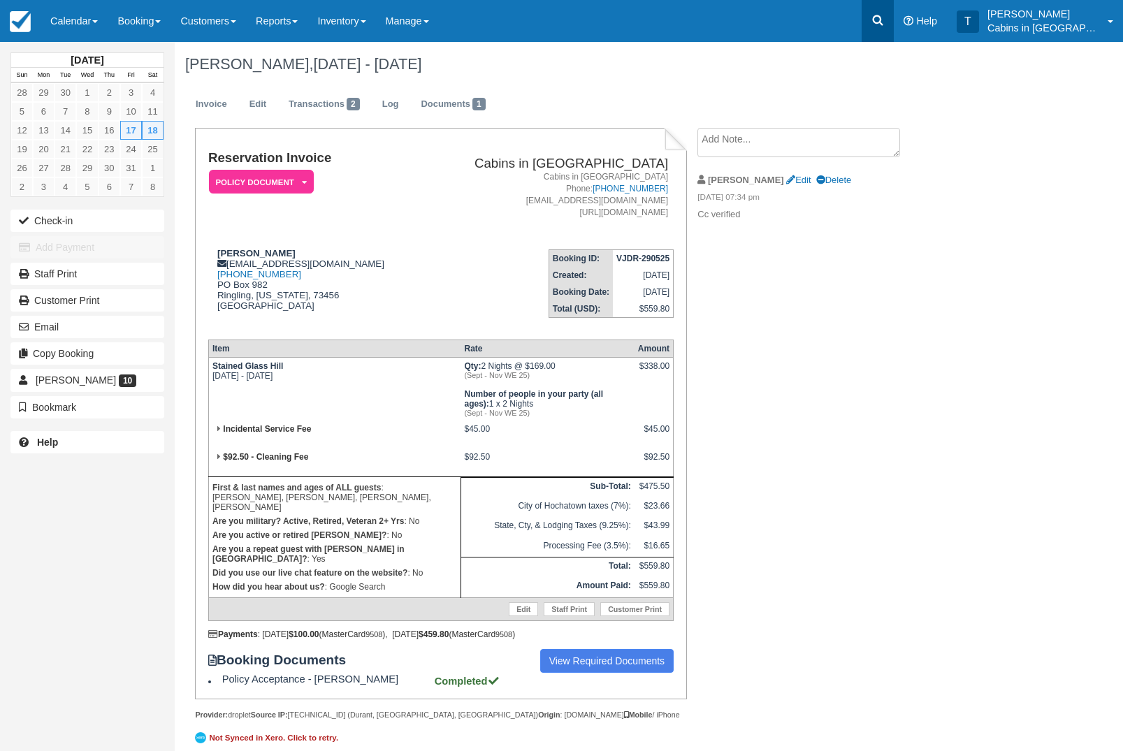
click at [894, 13] on link at bounding box center [878, 21] width 32 height 42
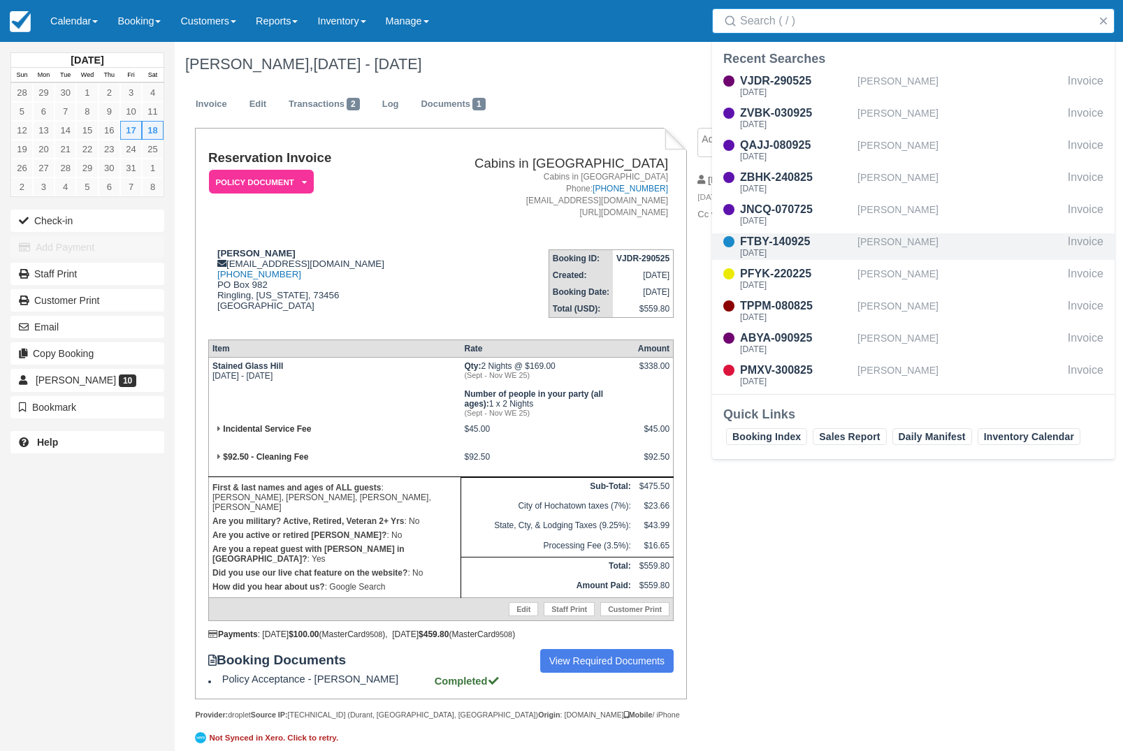
click at [915, 244] on div "[PERSON_NAME]" at bounding box center [959, 246] width 205 height 27
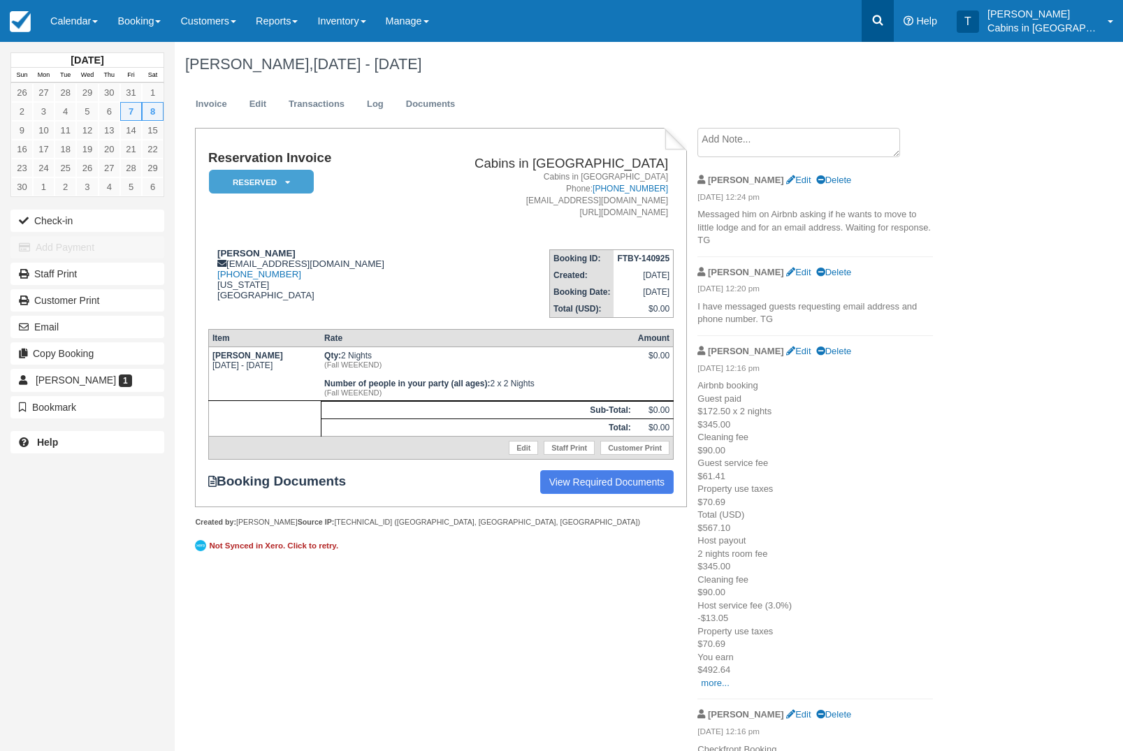
click at [894, 22] on link at bounding box center [878, 21] width 32 height 42
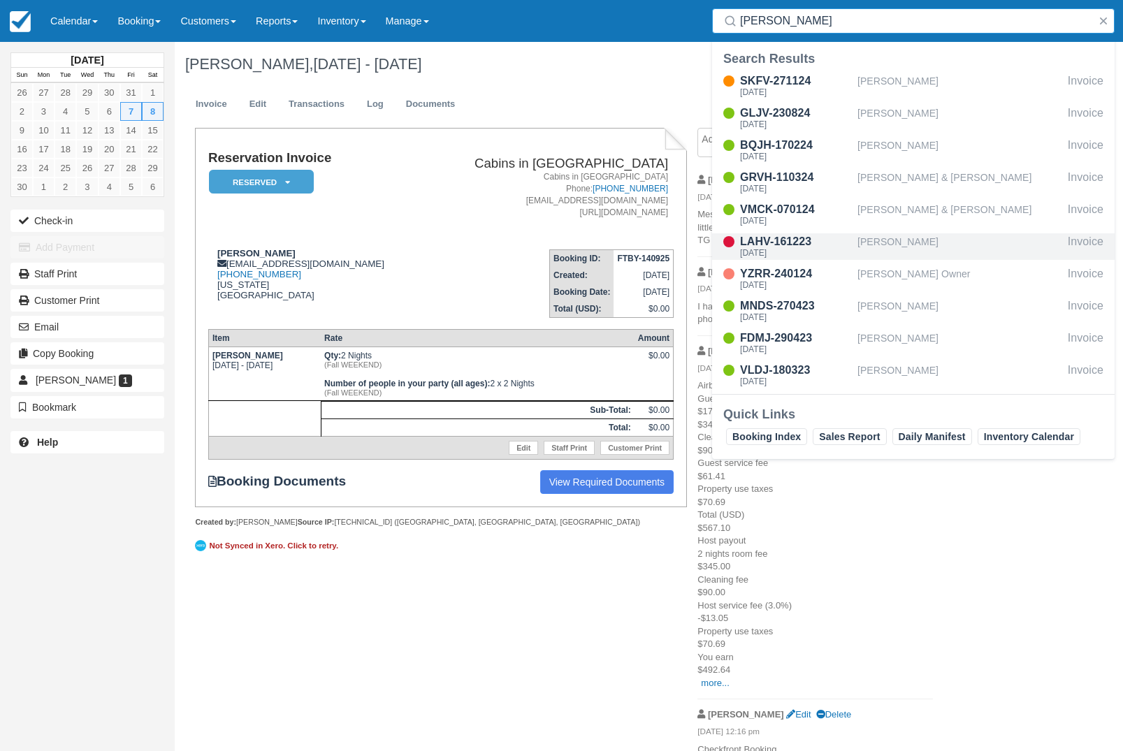
type input "[PERSON_NAME]"
click at [924, 239] on div "[PERSON_NAME]" at bounding box center [959, 246] width 205 height 27
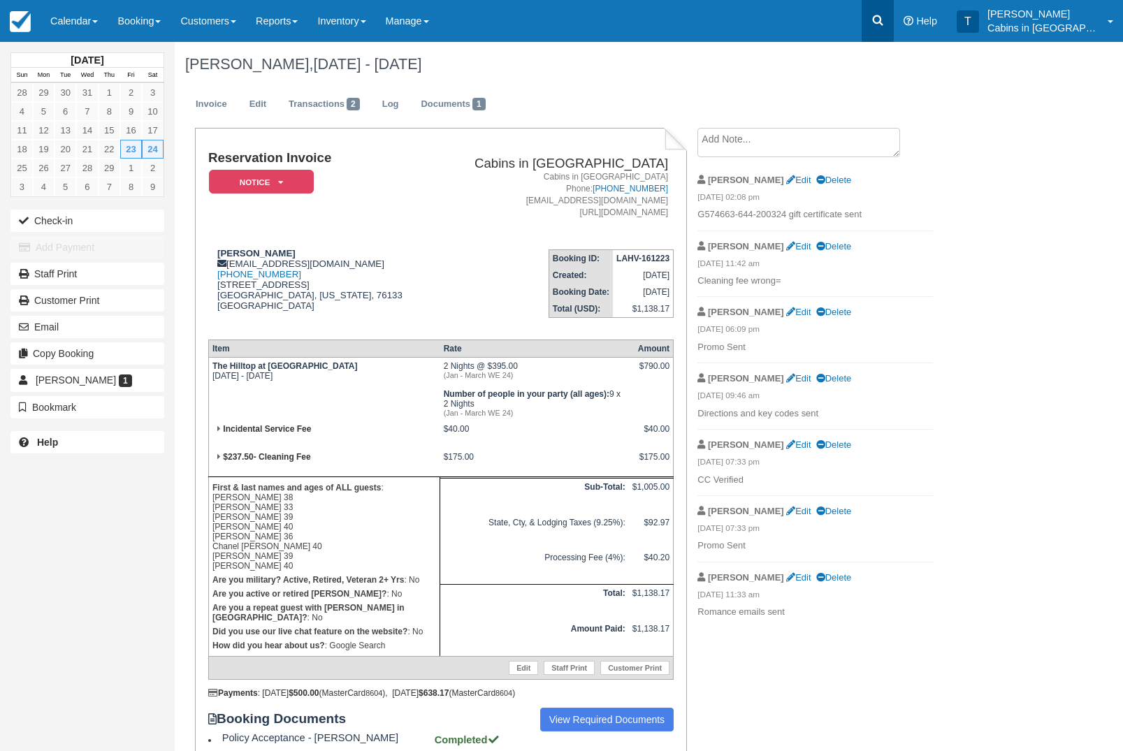
click at [885, 18] on icon at bounding box center [878, 20] width 14 height 14
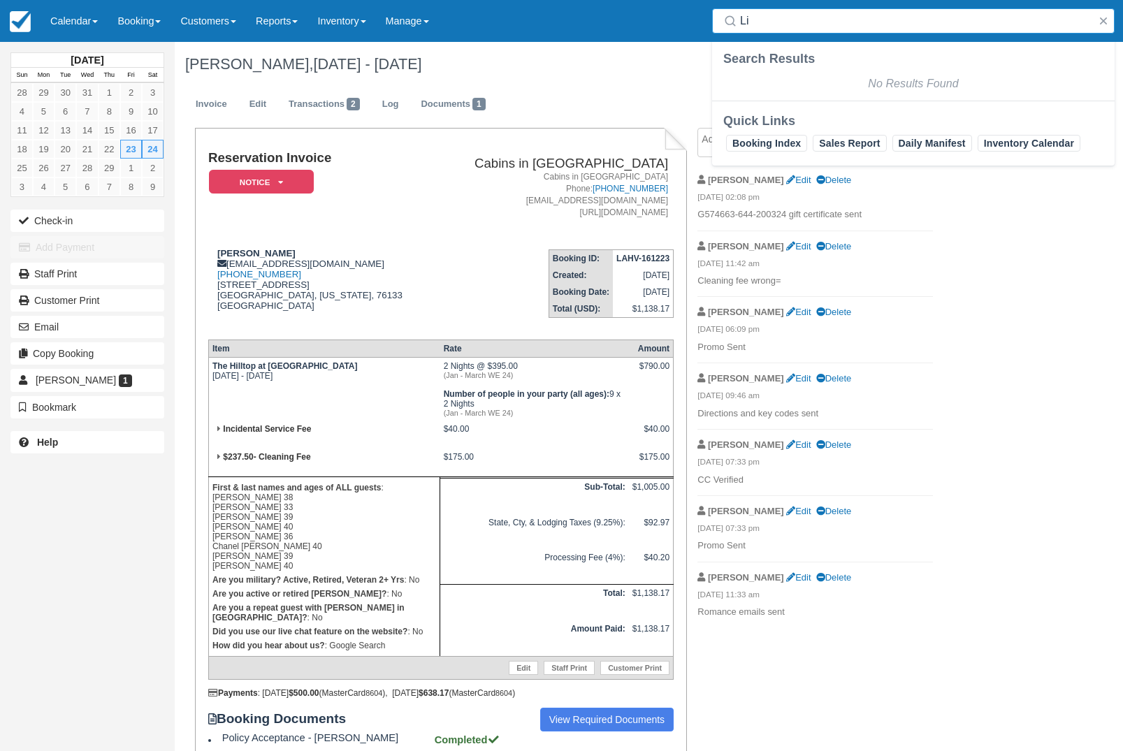
type input "L"
type input "THZR"
click at [948, 79] on div "[PERSON_NAME]" at bounding box center [959, 86] width 205 height 27
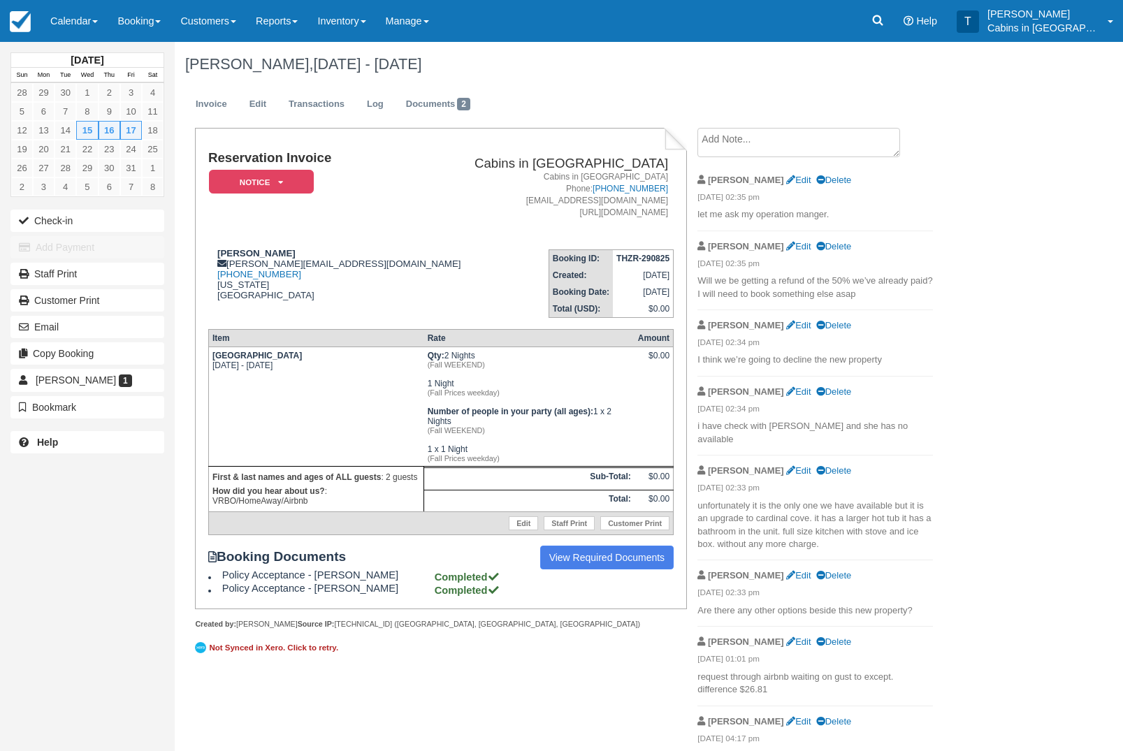
click at [800, 147] on textarea at bounding box center [798, 142] width 203 height 29
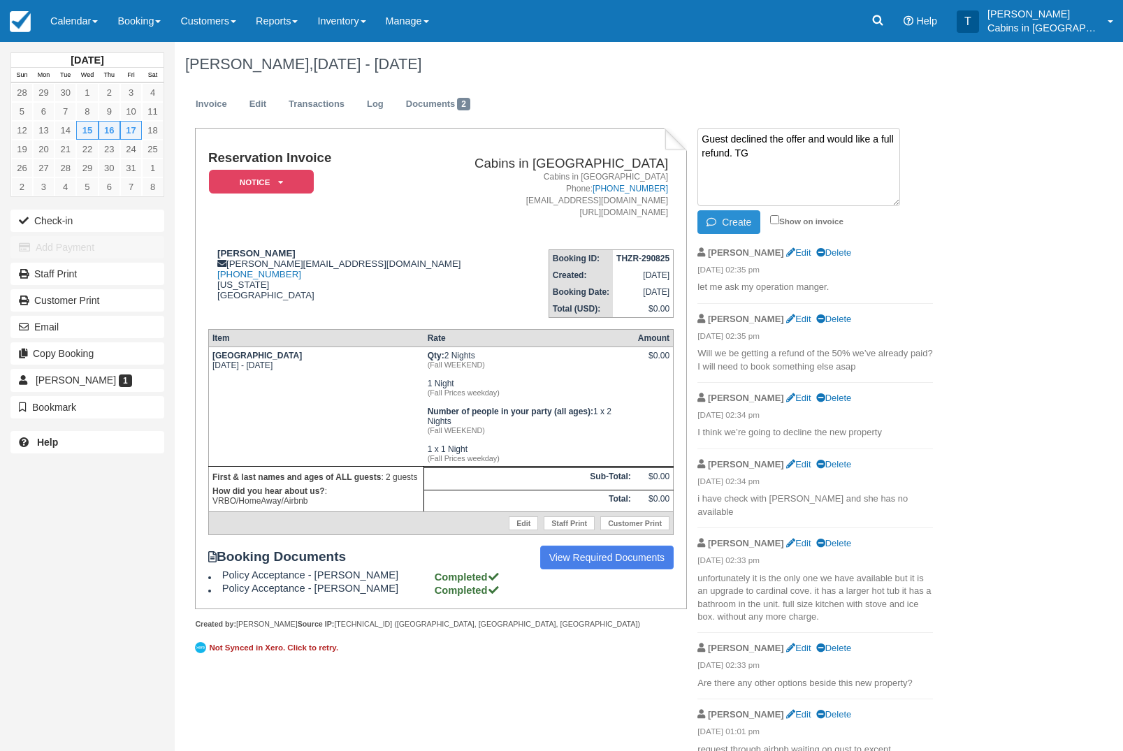
type textarea "Guest declined the offer and would like a full refund. TG"
click at [740, 224] on button "Create" at bounding box center [728, 222] width 63 height 24
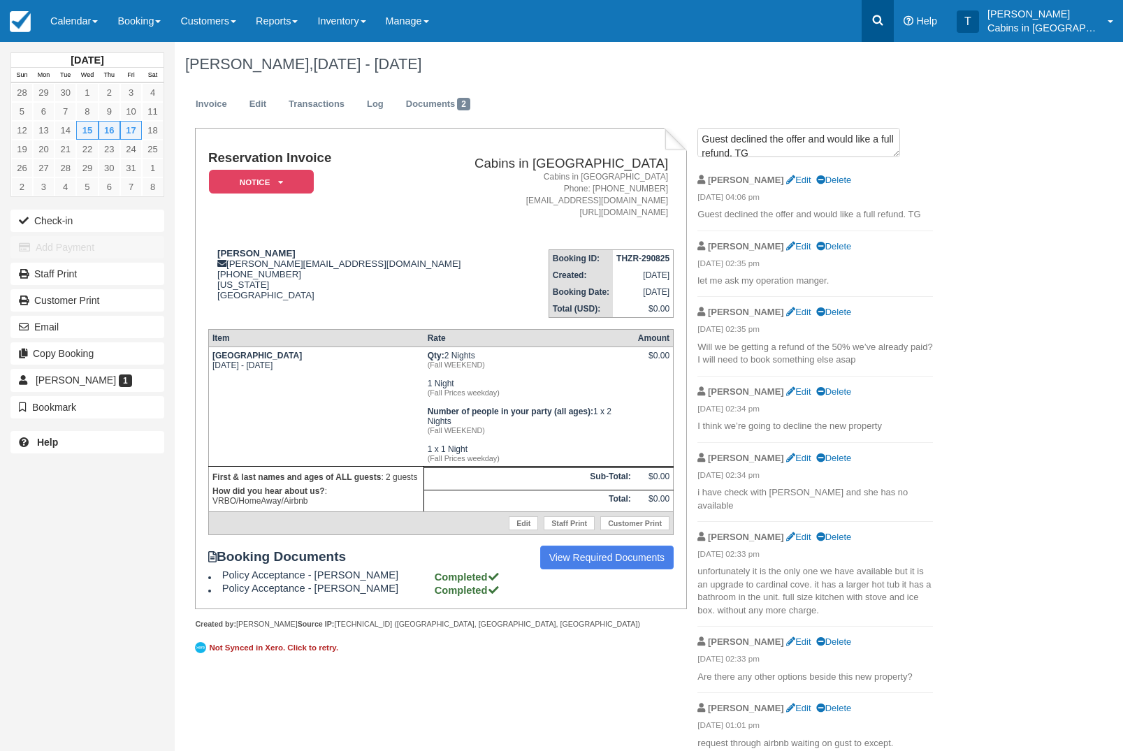
click at [883, 11] on link at bounding box center [878, 21] width 32 height 42
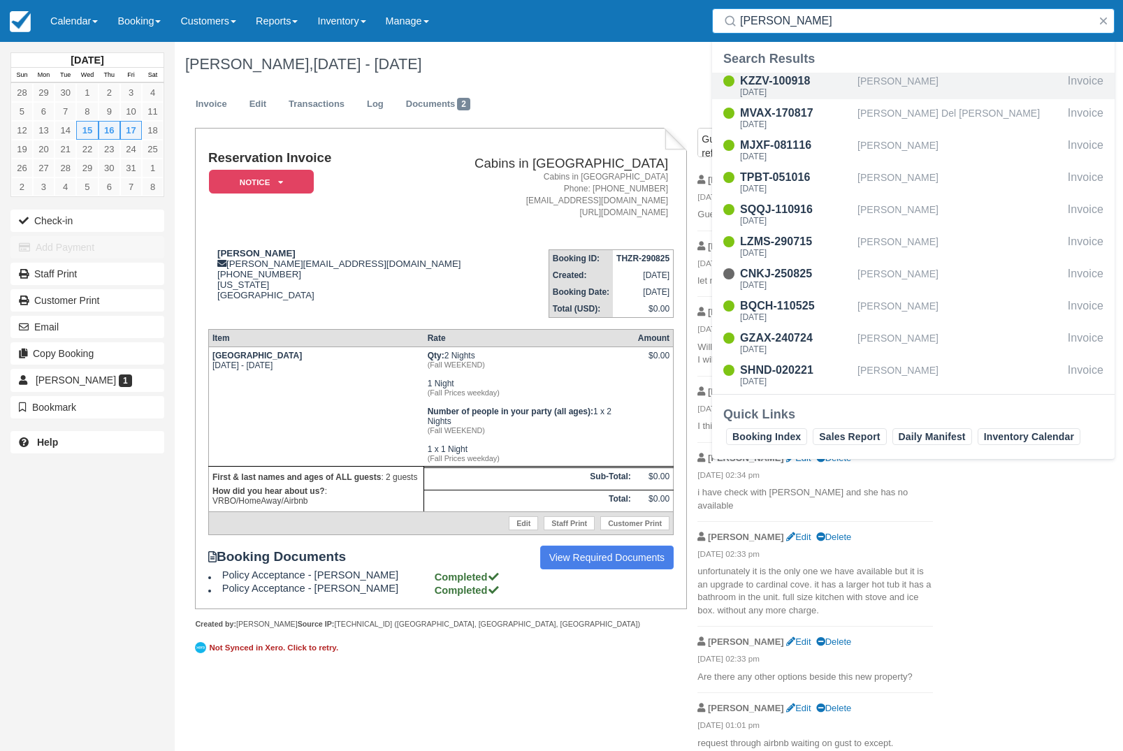
type input "[PERSON_NAME]"
click at [968, 87] on div "[PERSON_NAME]" at bounding box center [959, 86] width 205 height 27
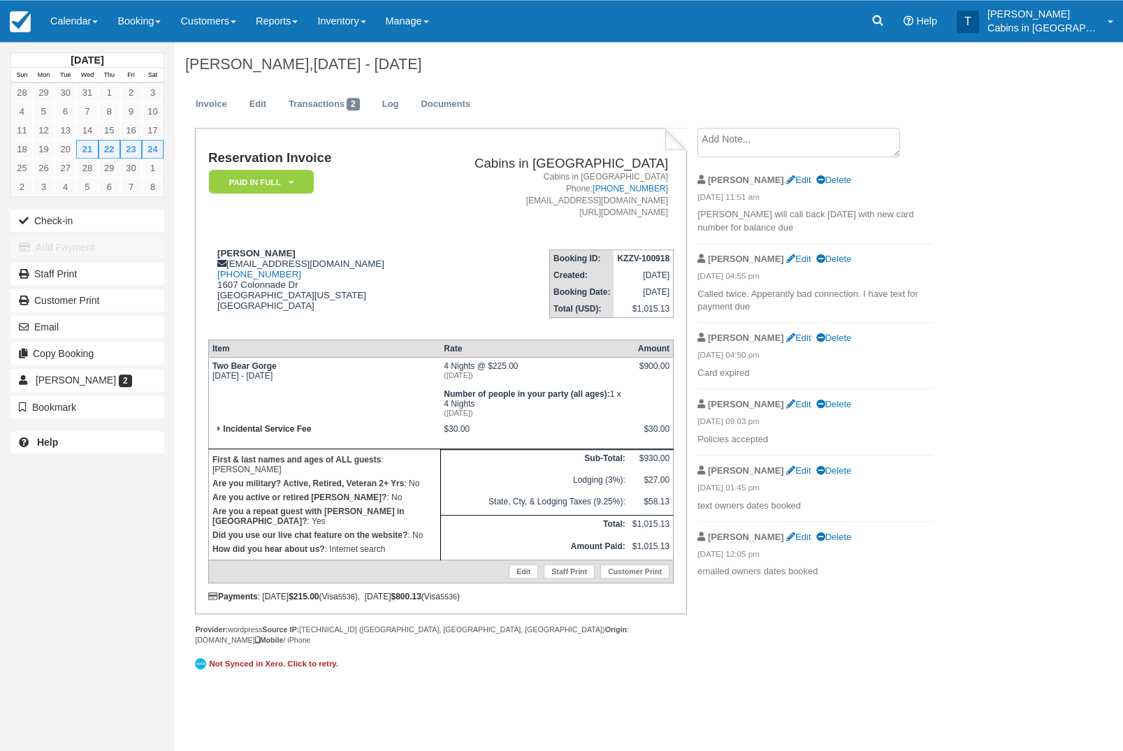
scroll to position [3, 0]
click at [883, 17] on icon at bounding box center [878, 20] width 10 height 10
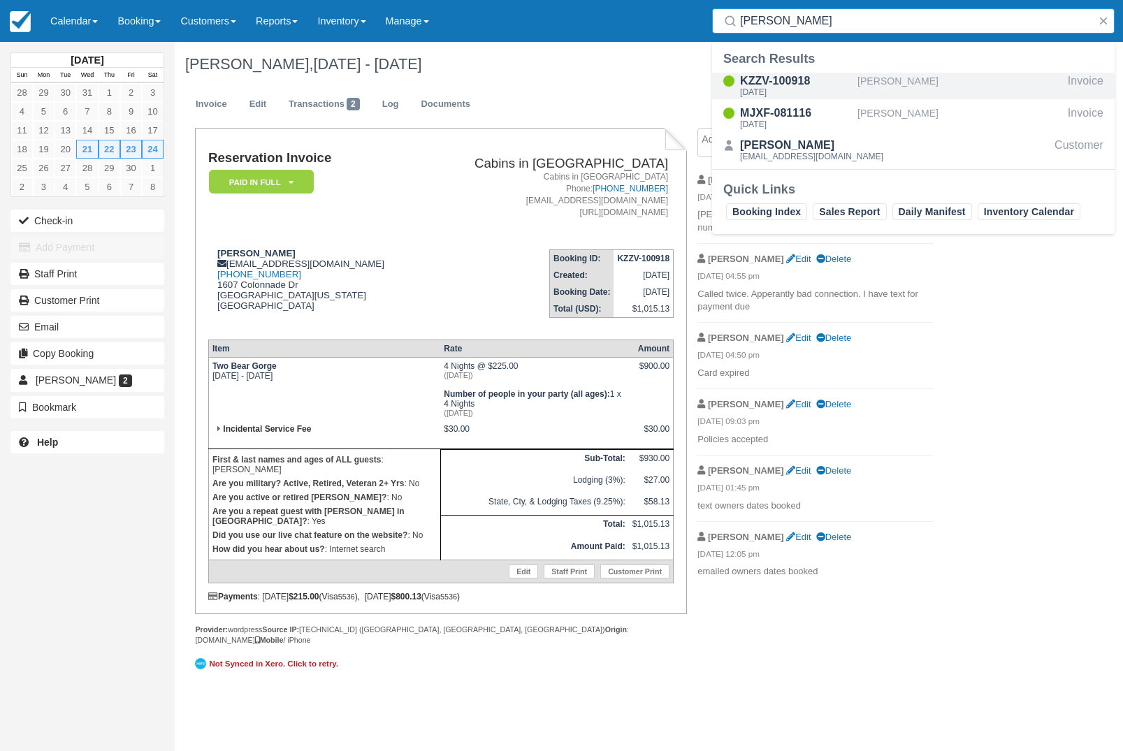
type input "[PERSON_NAME]"
click at [910, 84] on div "[PERSON_NAME]" at bounding box center [959, 86] width 205 height 27
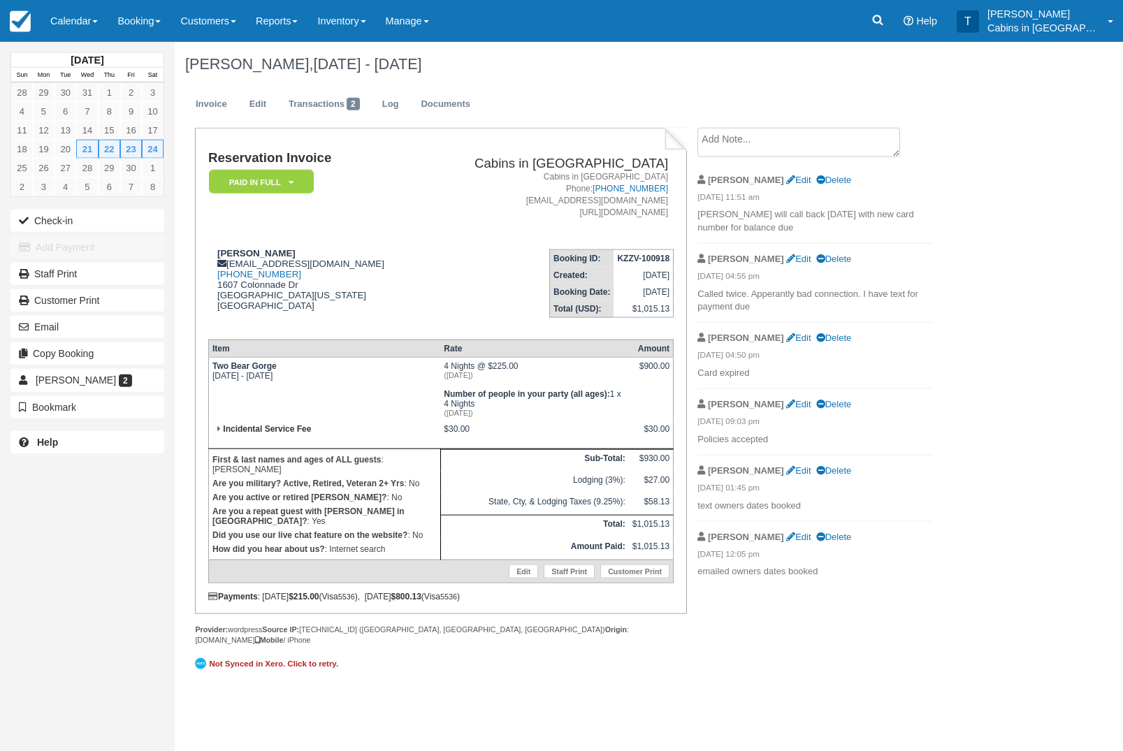
scroll to position [6, 0]
click at [883, 22] on icon at bounding box center [878, 20] width 10 height 10
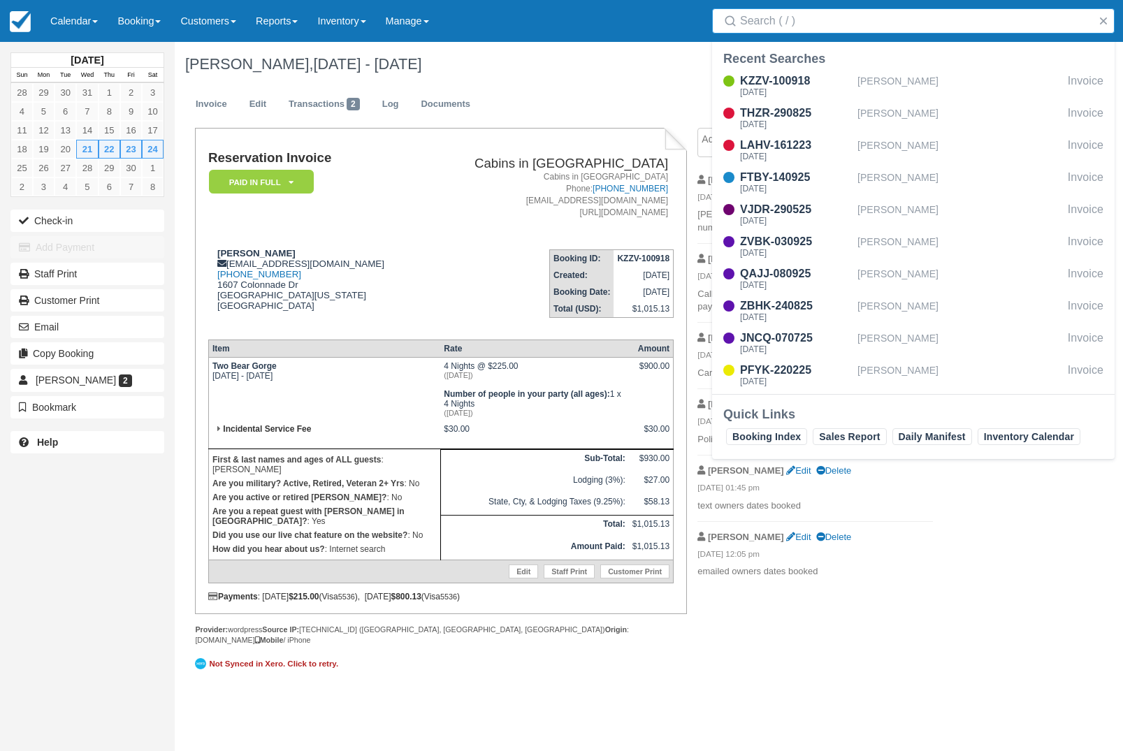
scroll to position [5, 0]
type input "A"
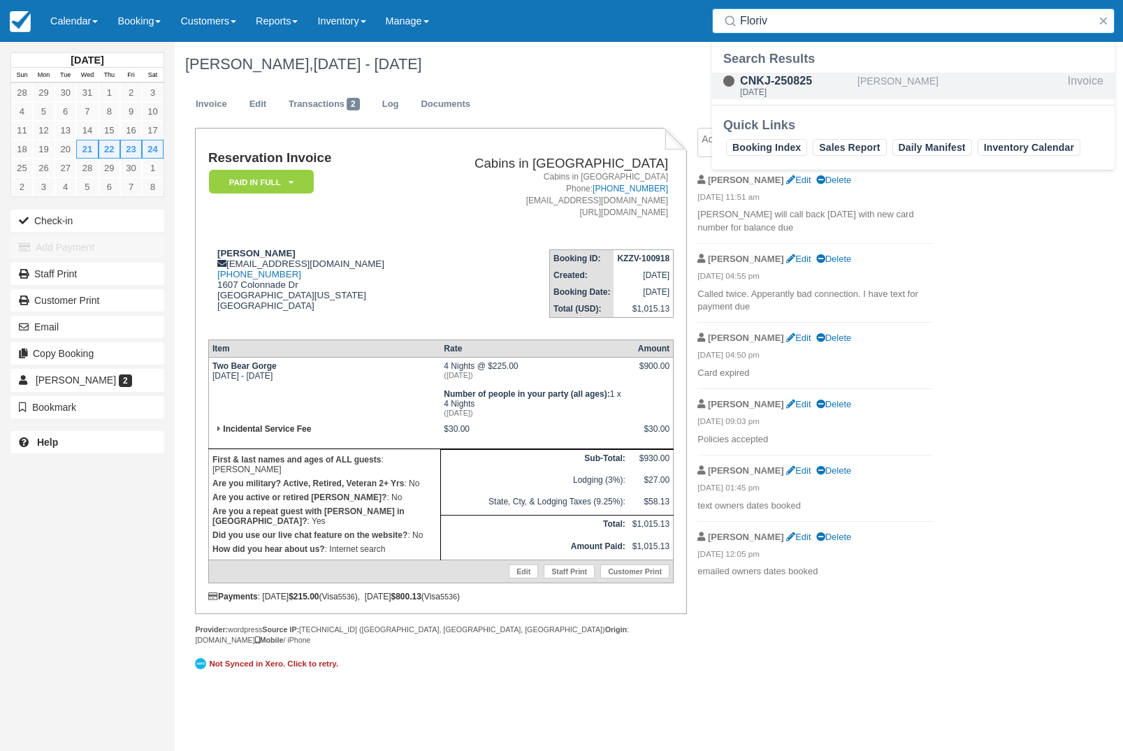
type input "Floriv"
click at [961, 82] on div "Florivel Aguirre" at bounding box center [959, 86] width 205 height 27
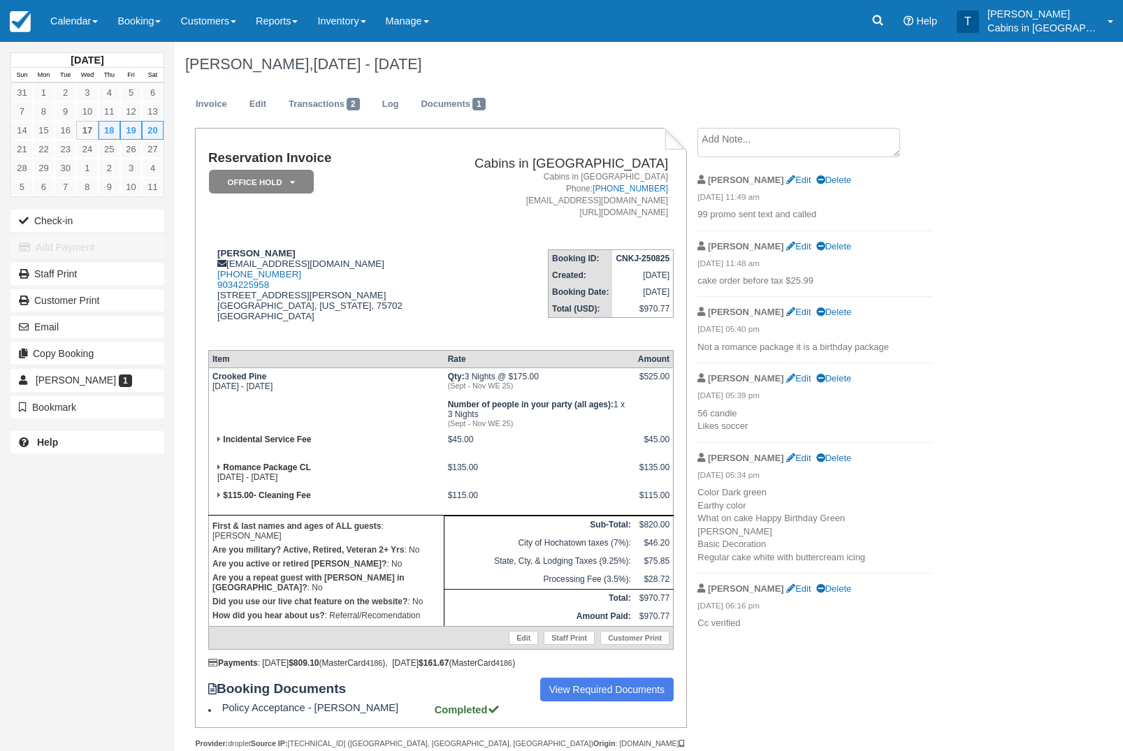
click at [407, 82] on div "[PERSON_NAME], [DATE] - [DATE]" at bounding box center [596, 64] width 842 height 45
click at [408, 109] on link "Log" at bounding box center [391, 104] width 38 height 27
